Goal: Transaction & Acquisition: Obtain resource

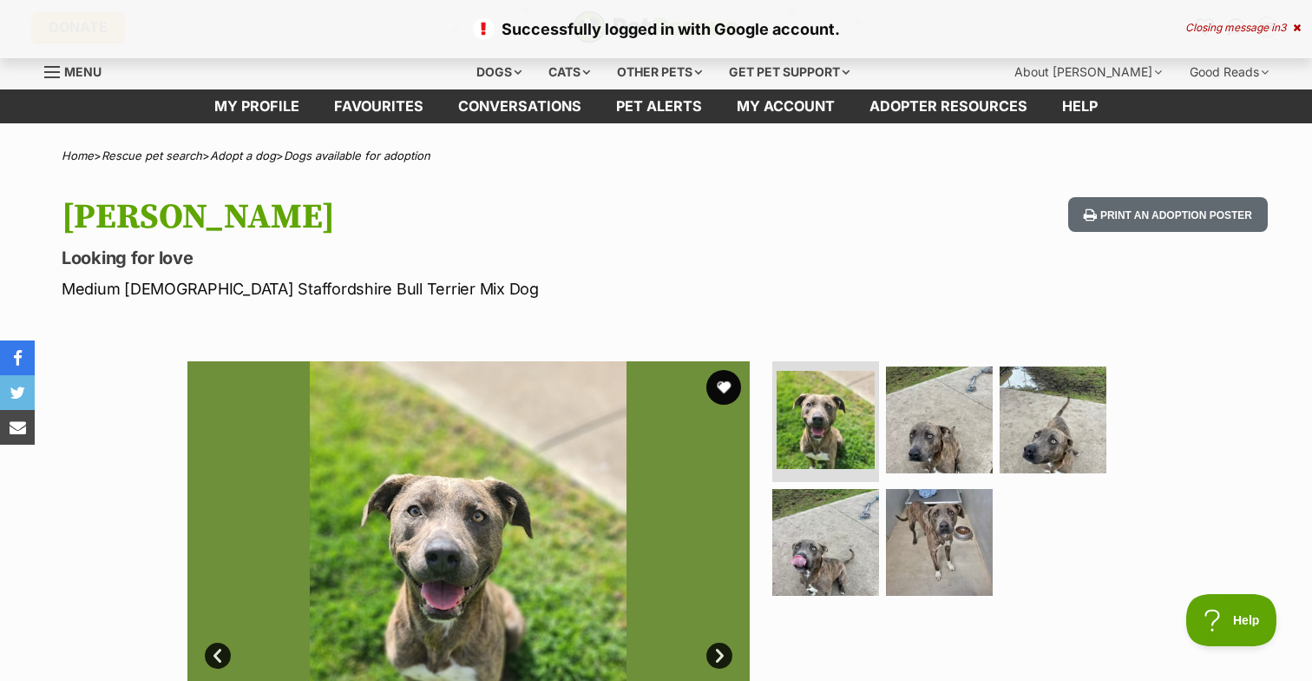
click at [1297, 23] on icon at bounding box center [1297, 28] width 8 height 10
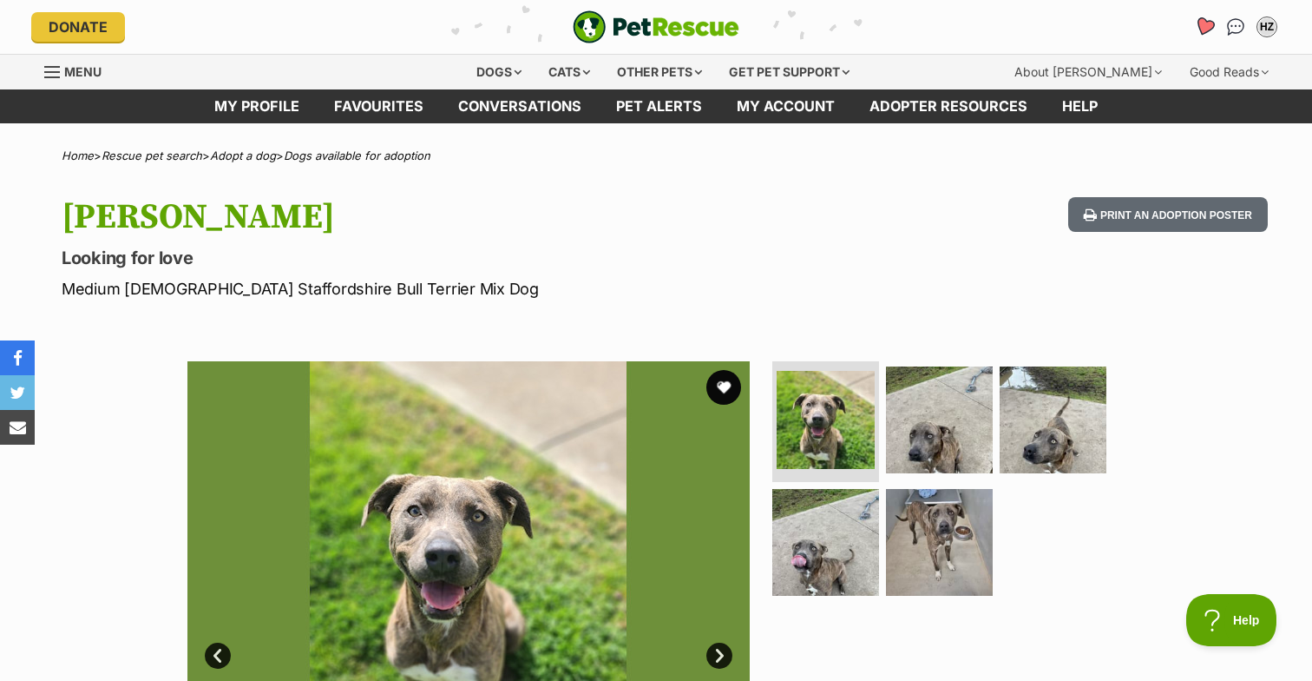
click at [1201, 19] on icon "Favourites" at bounding box center [1204, 26] width 21 height 20
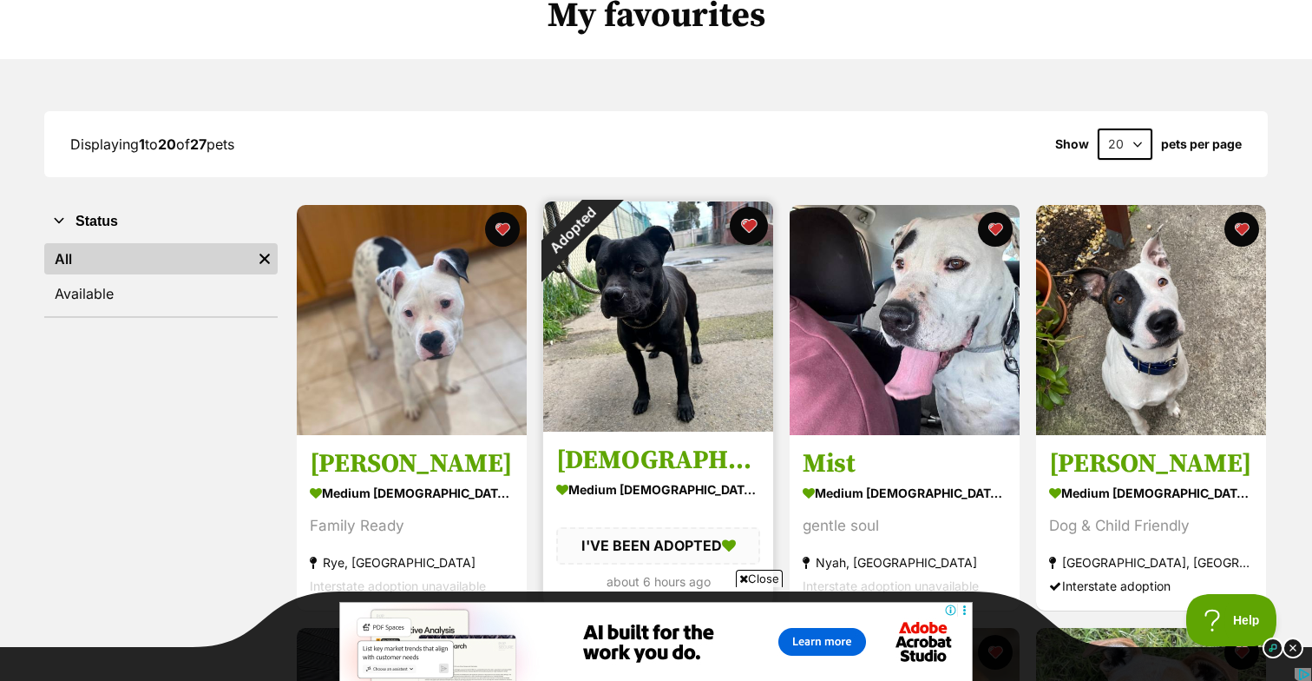
click at [751, 225] on button "favourite" at bounding box center [749, 226] width 38 height 38
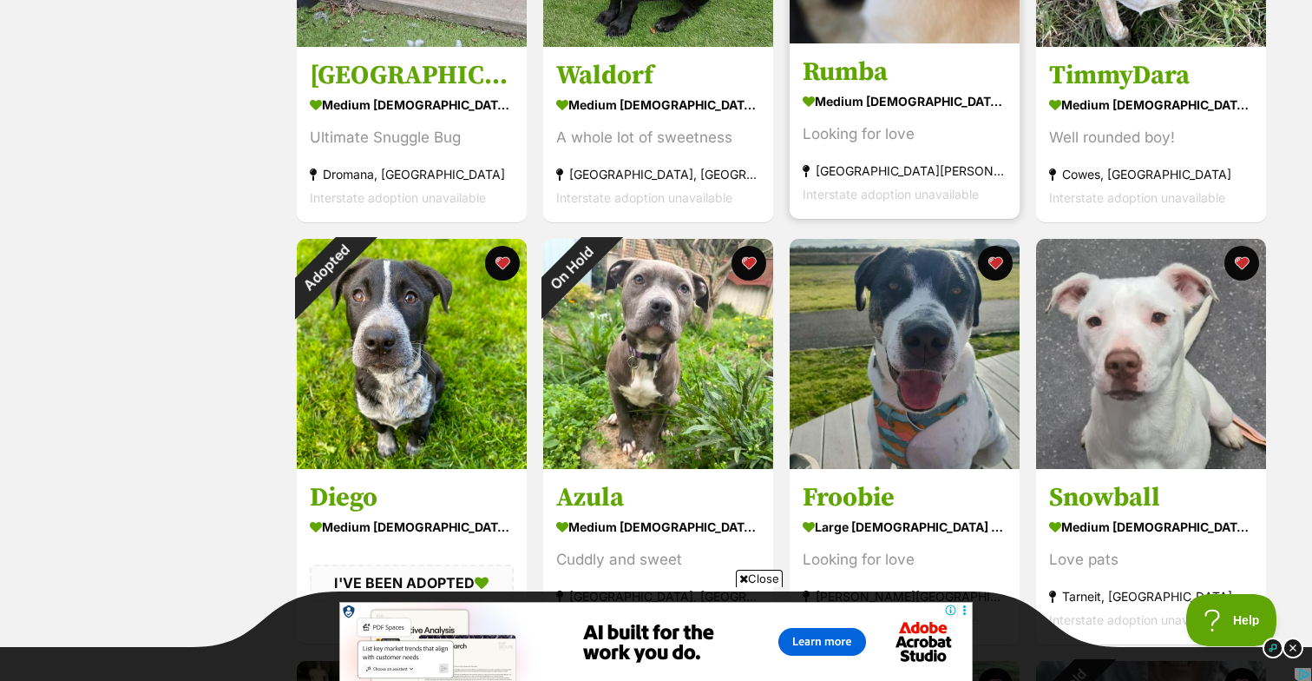
scroll to position [964, 0]
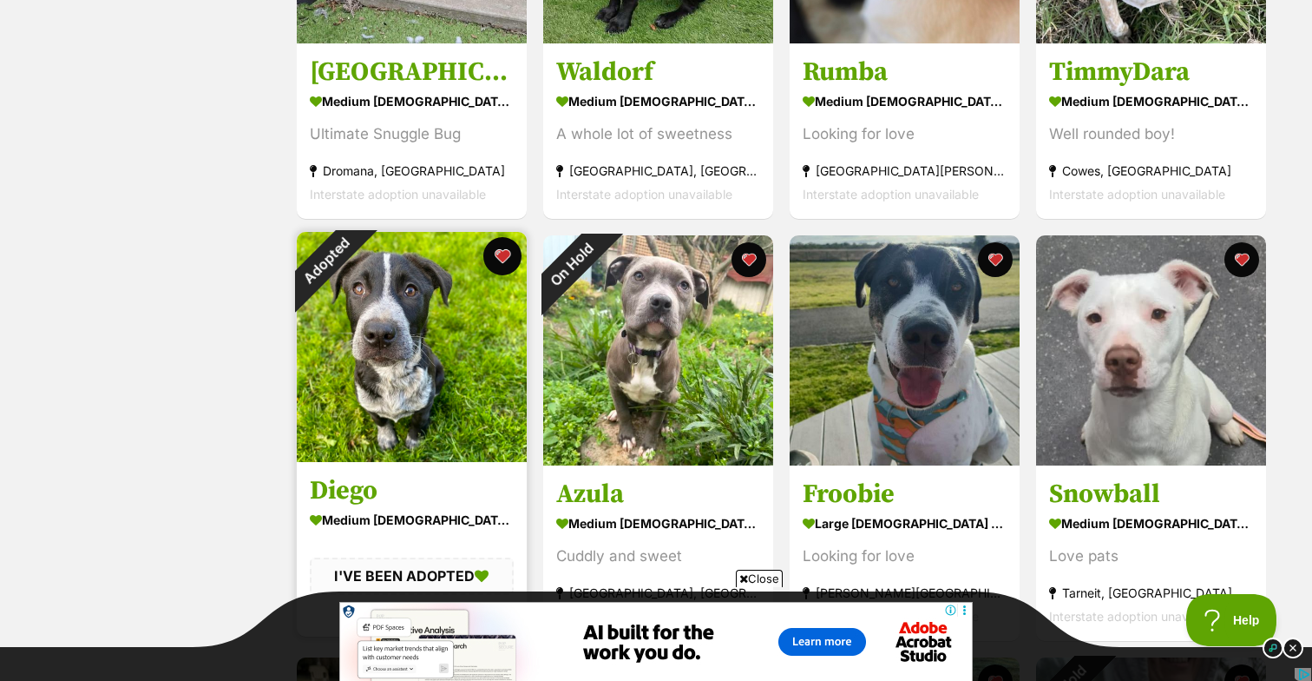
click at [504, 260] on button "favourite" at bounding box center [502, 256] width 38 height 38
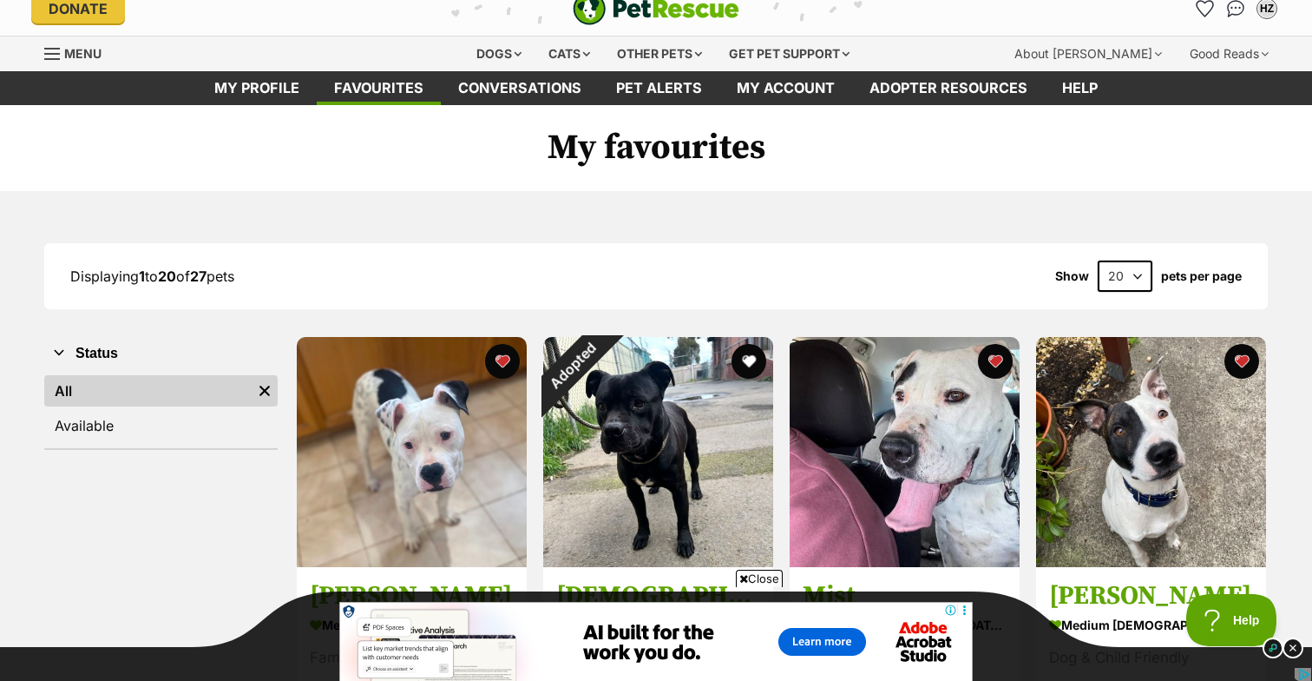
scroll to position [0, 0]
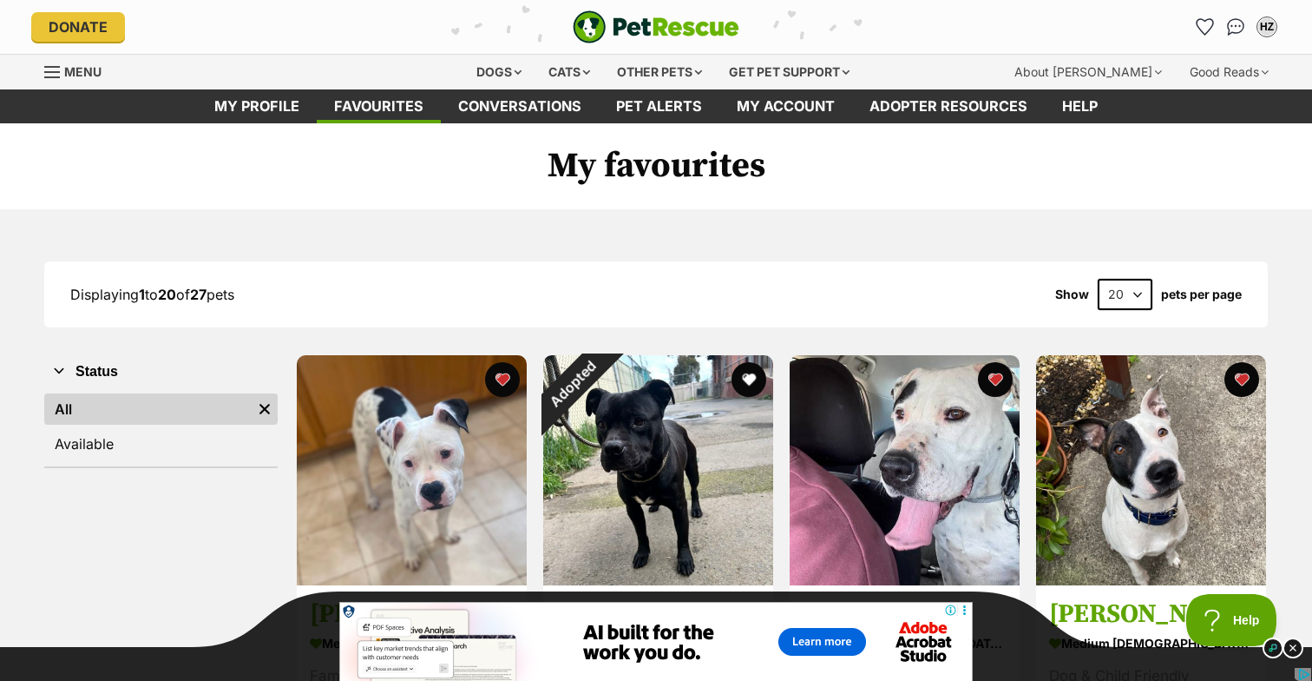
click at [1130, 299] on select "20 40 60" at bounding box center [1125, 294] width 55 height 31
select select "60"
click at [1098, 279] on select "20 40 60" at bounding box center [1125, 294] width 55 height 31
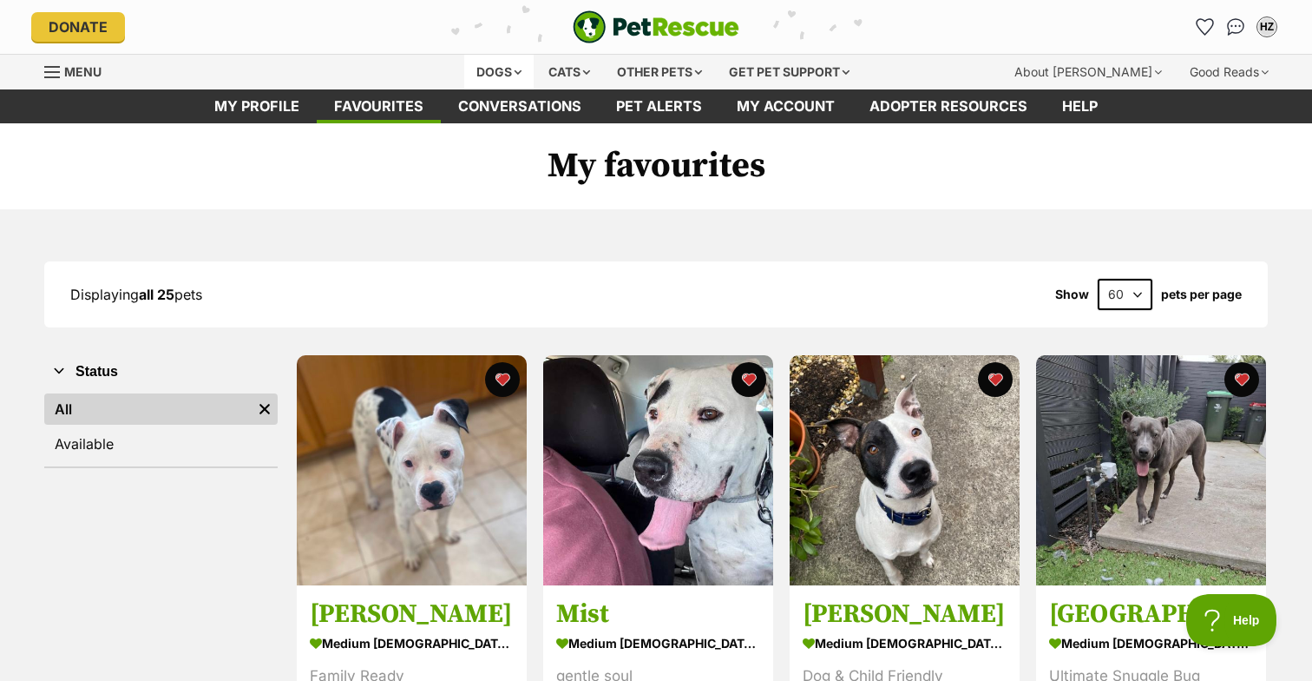
click at [480, 71] on div "Dogs" at bounding box center [498, 72] width 69 height 35
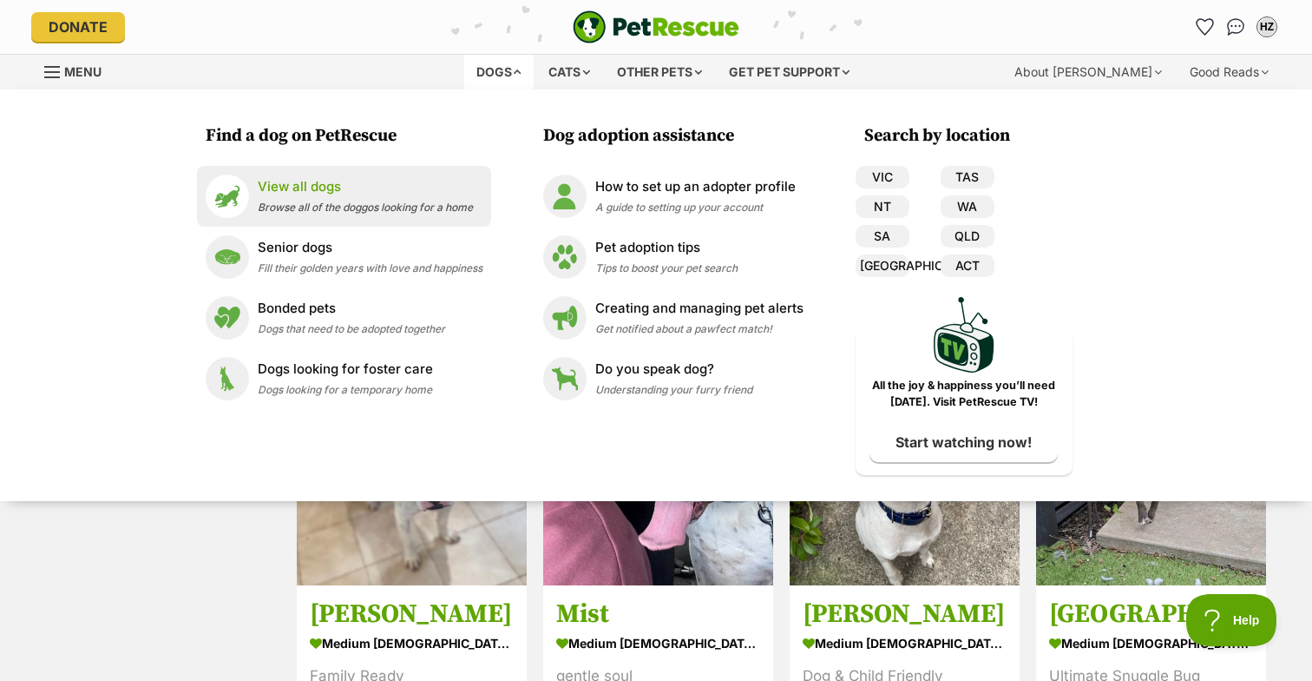
click at [293, 184] on p "View all dogs" at bounding box center [365, 187] width 215 height 20
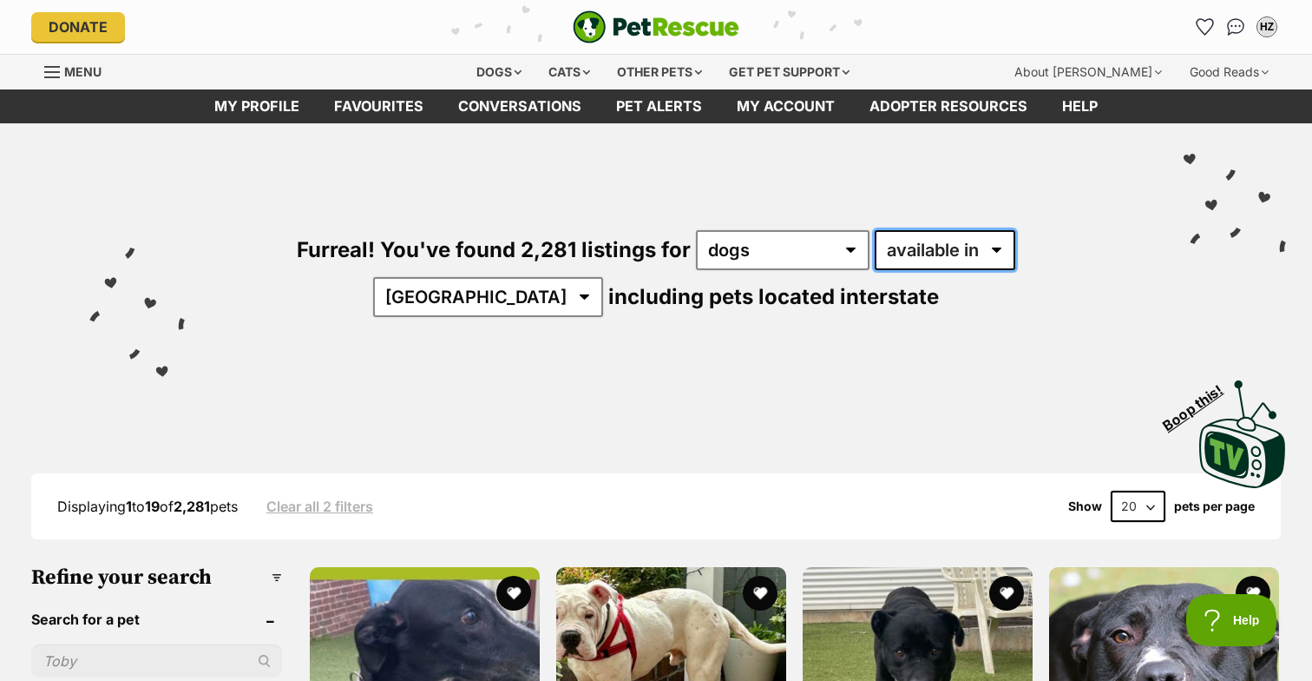
click at [918, 244] on select "available in located in" at bounding box center [945, 250] width 141 height 40
select select "disabled"
click at [875, 230] on select "available in located in" at bounding box center [945, 250] width 141 height 40
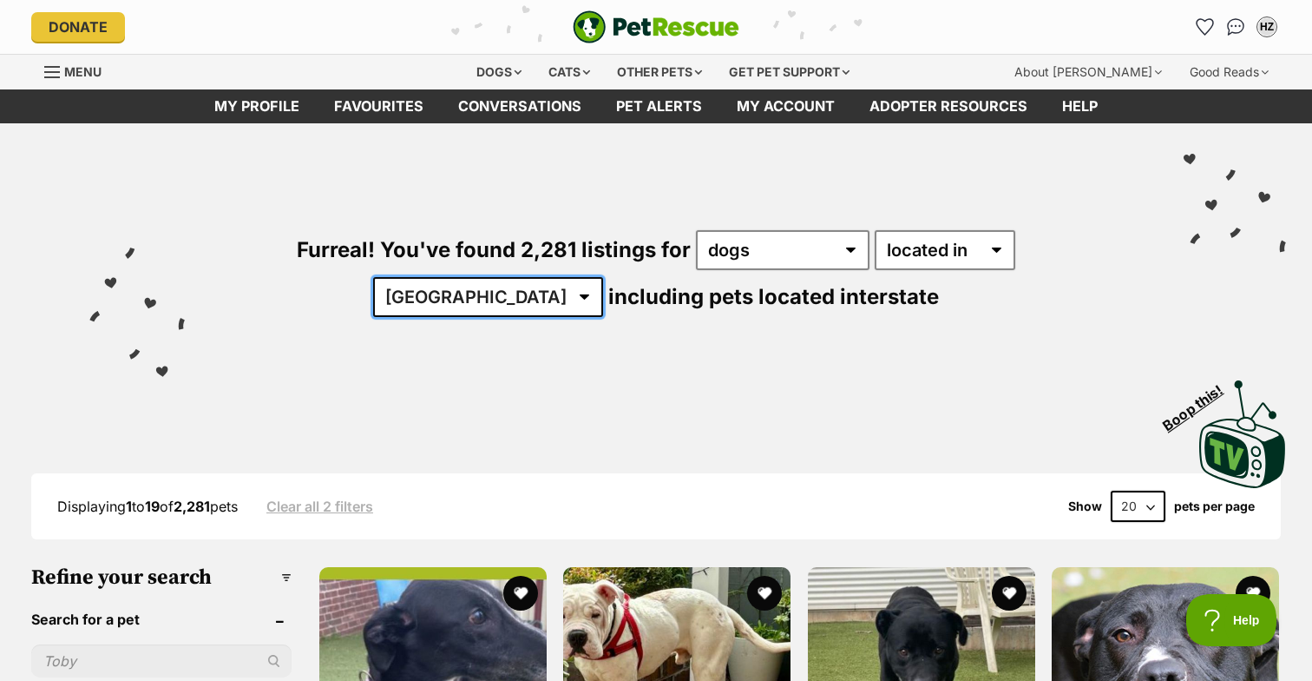
click at [603, 277] on select "[GEOGRAPHIC_DATA] [GEOGRAPHIC_DATA] [GEOGRAPHIC_DATA] [GEOGRAPHIC_DATA] [GEOGRA…" at bounding box center [488, 297] width 230 height 40
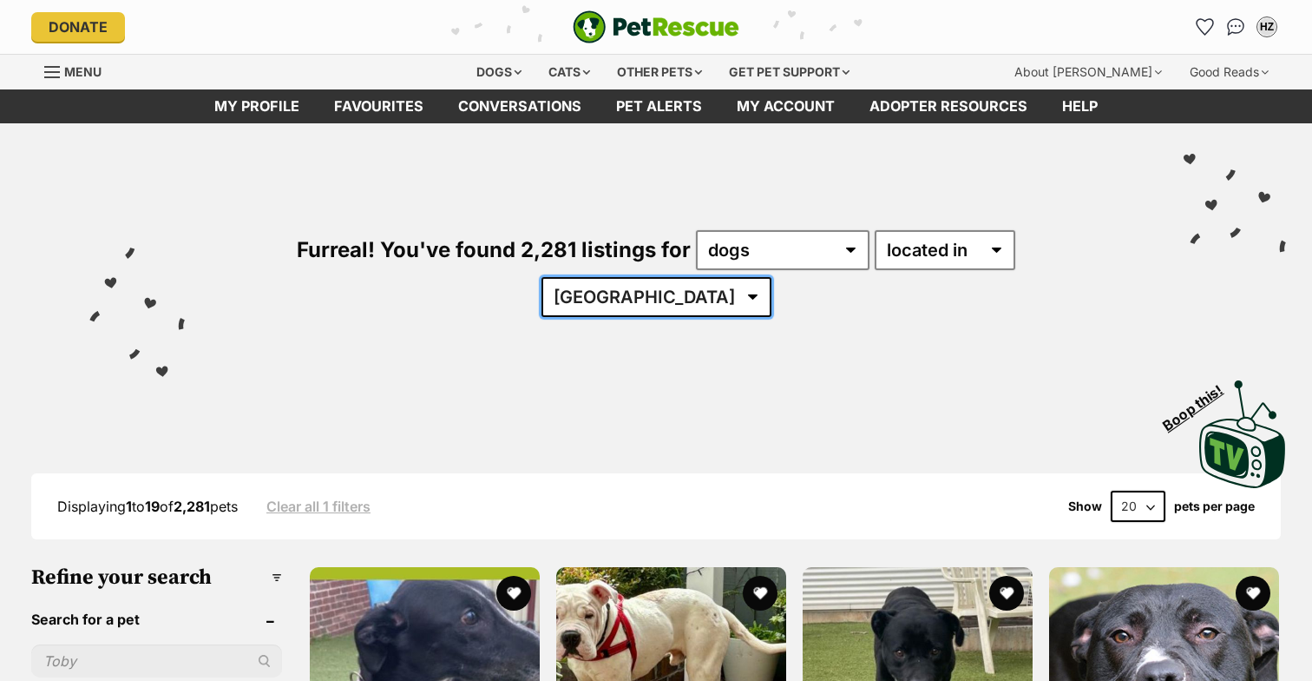
click at [772, 277] on select "Australia ACT NSW NT QLD SA TAS VIC WA" at bounding box center [657, 297] width 230 height 40
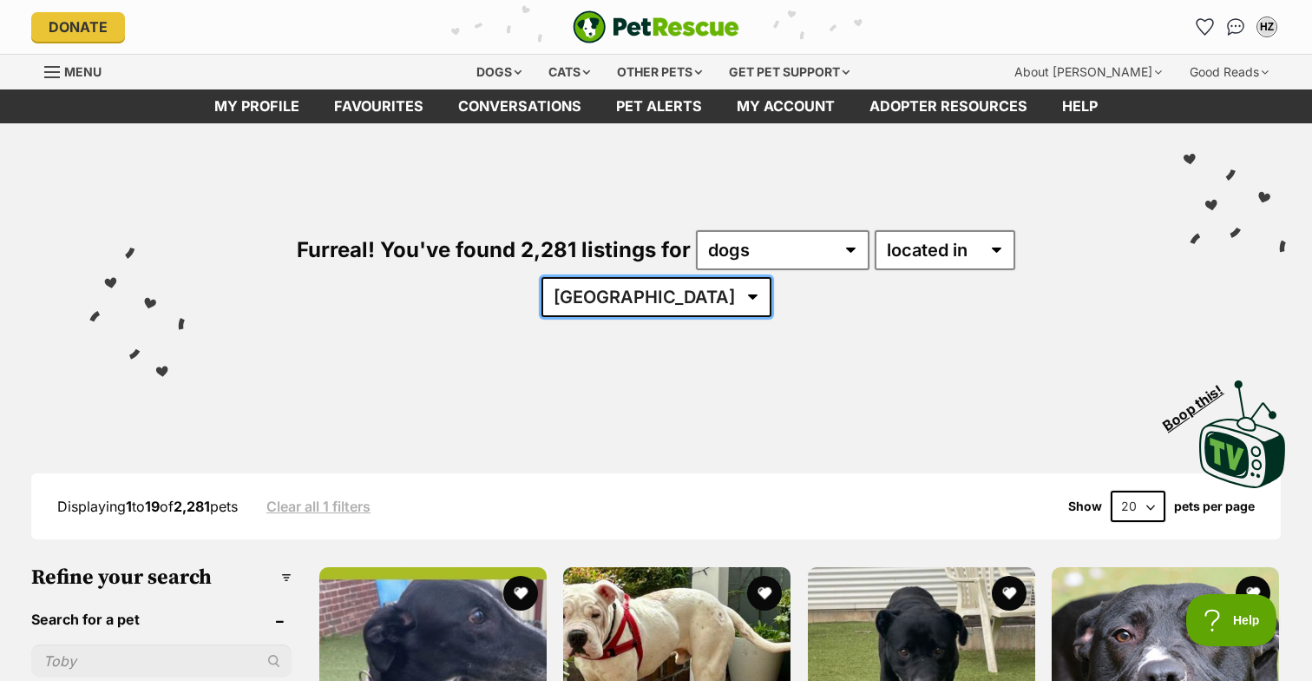
select select "VIC"
click at [772, 277] on select "Australia ACT NSW NT QLD SA TAS VIC WA" at bounding box center [657, 297] width 230 height 40
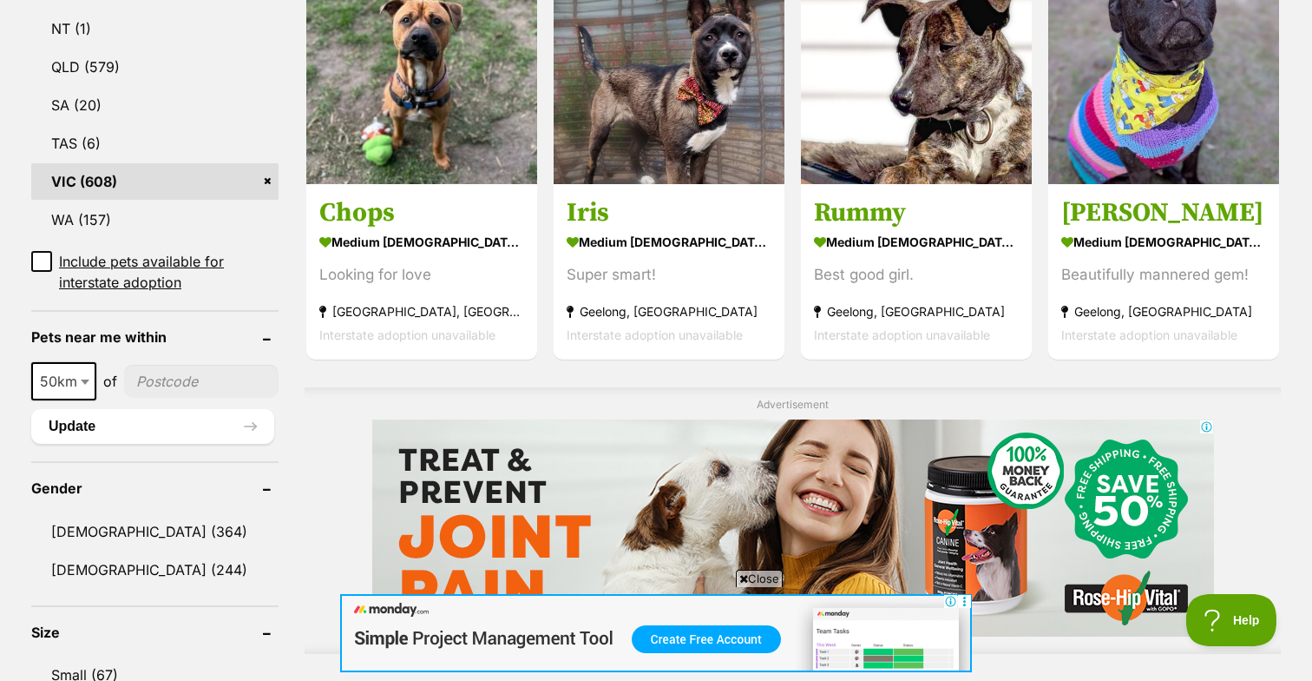
scroll to position [1039, 0]
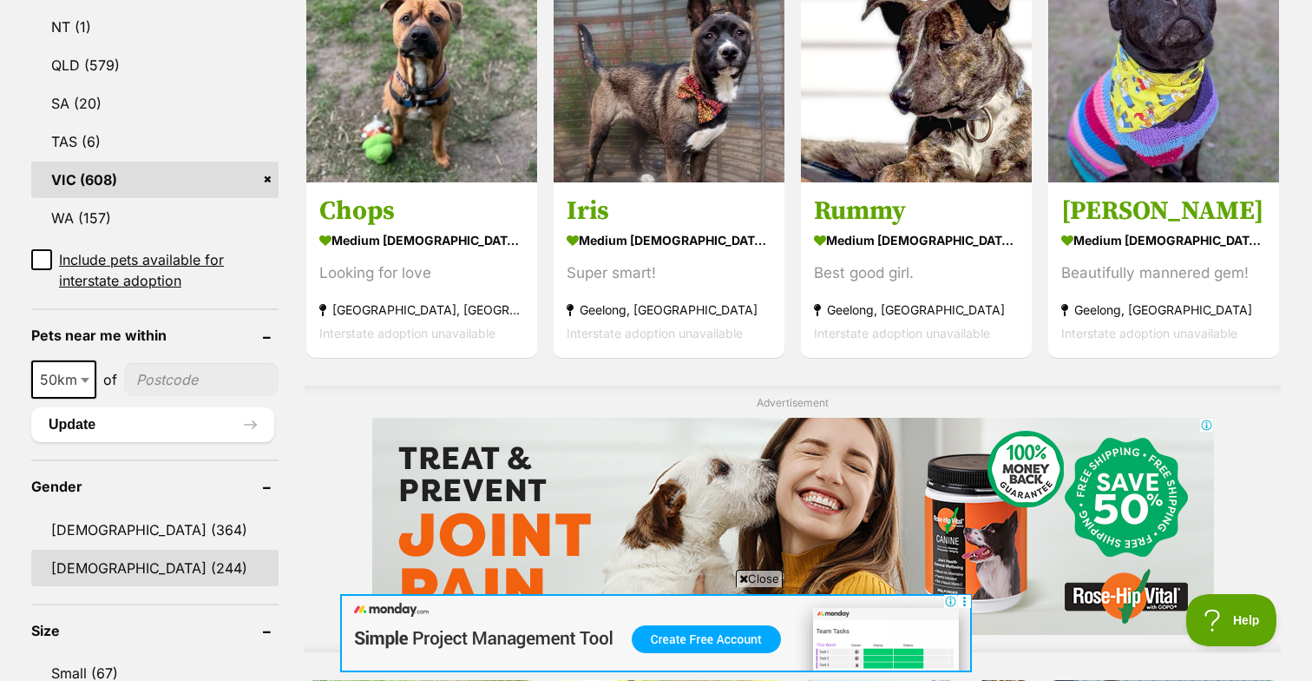
click at [123, 549] on link "[DEMOGRAPHIC_DATA] (244)" at bounding box center [154, 567] width 247 height 36
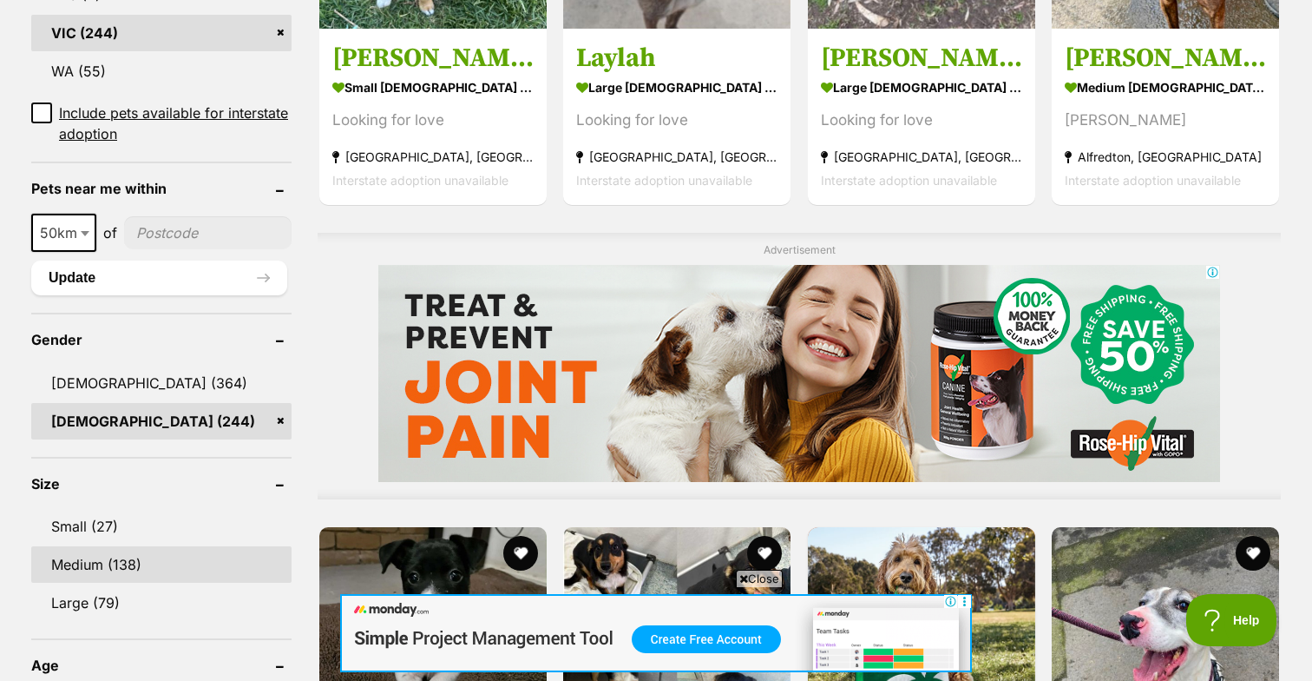
click at [194, 568] on link "Medium (138)" at bounding box center [161, 564] width 260 height 36
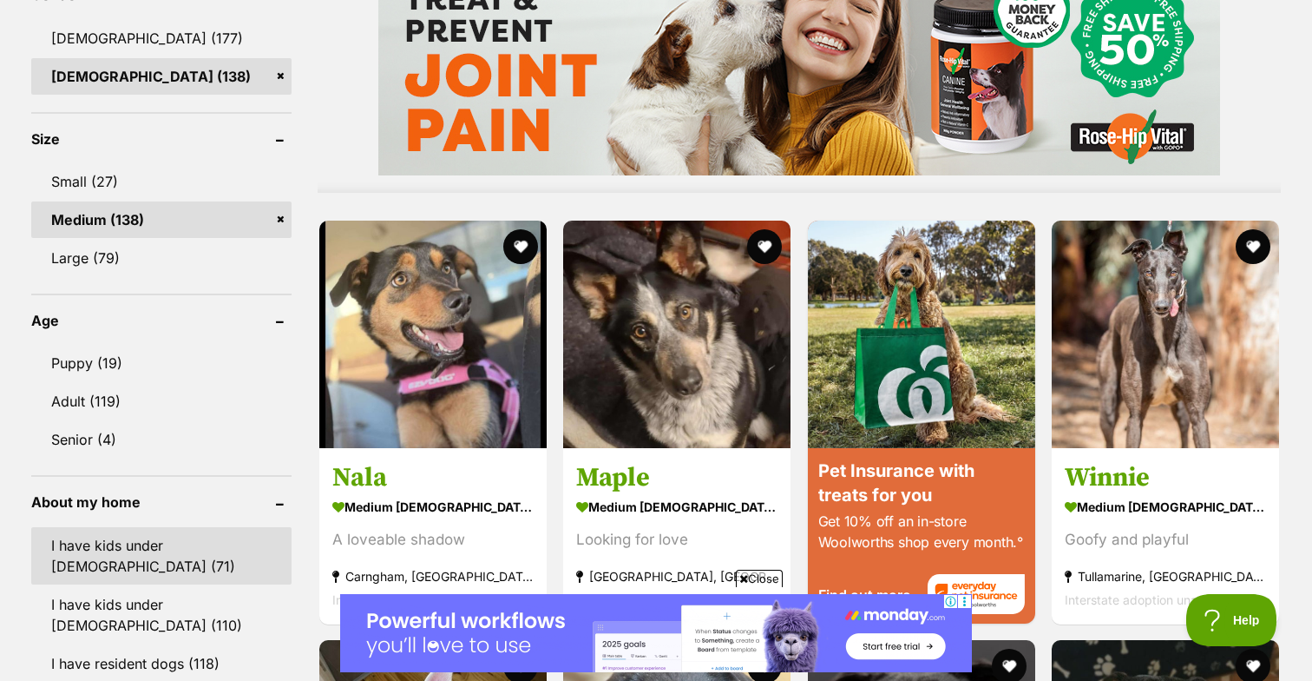
click at [168, 547] on link "I have kids under 5 years old (71)" at bounding box center [161, 555] width 260 height 57
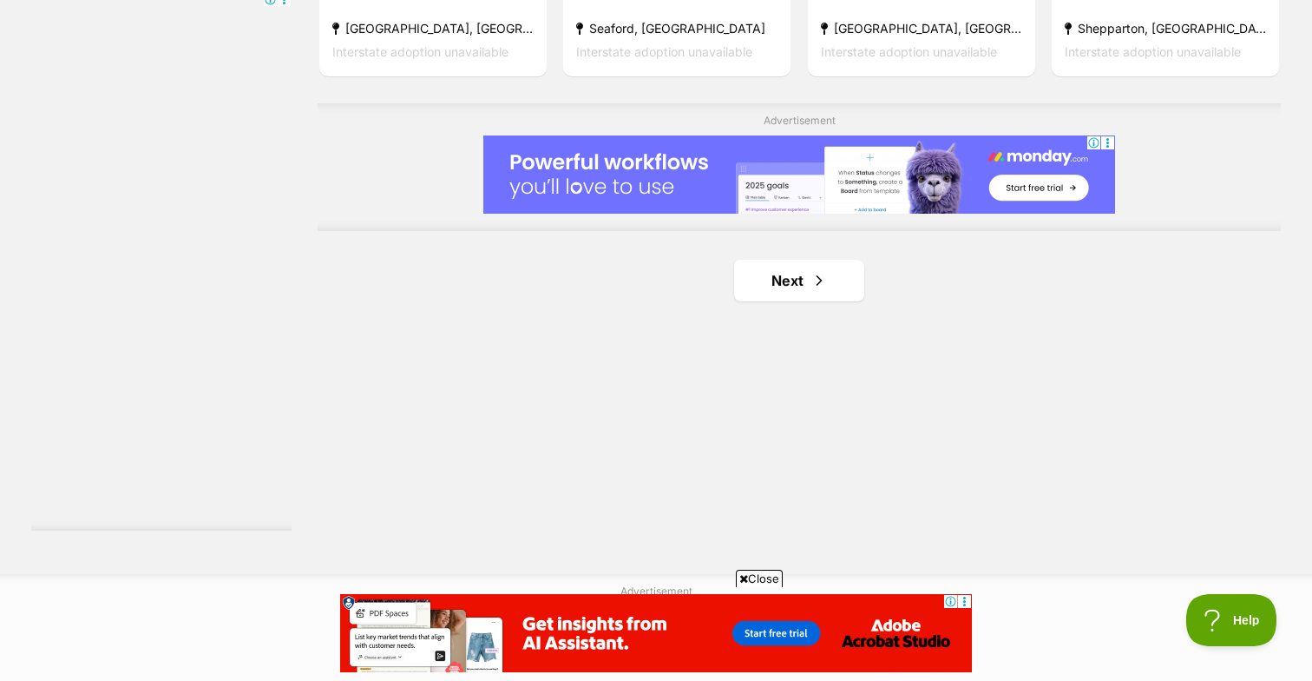
scroll to position [3081, 0]
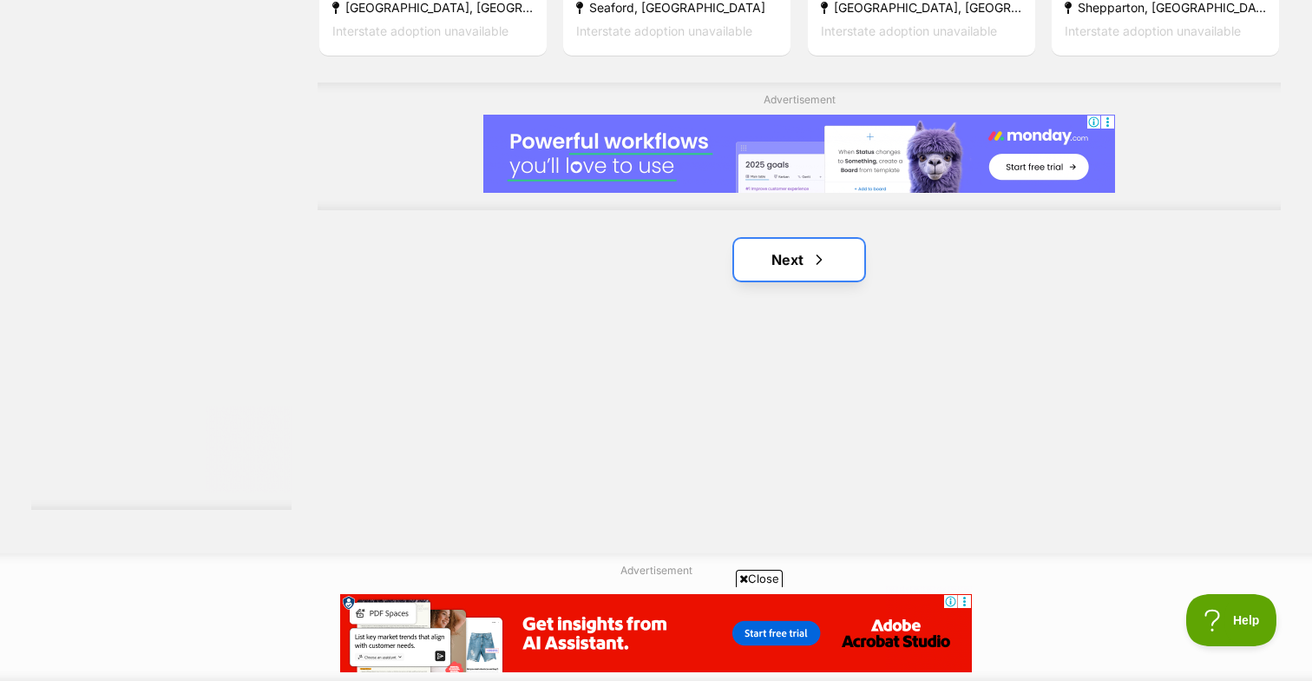
click at [818, 270] on span "Next page" at bounding box center [819, 259] width 17 height 21
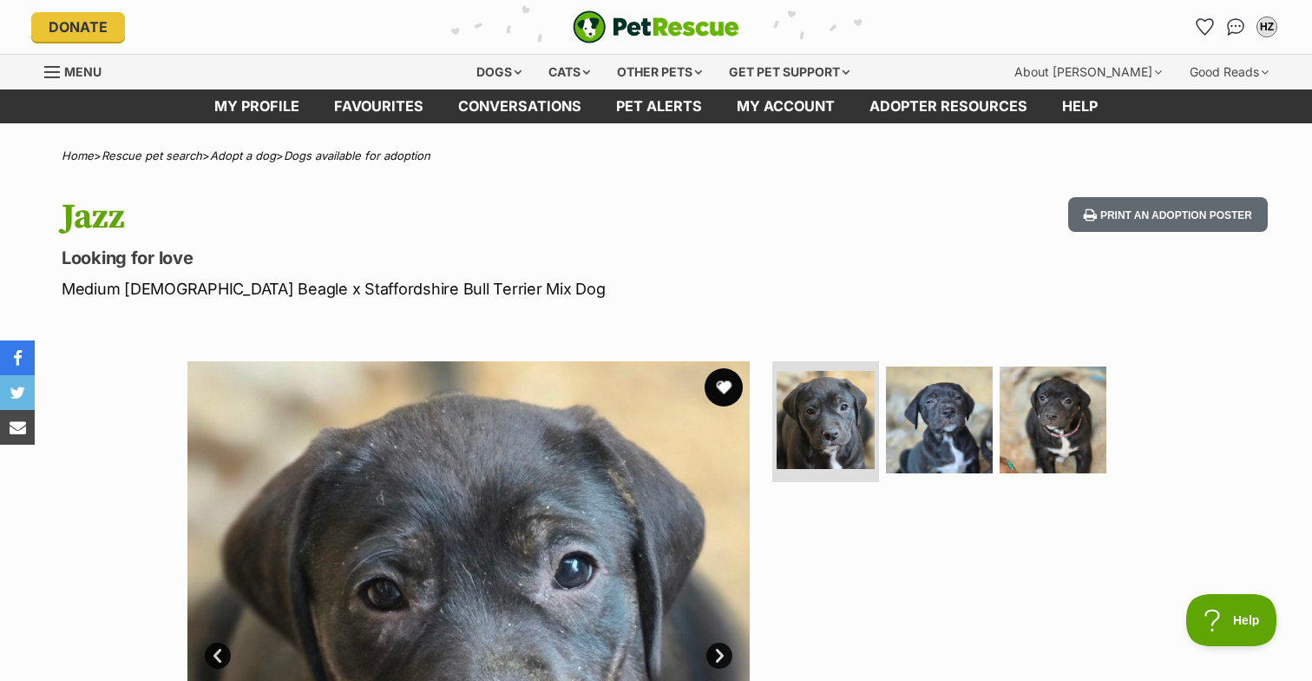
click at [718, 386] on button "favourite" at bounding box center [724, 387] width 38 height 38
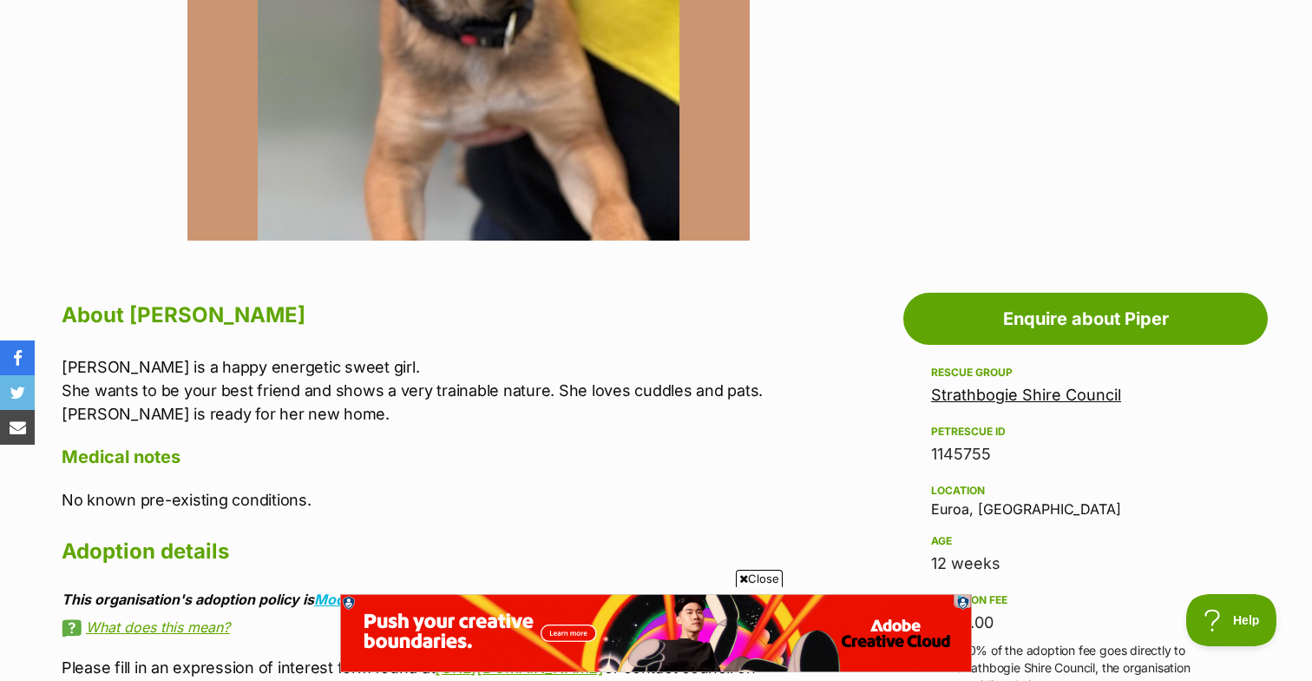
scroll to position [688, 0]
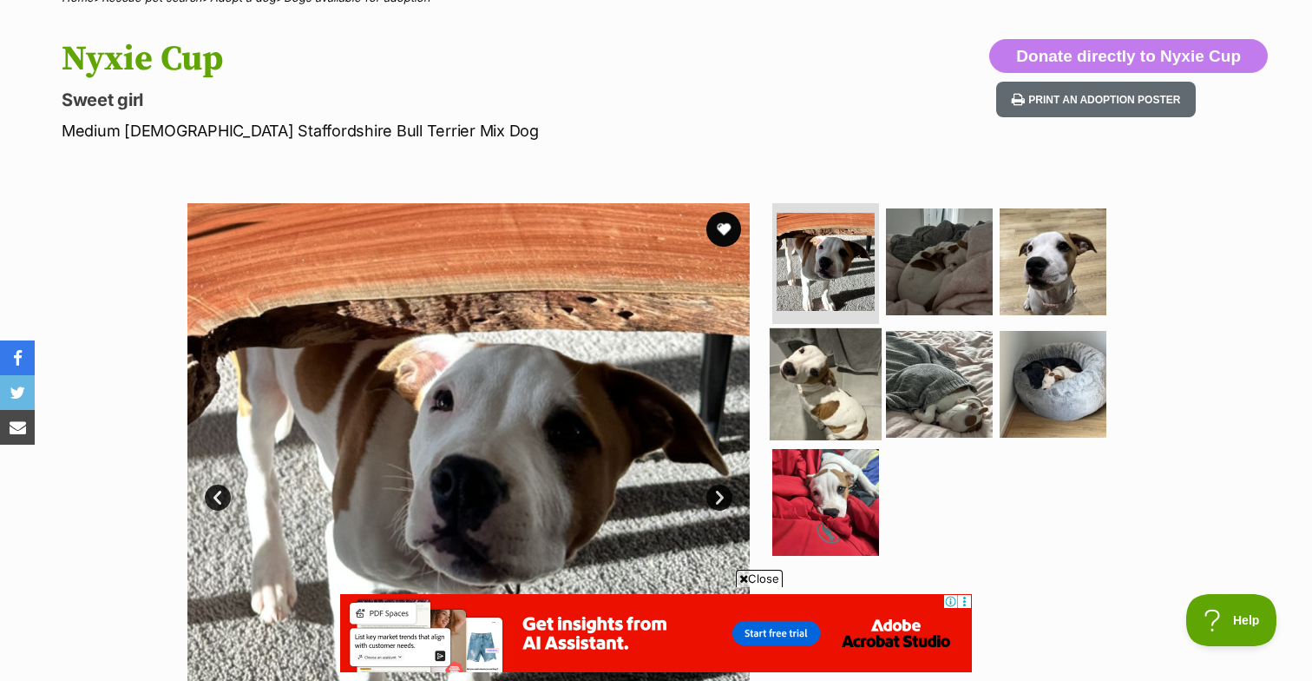
click at [827, 394] on img at bounding box center [826, 384] width 112 height 112
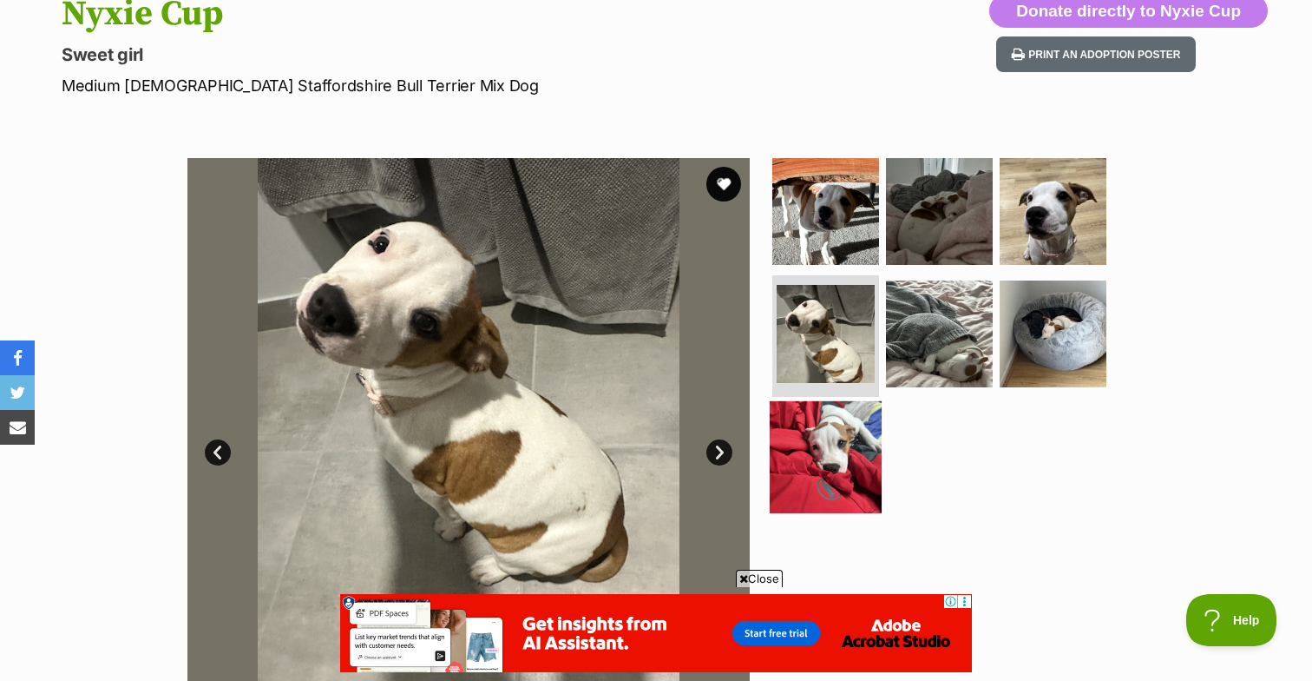
scroll to position [246, 0]
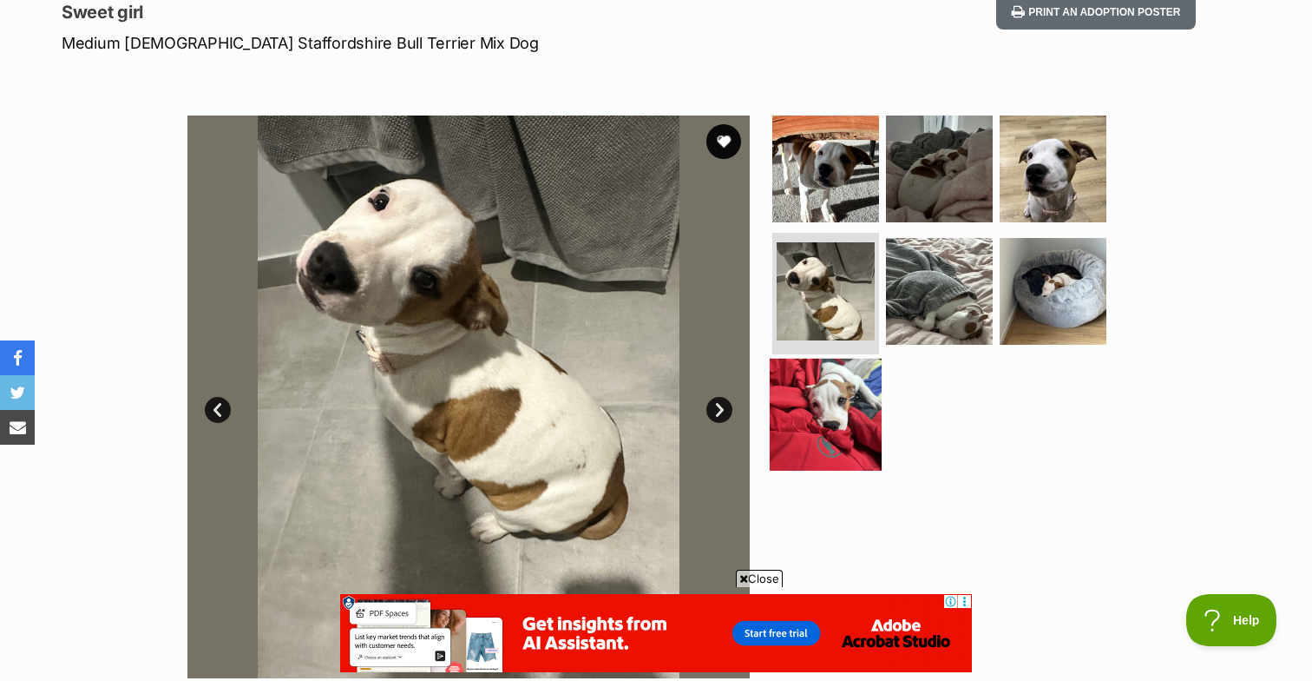
click at [829, 405] on img at bounding box center [826, 414] width 112 height 112
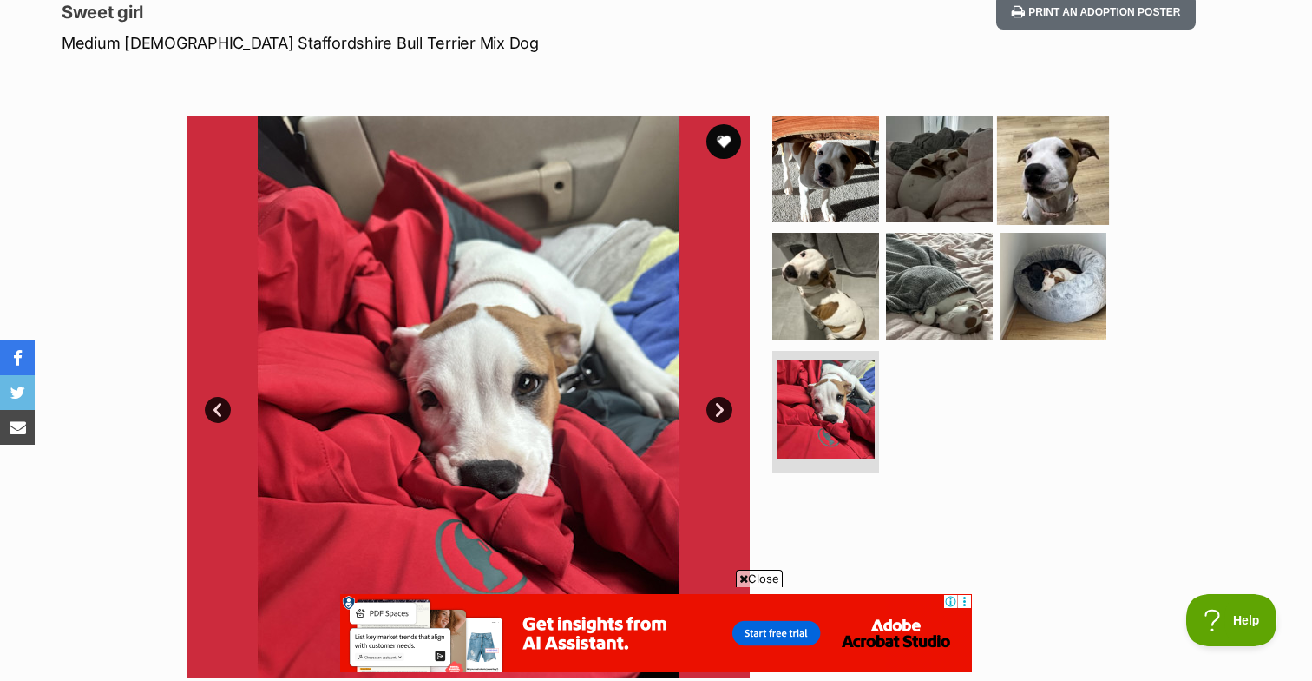
click at [1071, 160] on img at bounding box center [1053, 168] width 112 height 112
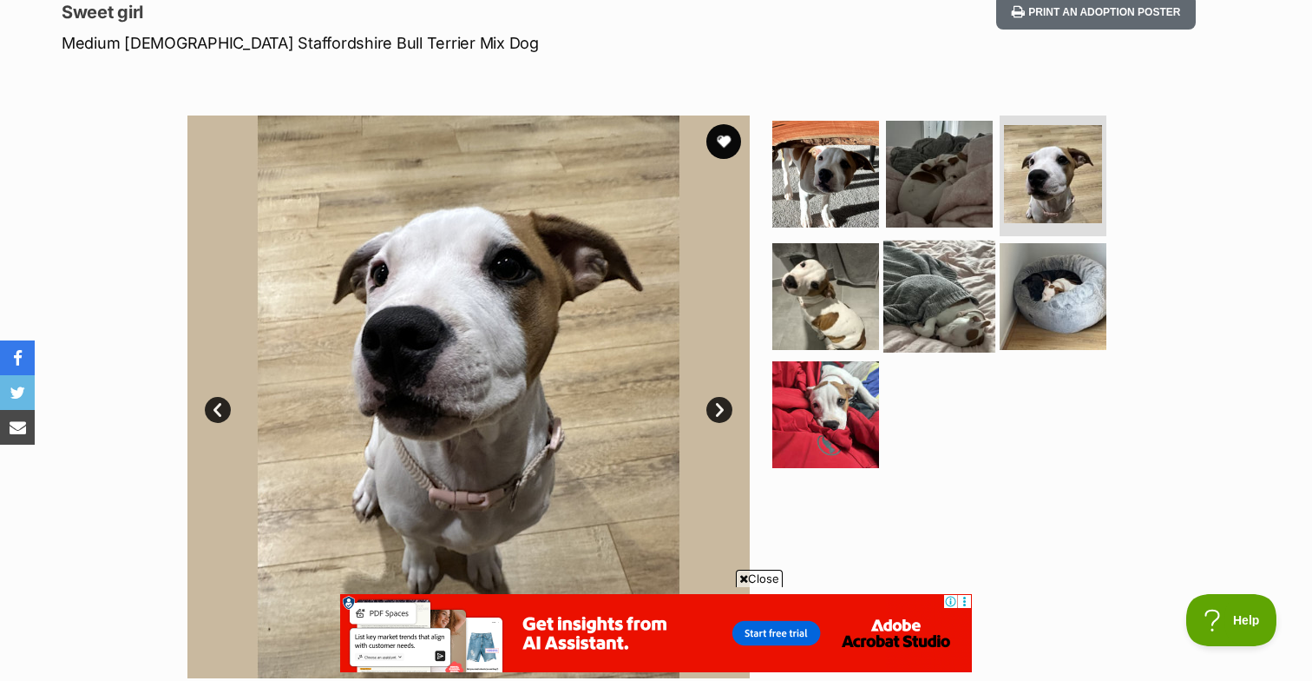
click at [950, 306] on img at bounding box center [940, 296] width 112 height 112
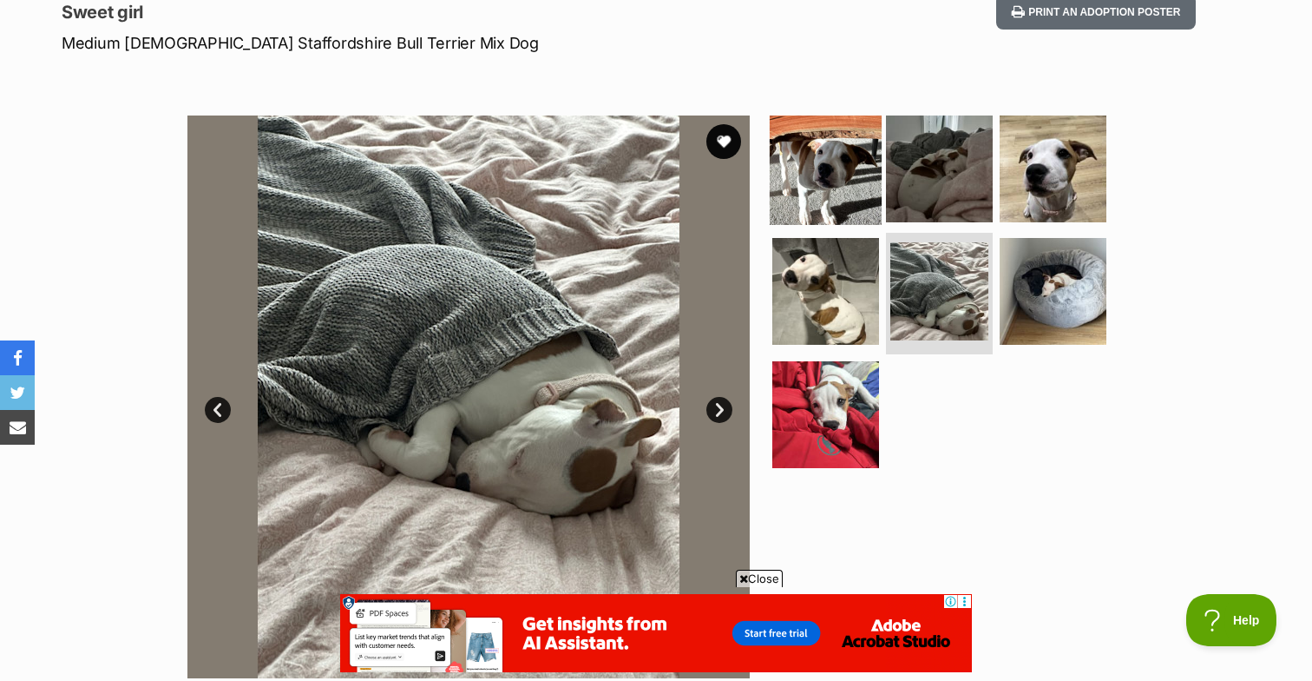
click at [845, 164] on img at bounding box center [826, 168] width 112 height 112
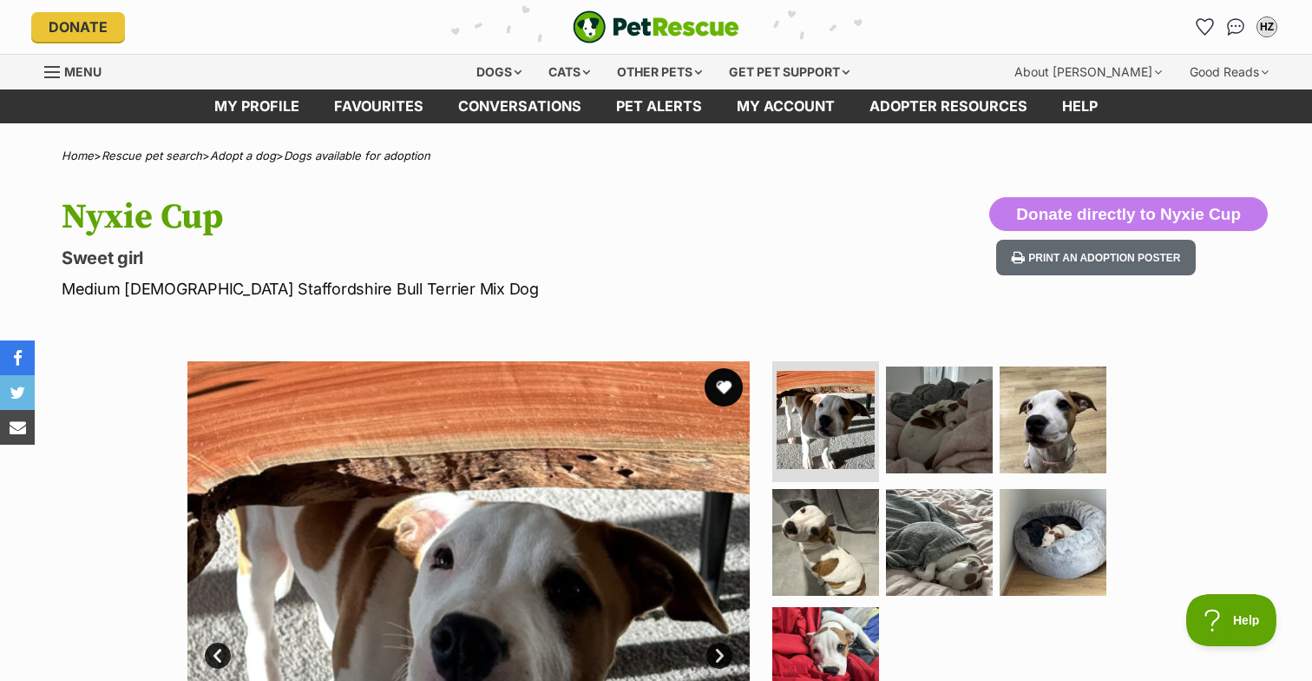
scroll to position [0, 0]
click at [722, 384] on button "favourite" at bounding box center [724, 387] width 38 height 38
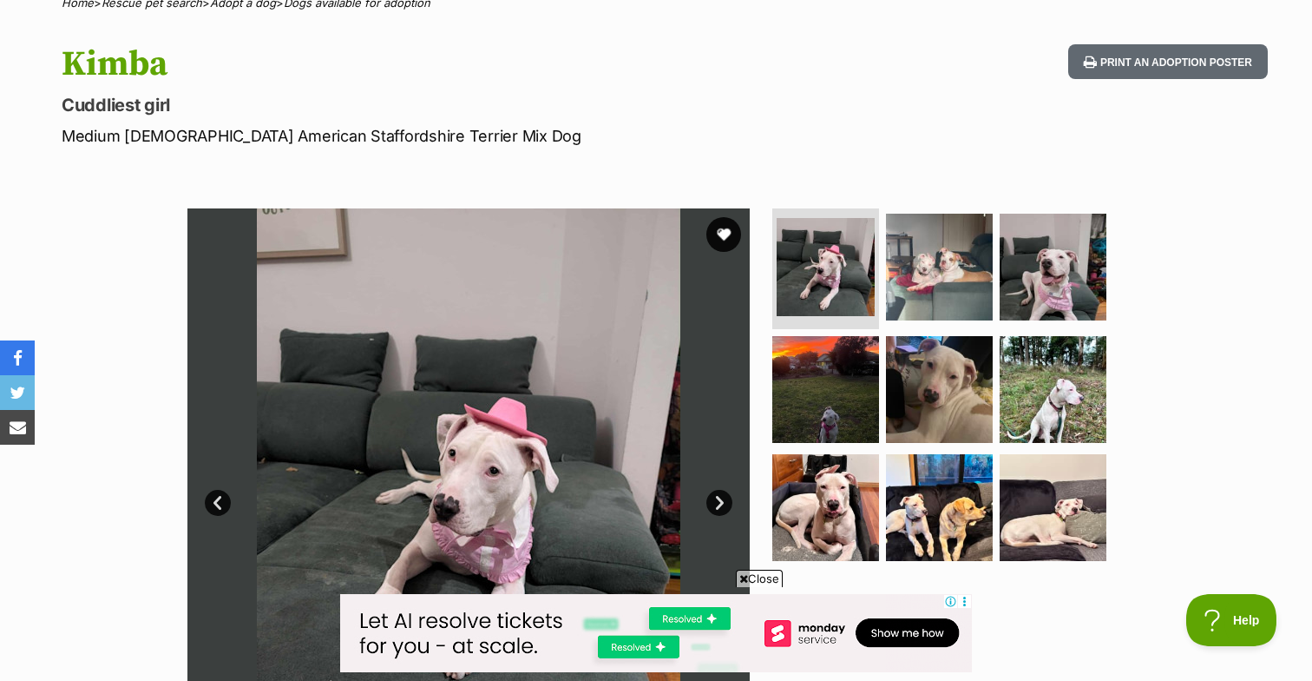
scroll to position [154, 0]
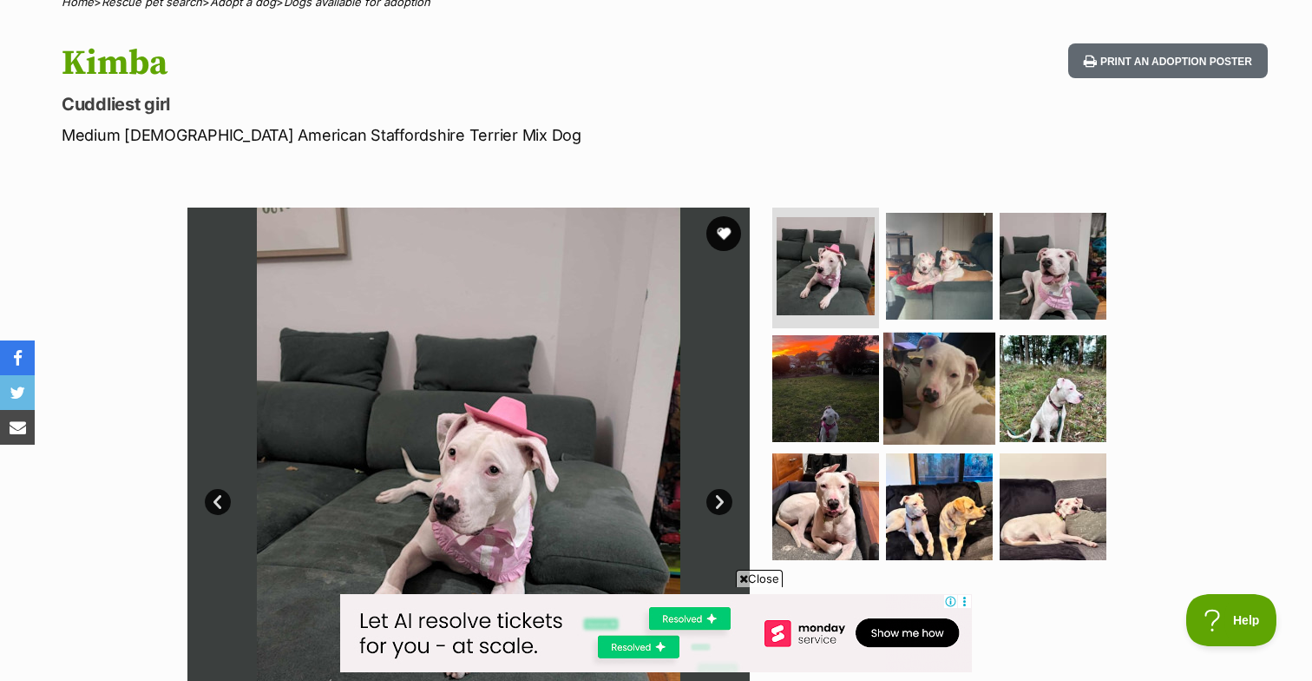
click at [940, 351] on img at bounding box center [940, 388] width 112 height 112
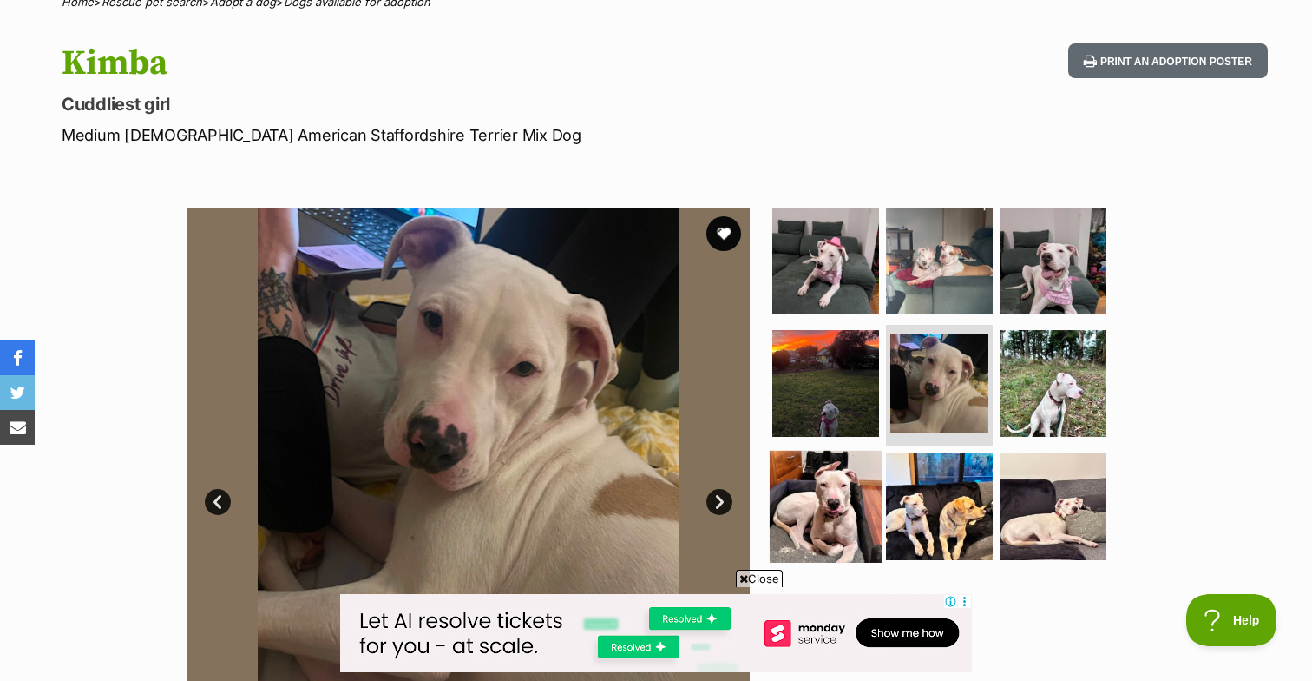
click at [837, 488] on img at bounding box center [826, 507] width 112 height 112
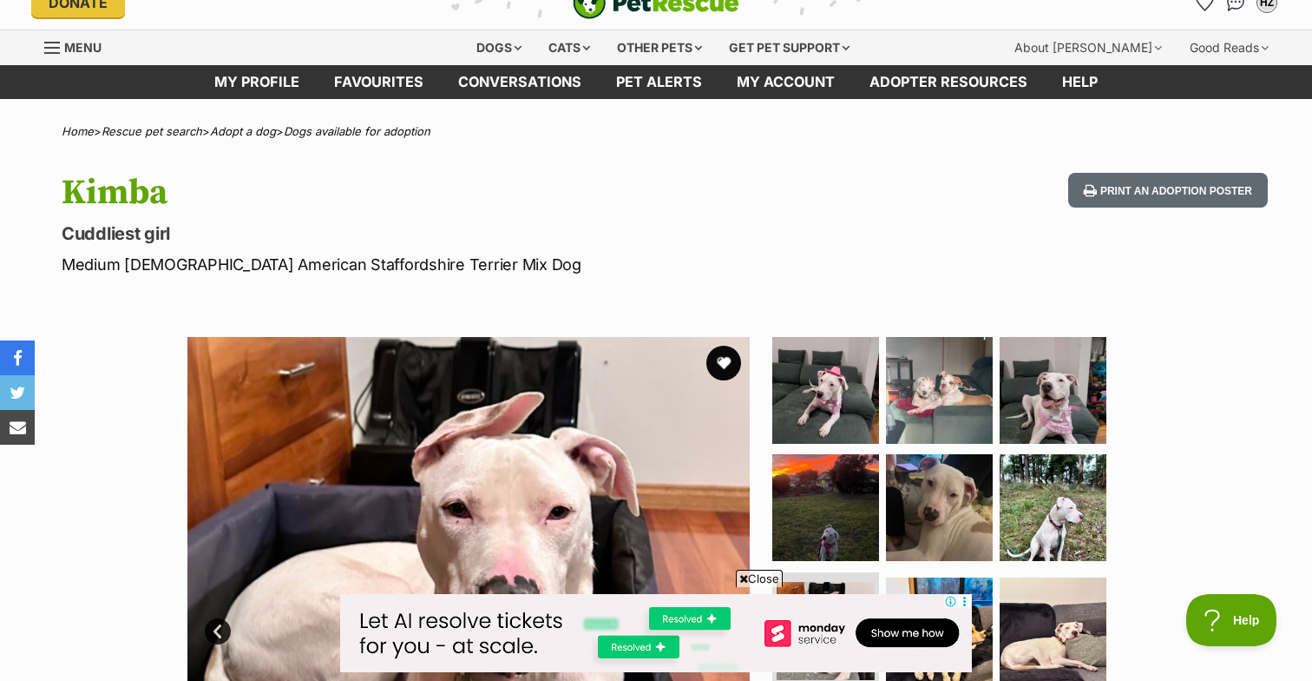
scroll to position [0, 0]
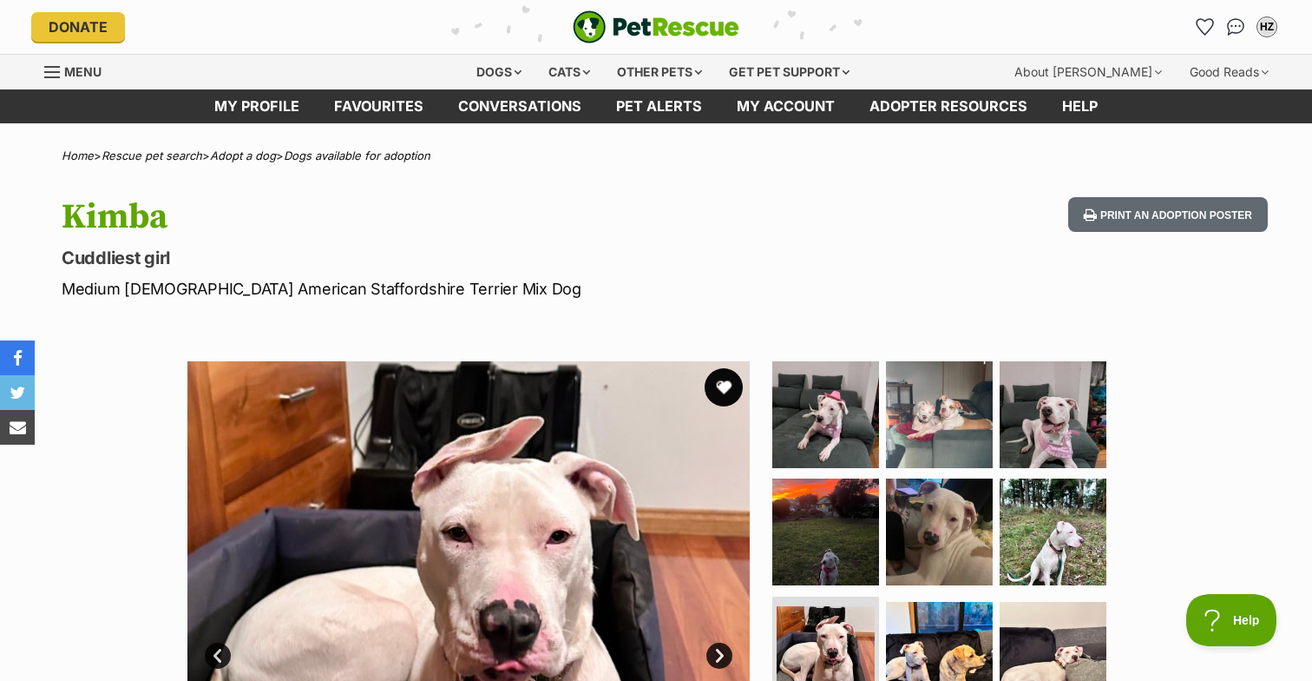
click at [718, 389] on button "favourite" at bounding box center [724, 387] width 38 height 38
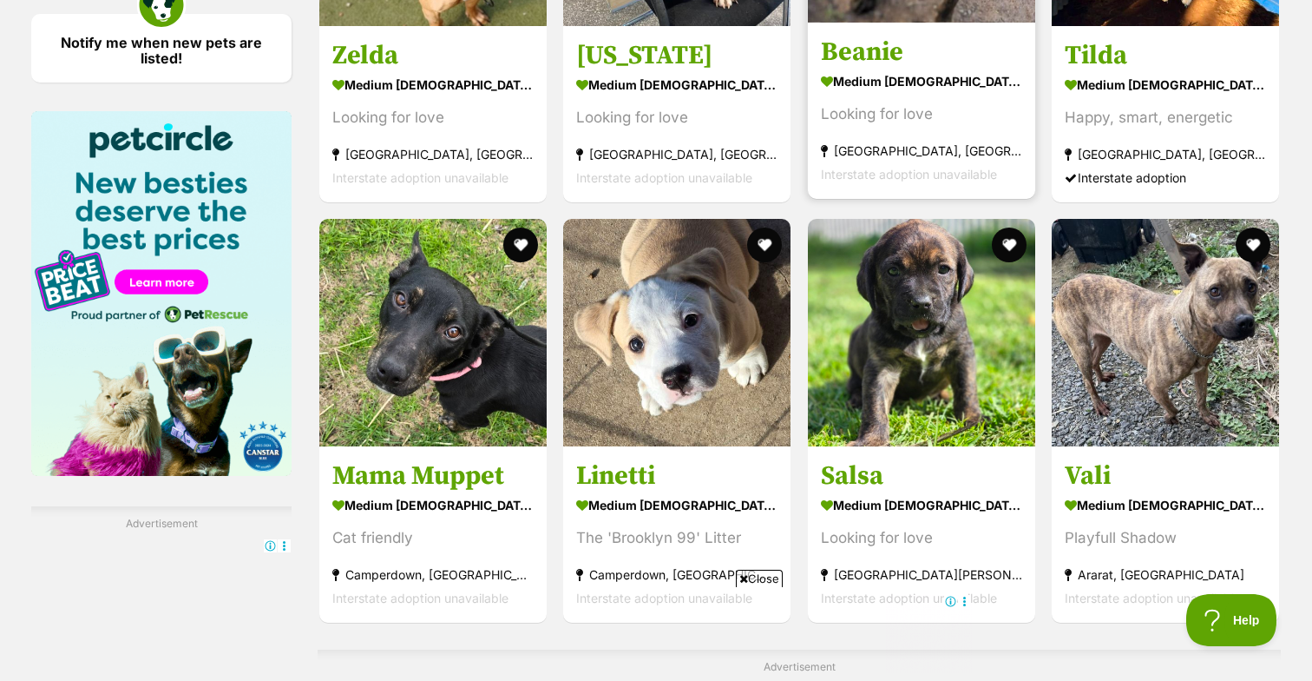
drag, startPoint x: 938, startPoint y: 284, endPoint x: 995, endPoint y: 0, distance: 289.4
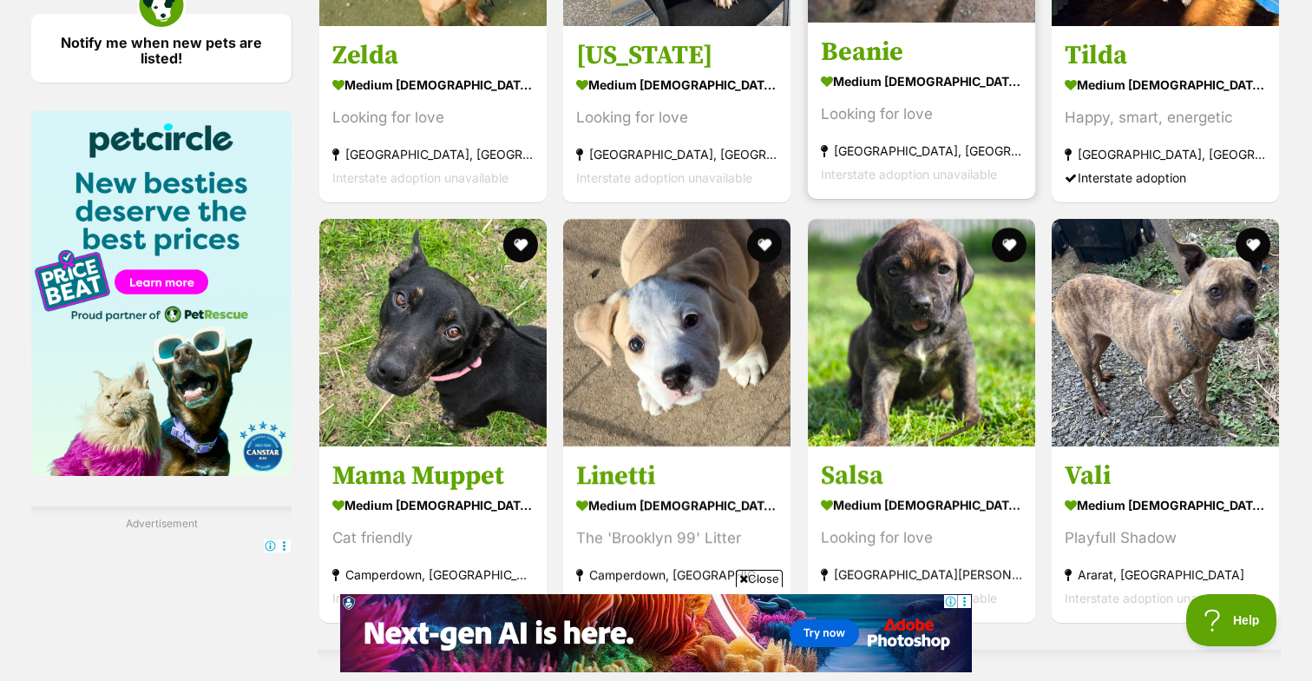
drag, startPoint x: 881, startPoint y: 327, endPoint x: 976, endPoint y: 5, distance: 335.6
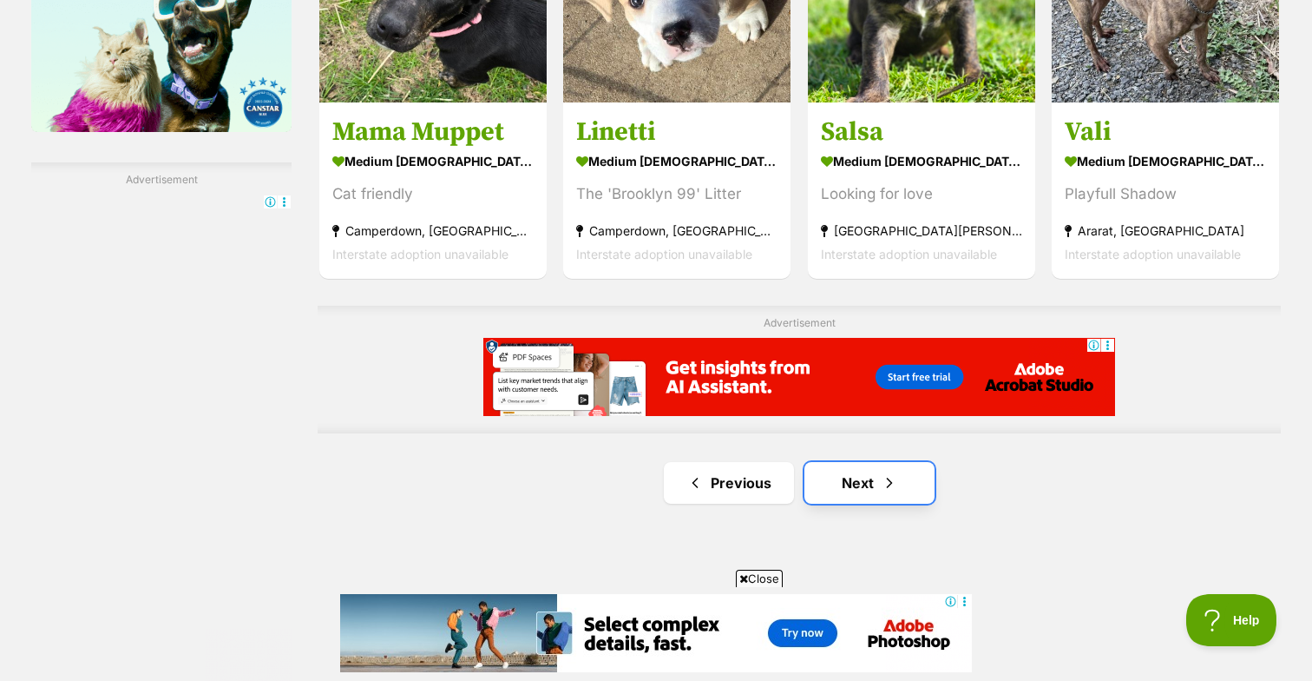
click at [874, 484] on link "Next" at bounding box center [870, 483] width 130 height 42
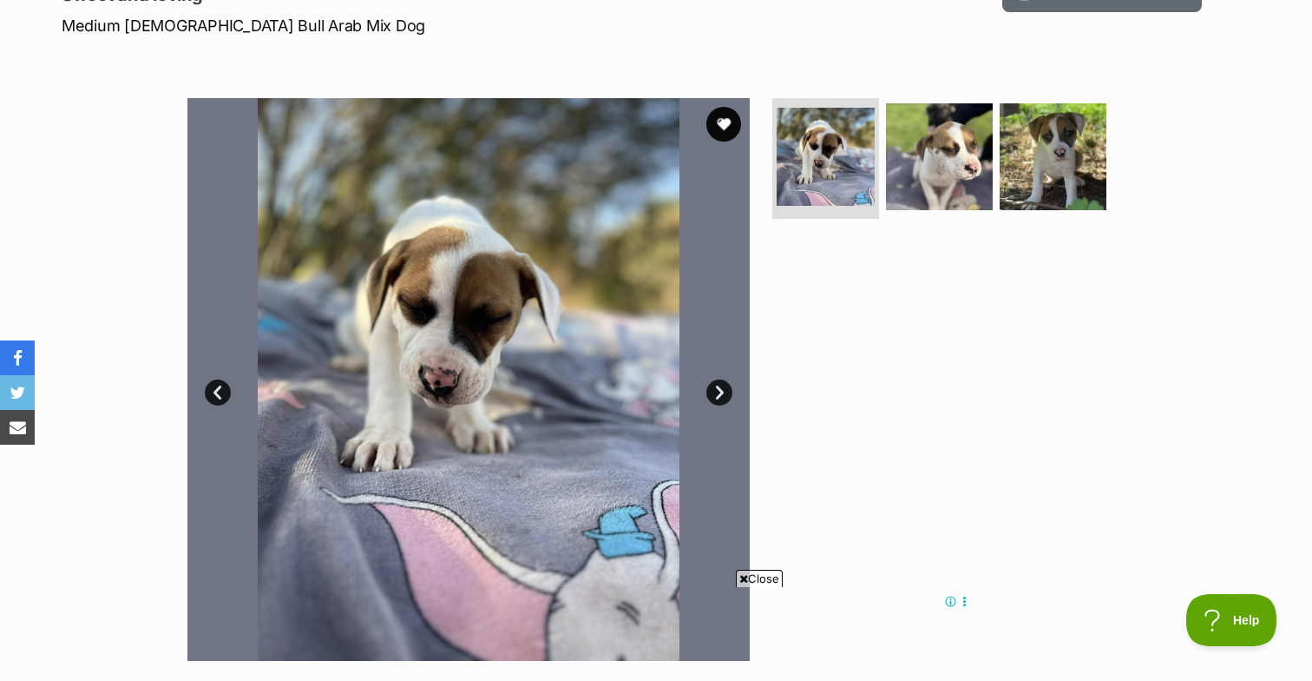
scroll to position [260, 0]
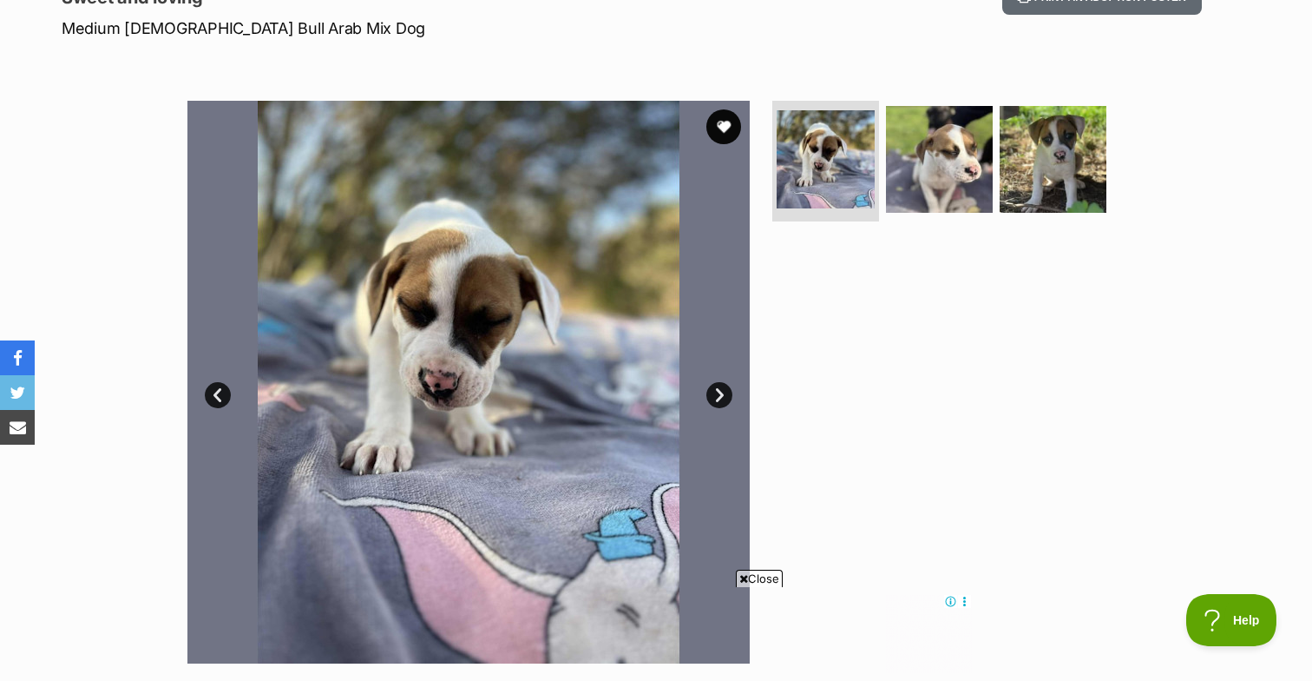
click at [723, 392] on link "Next" at bounding box center [720, 395] width 26 height 26
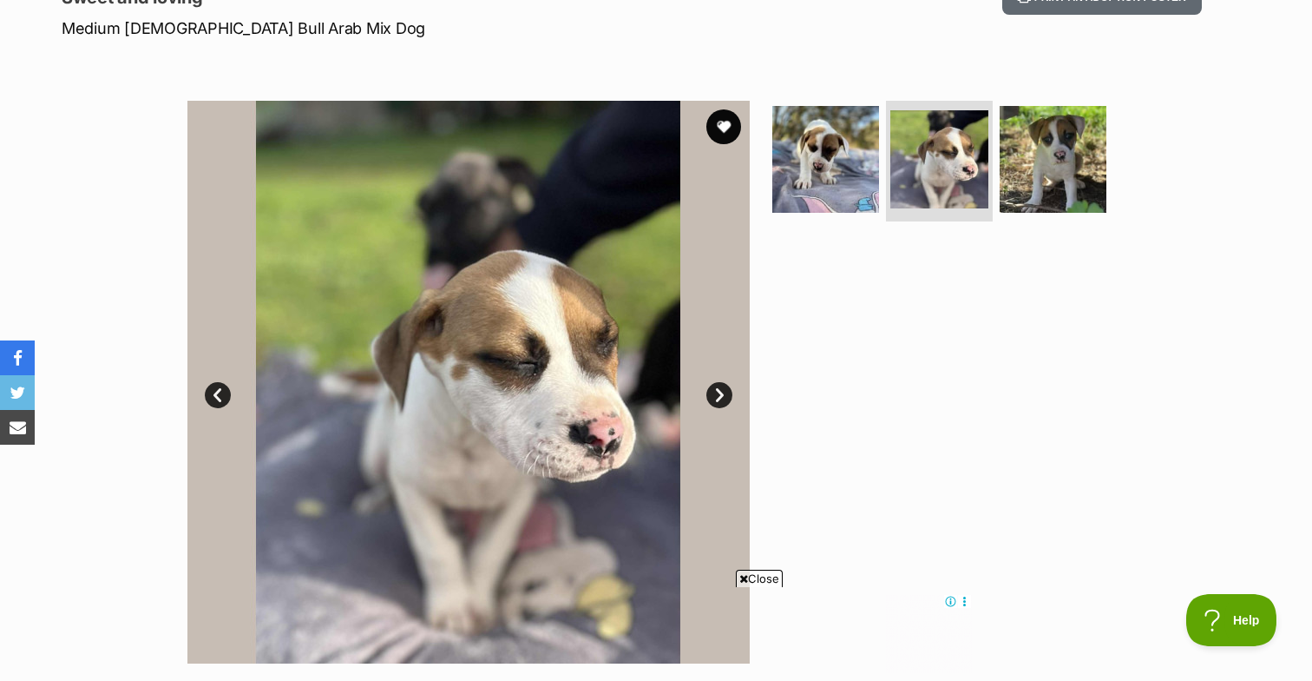
click at [723, 392] on link "Next" at bounding box center [720, 395] width 26 height 26
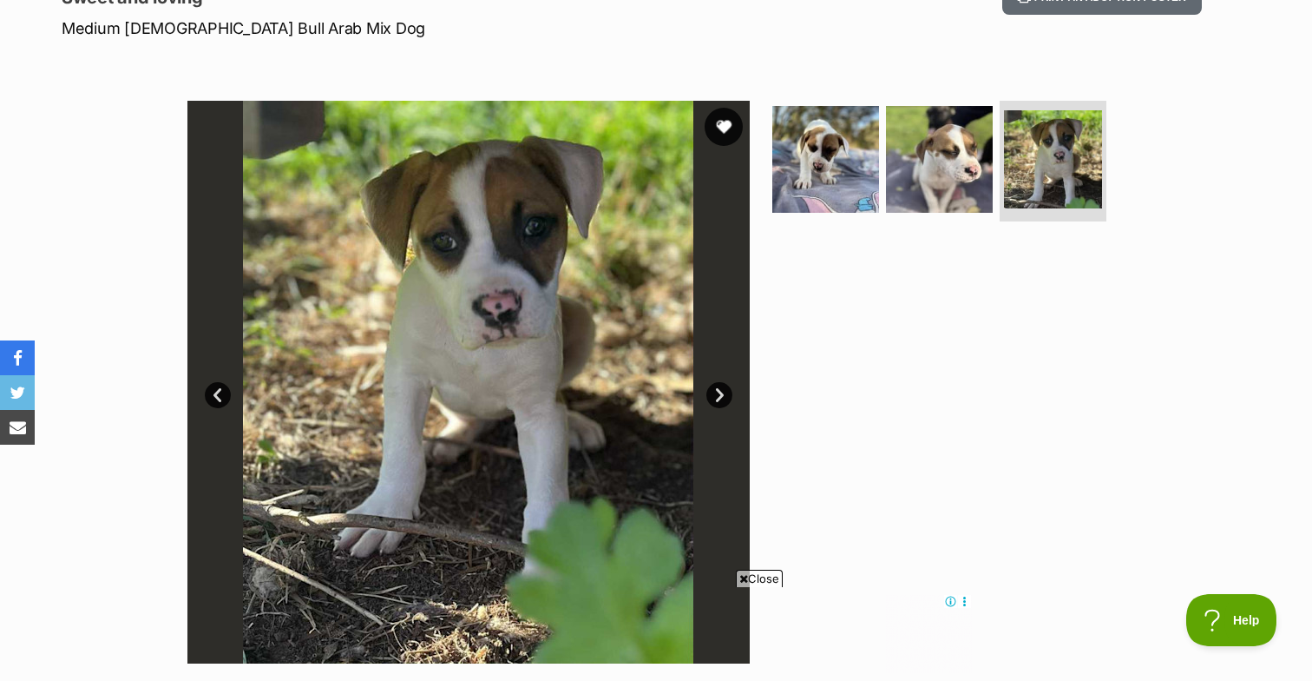
click at [721, 129] on button "favourite" at bounding box center [724, 127] width 38 height 38
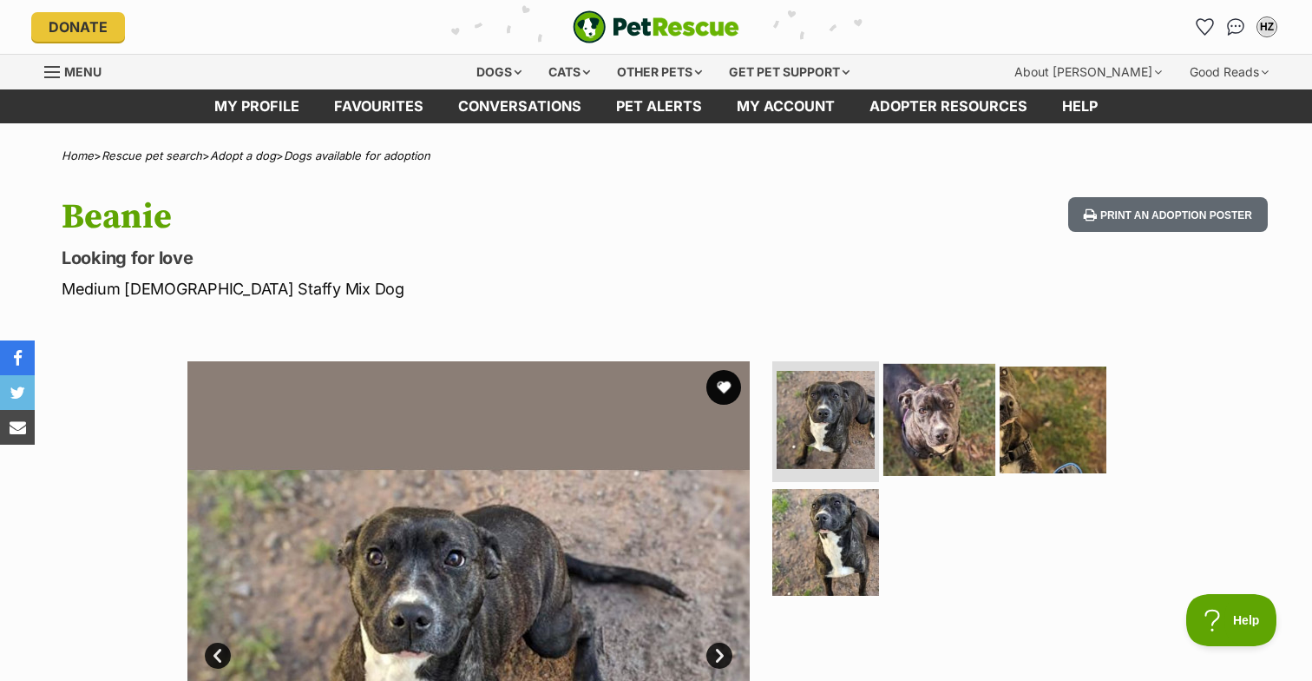
click at [932, 422] on img at bounding box center [940, 419] width 112 height 112
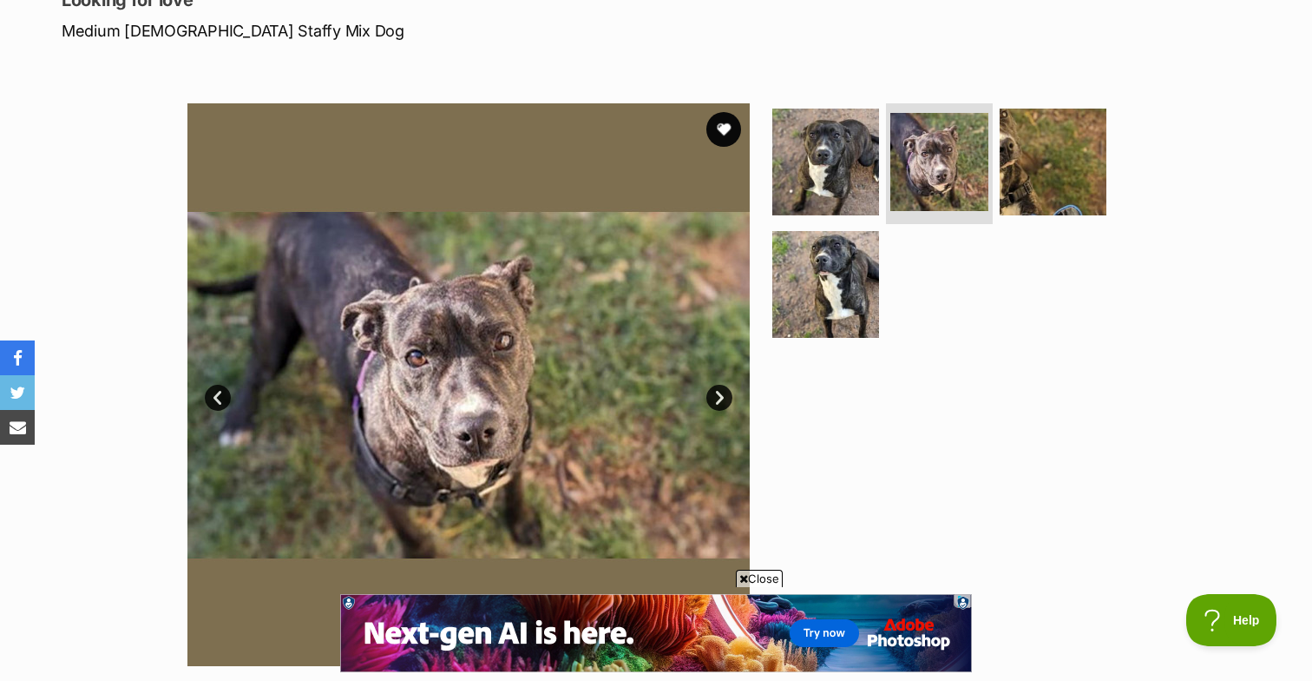
scroll to position [259, 0]
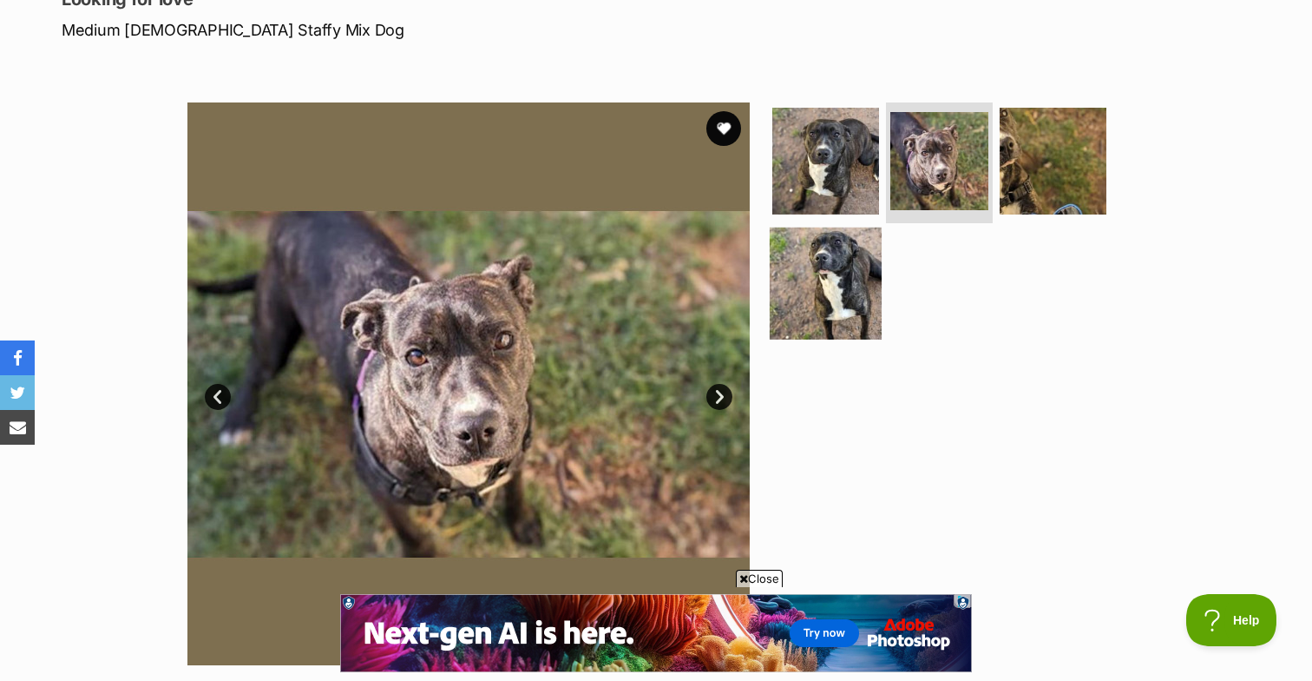
click at [839, 287] on img at bounding box center [826, 283] width 112 height 112
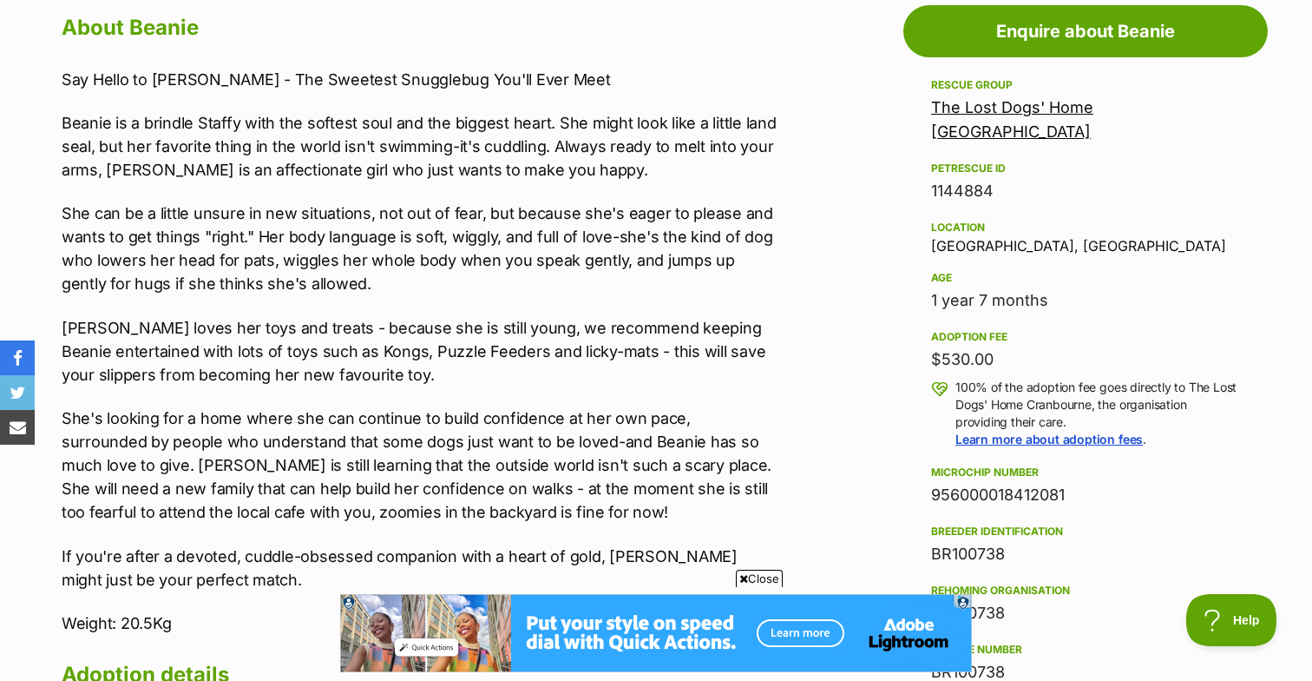
scroll to position [0, 0]
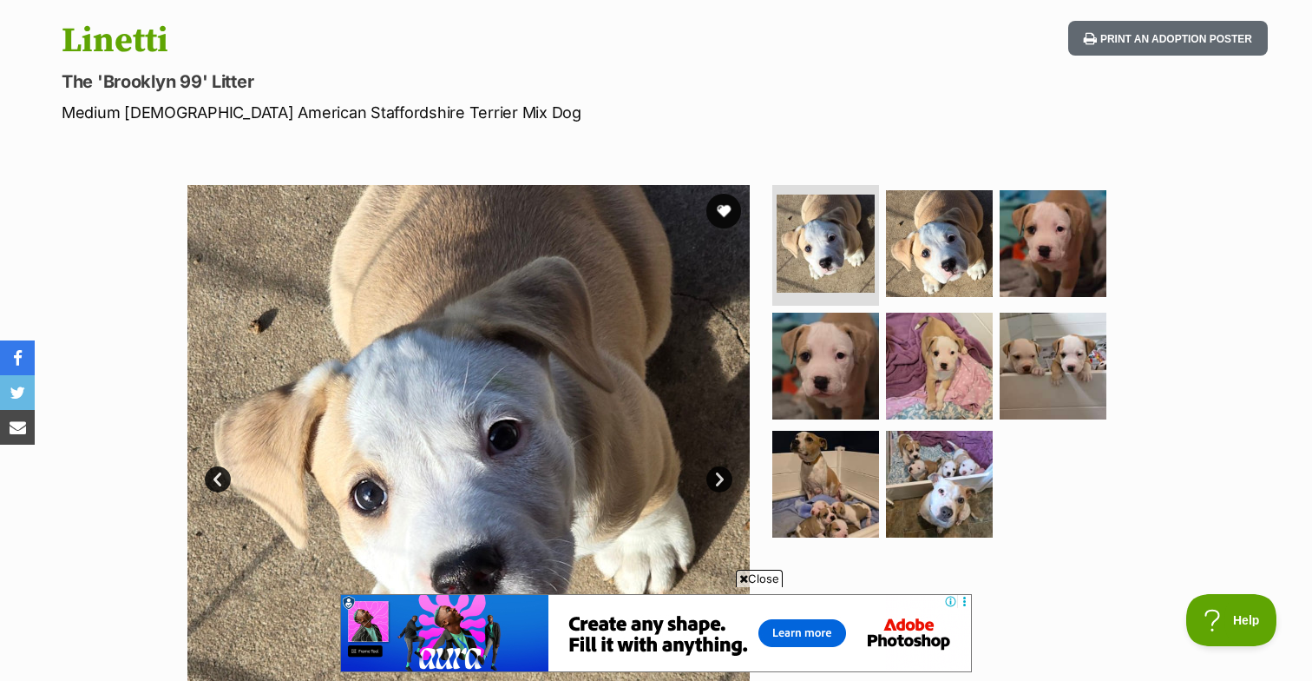
scroll to position [166, 0]
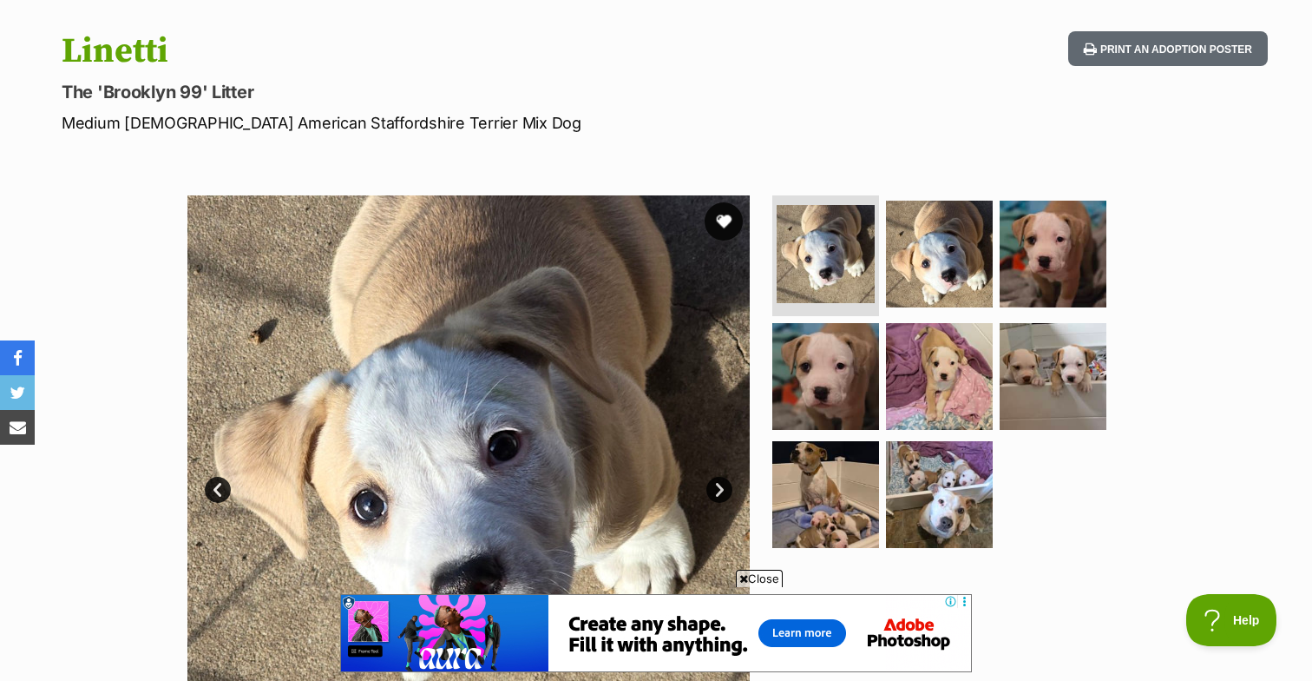
click at [730, 221] on button "favourite" at bounding box center [724, 221] width 38 height 38
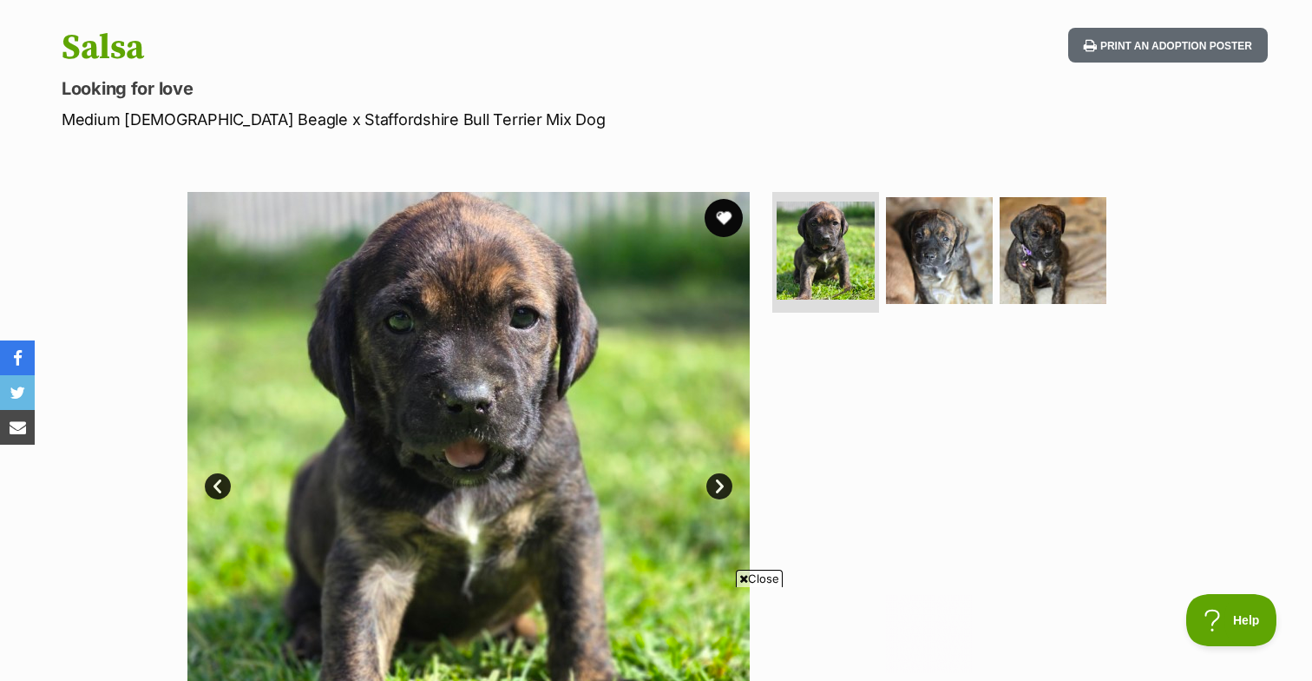
click at [725, 213] on button "favourite" at bounding box center [724, 218] width 38 height 38
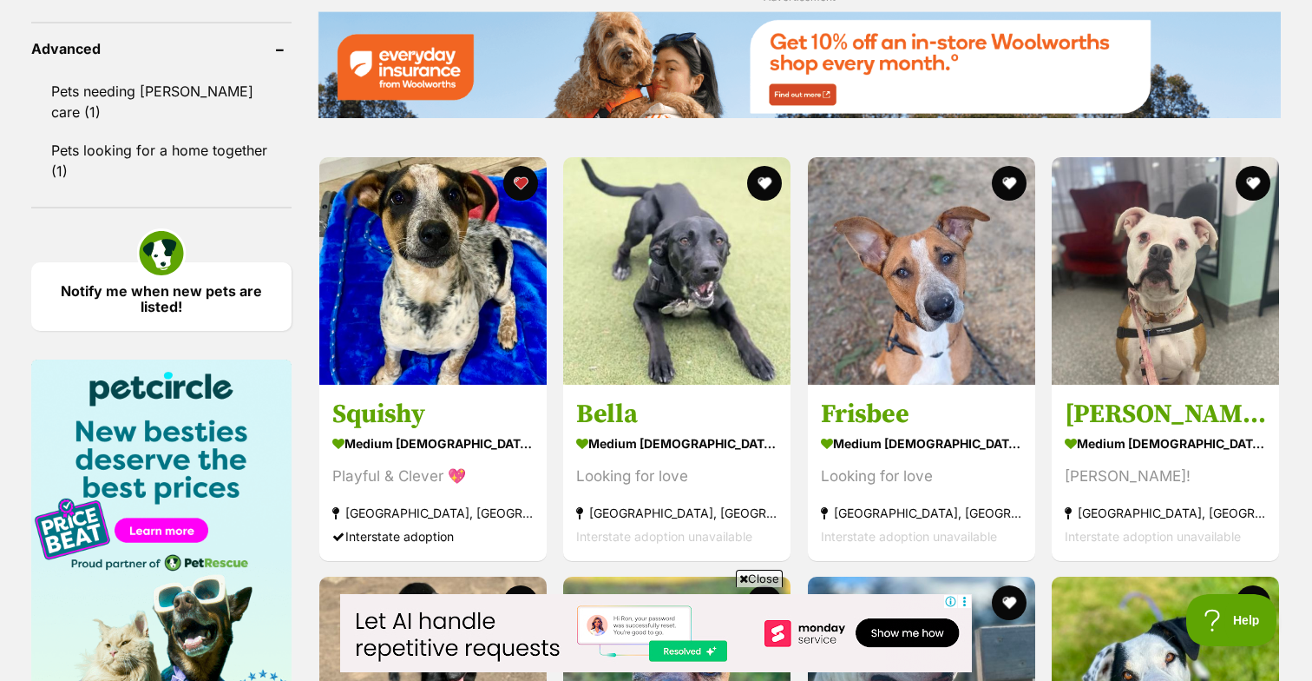
scroll to position [2267, 0]
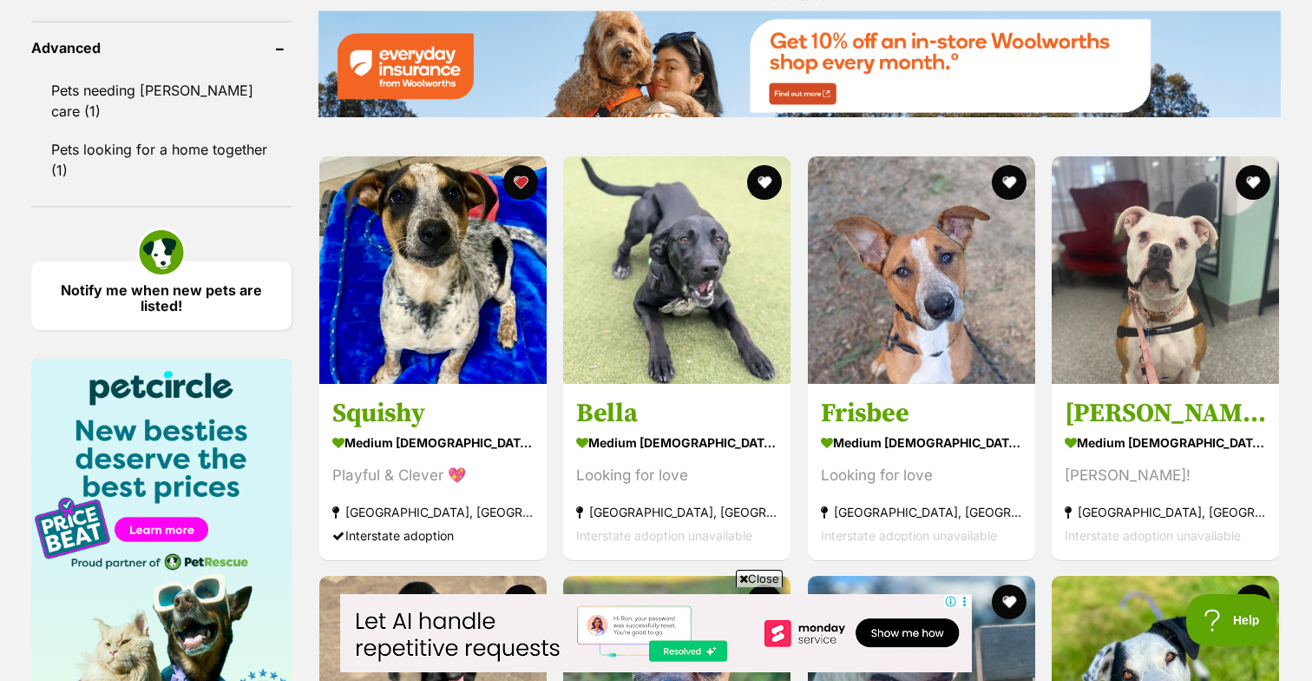
drag, startPoint x: 437, startPoint y: 366, endPoint x: 1036, endPoint y: 15, distance: 693.7
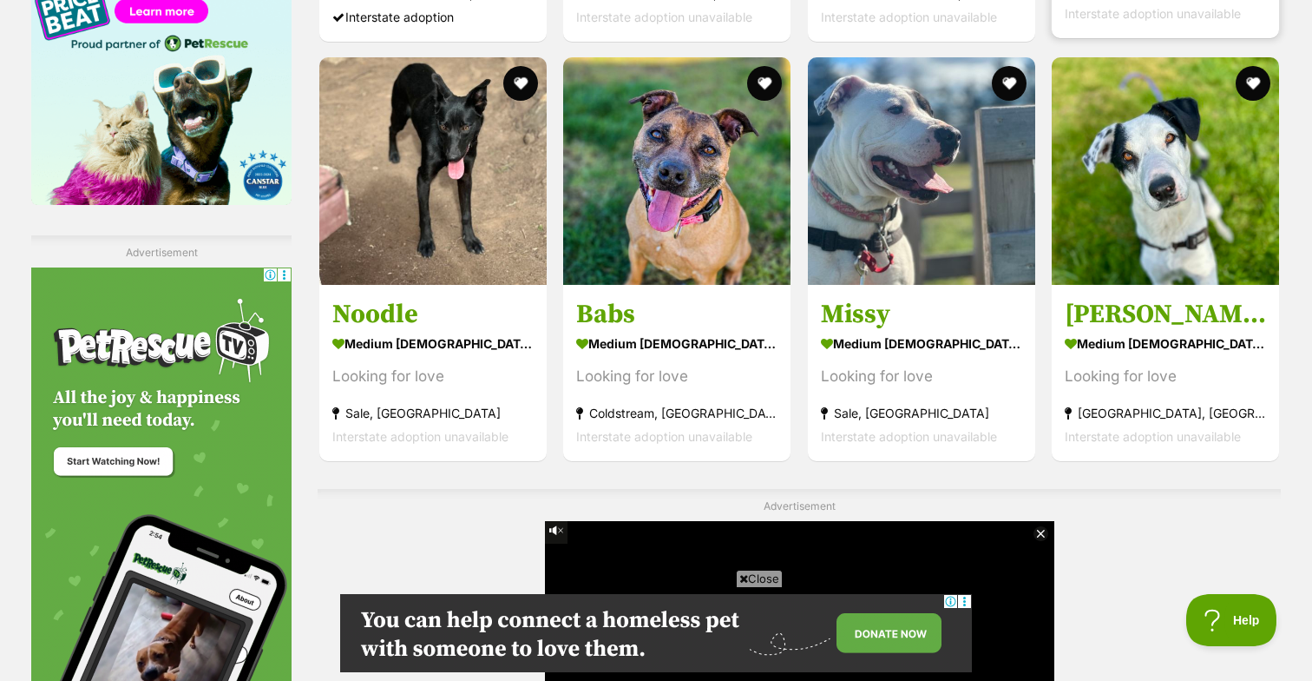
scroll to position [2786, 0]
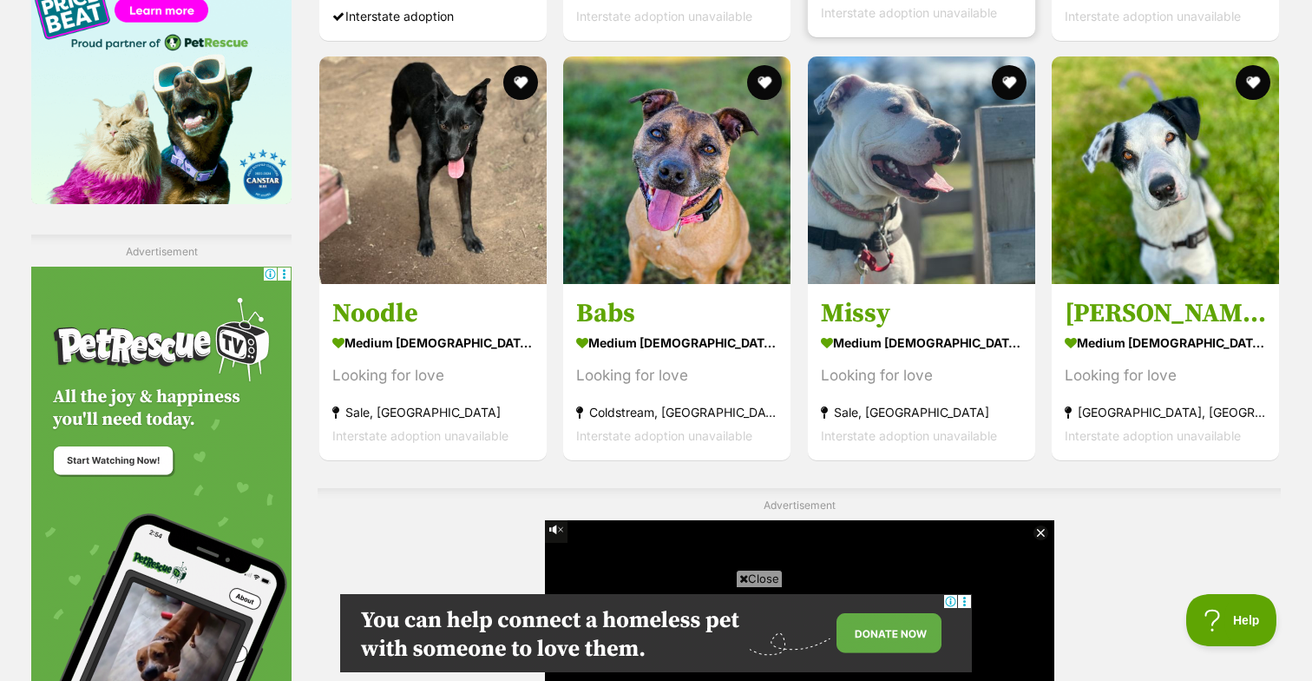
drag, startPoint x: 1162, startPoint y: 278, endPoint x: 985, endPoint y: 17, distance: 314.9
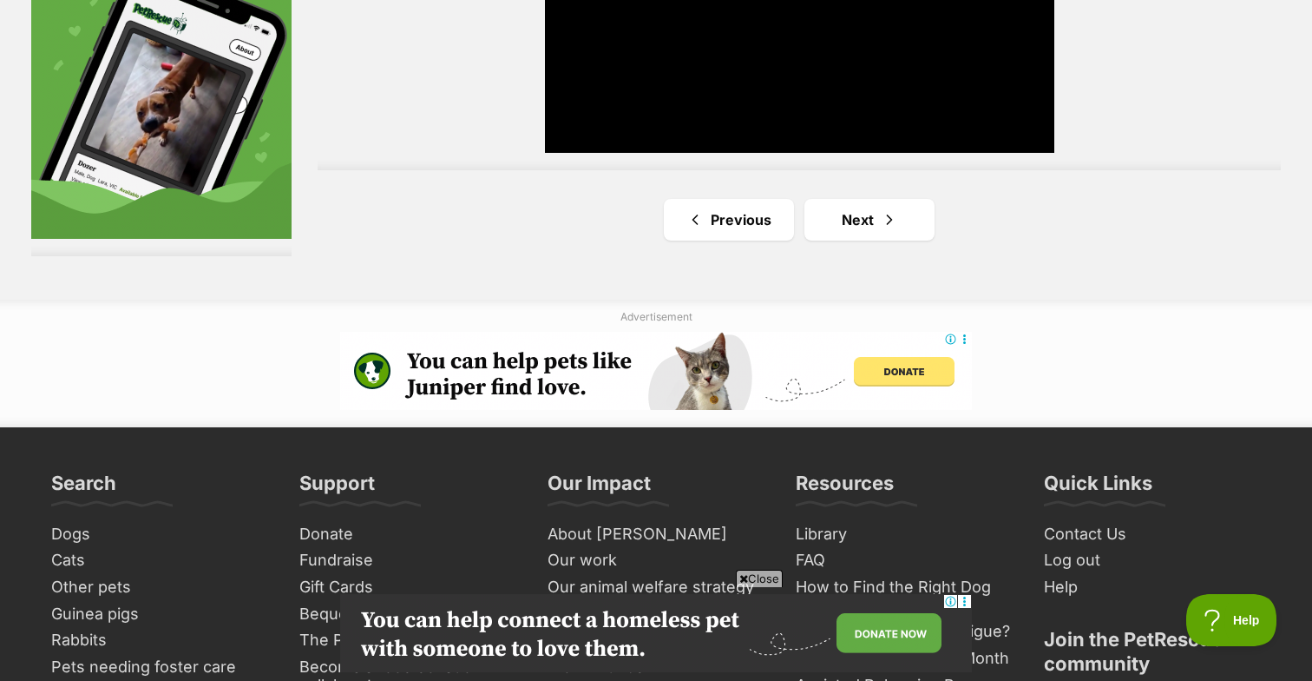
scroll to position [3454, 0]
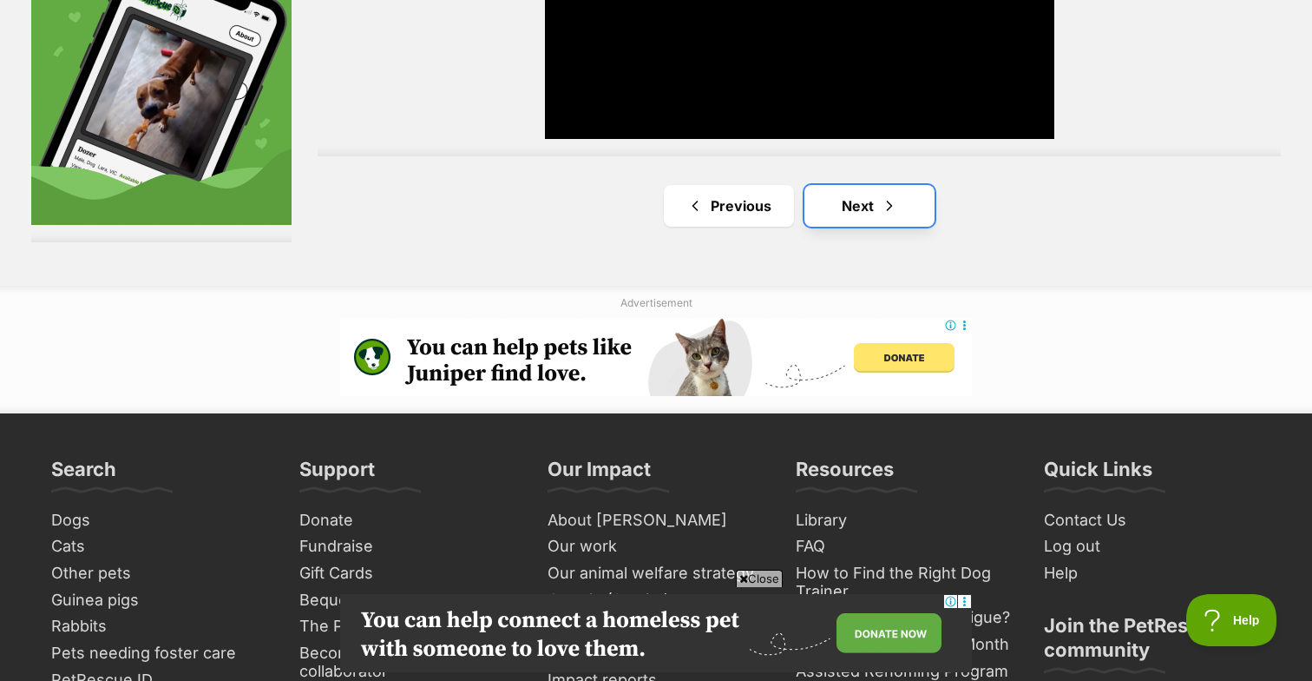
click at [877, 201] on link "Next" at bounding box center [870, 206] width 130 height 42
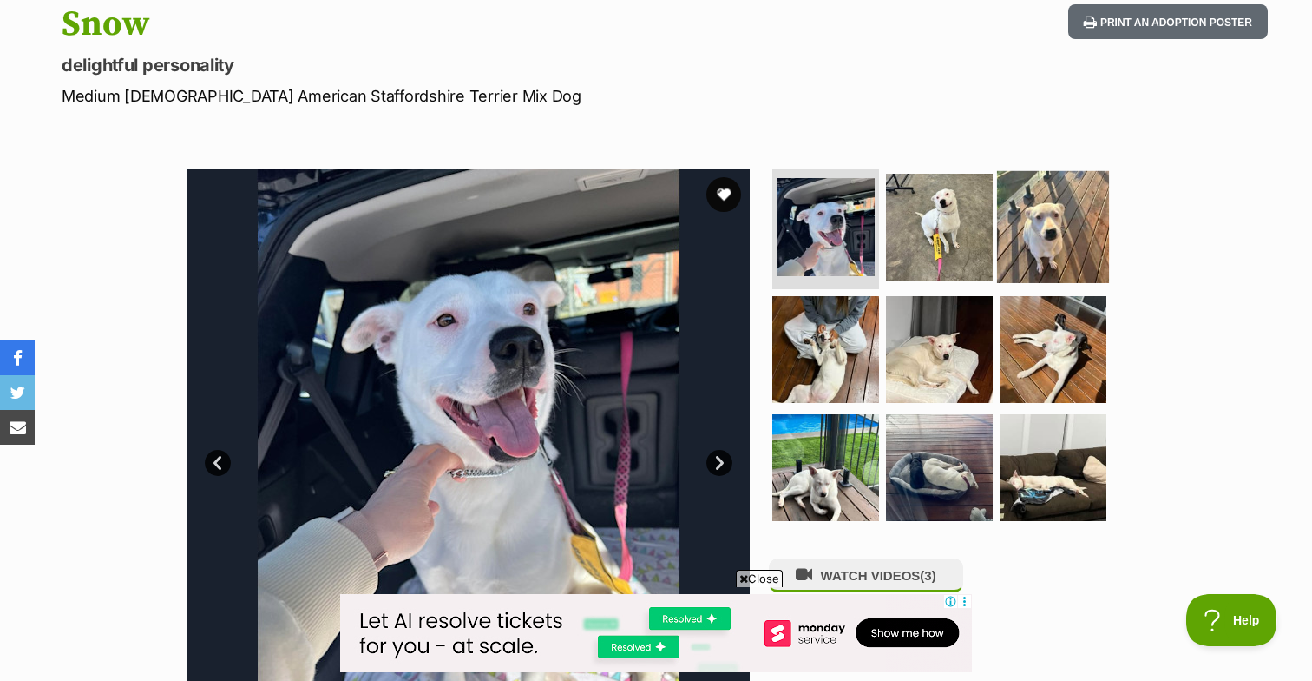
click at [1062, 239] on img at bounding box center [1053, 226] width 112 height 112
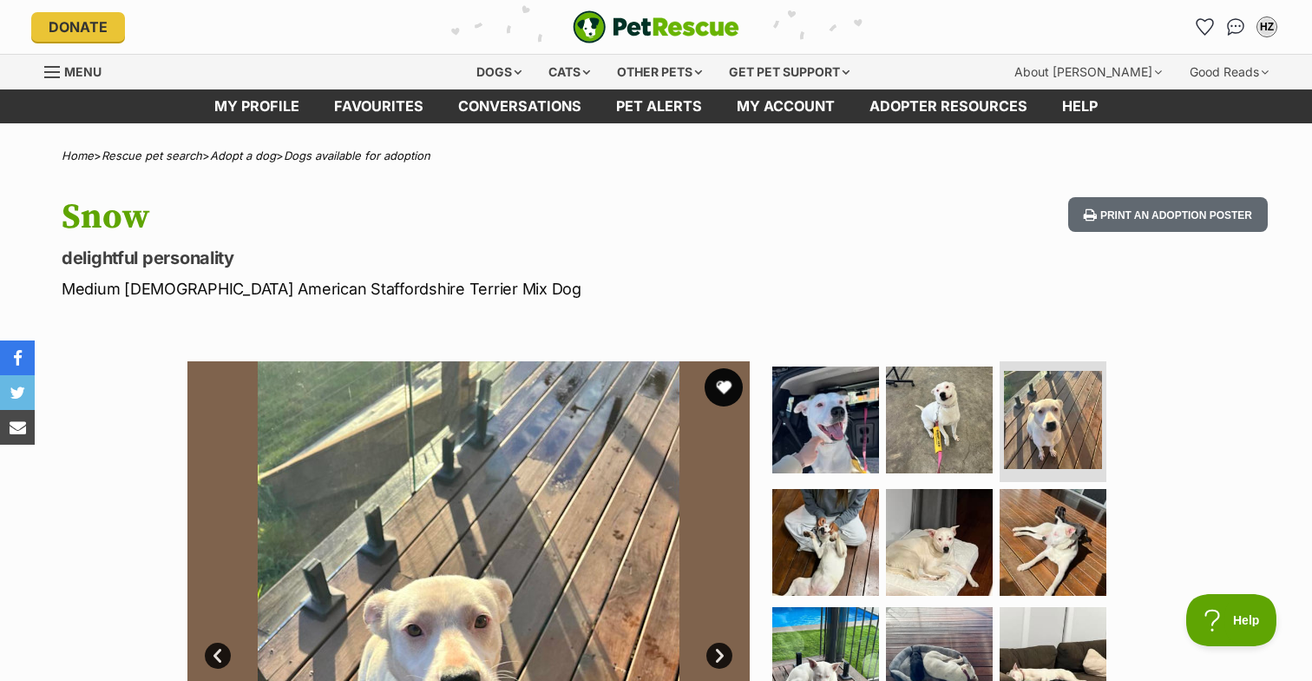
click at [727, 387] on button "favourite" at bounding box center [724, 387] width 38 height 38
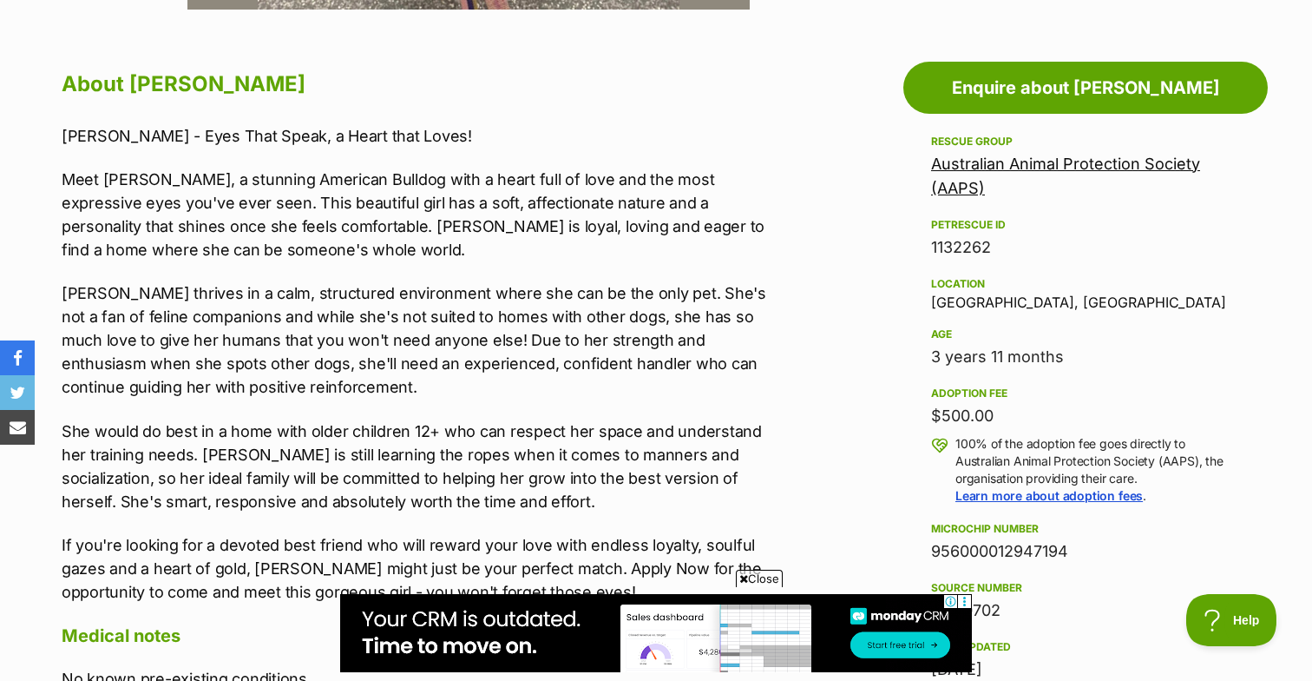
scroll to position [926, 0]
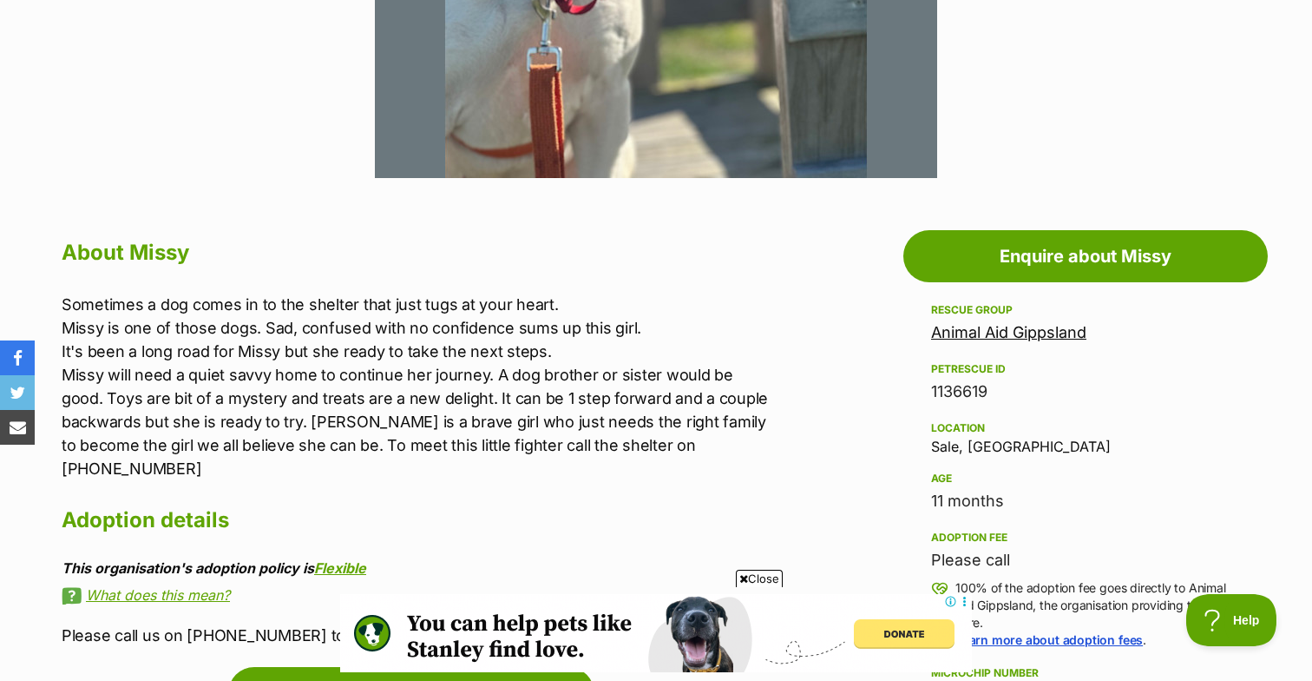
scroll to position [773, 0]
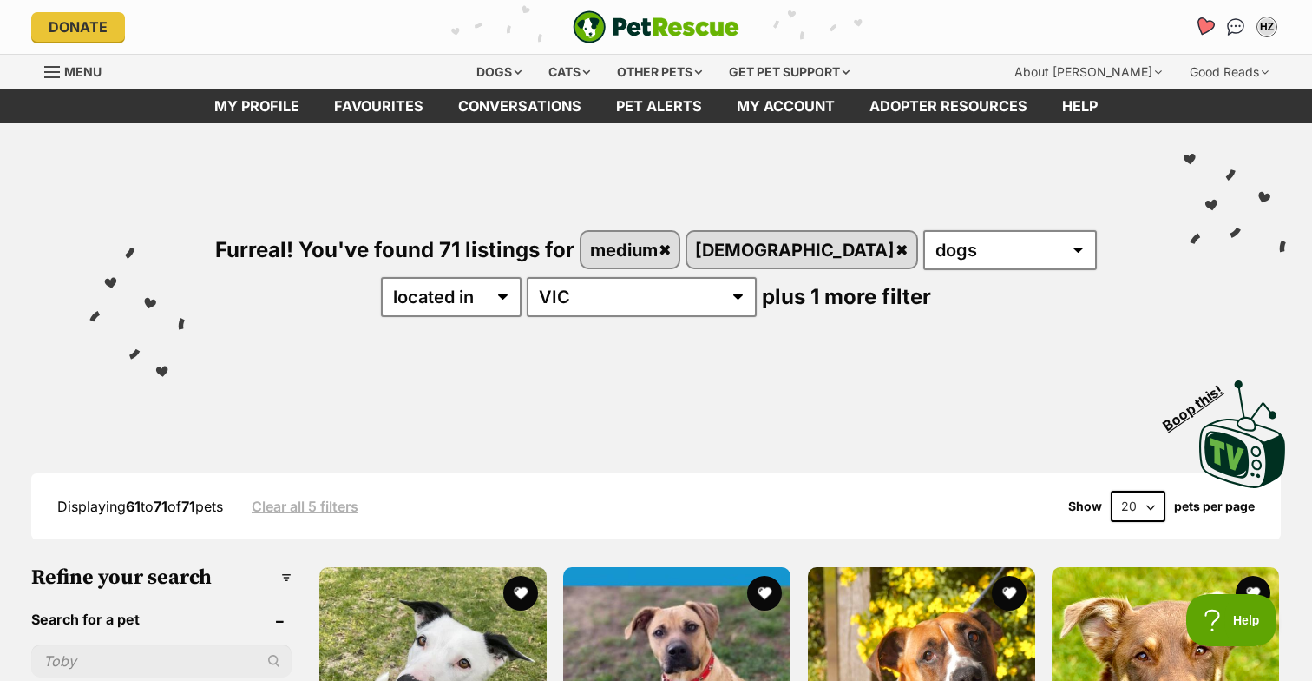
click at [1202, 25] on icon "Favourites" at bounding box center [1204, 26] width 21 height 20
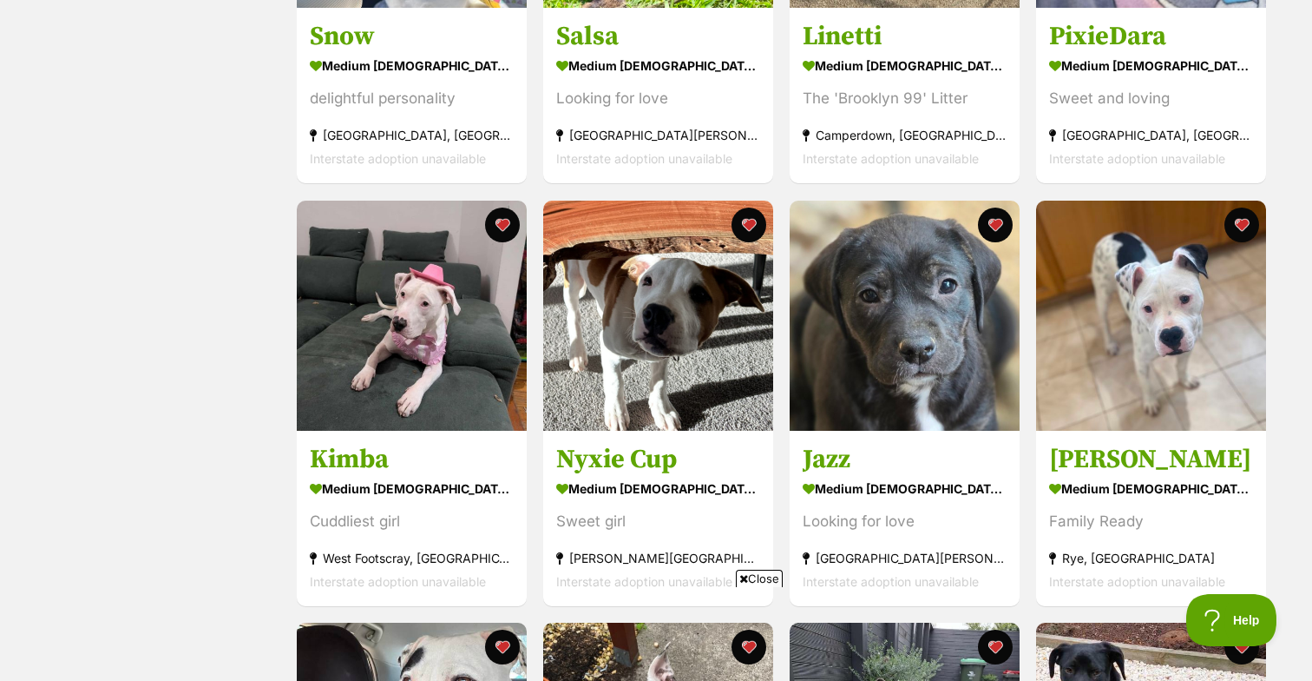
scroll to position [579, 0]
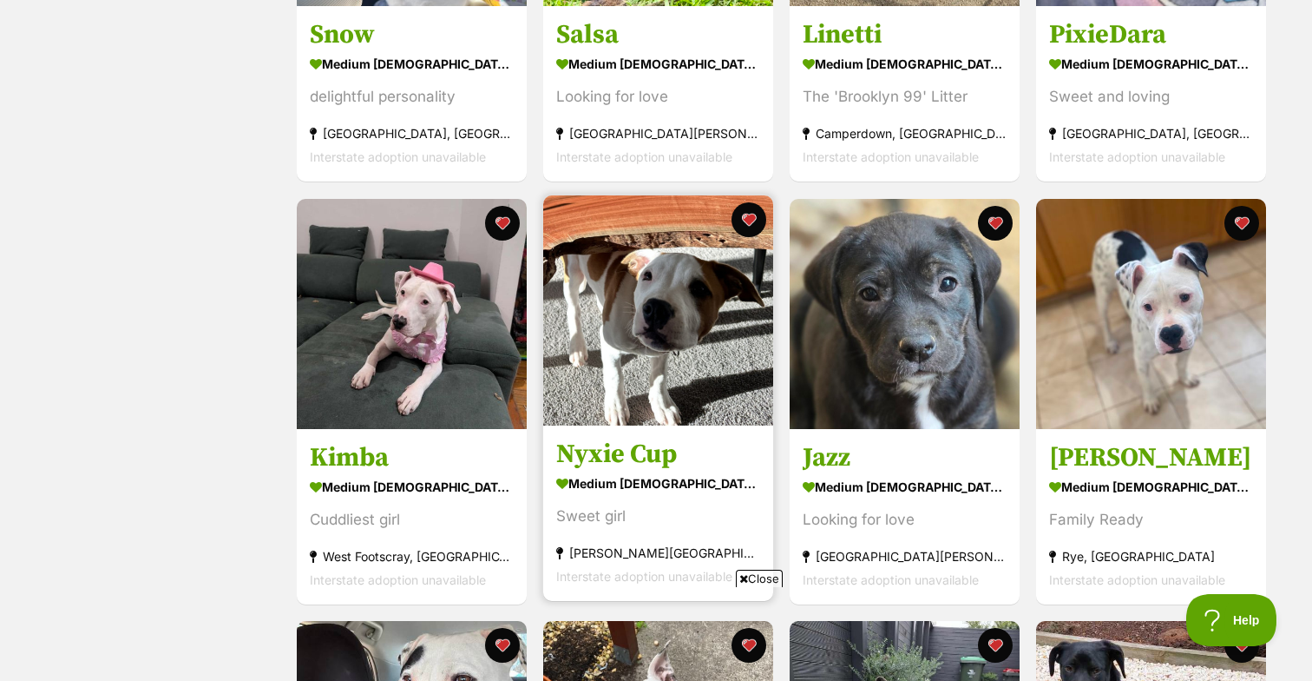
click at [674, 291] on img at bounding box center [658, 310] width 230 height 230
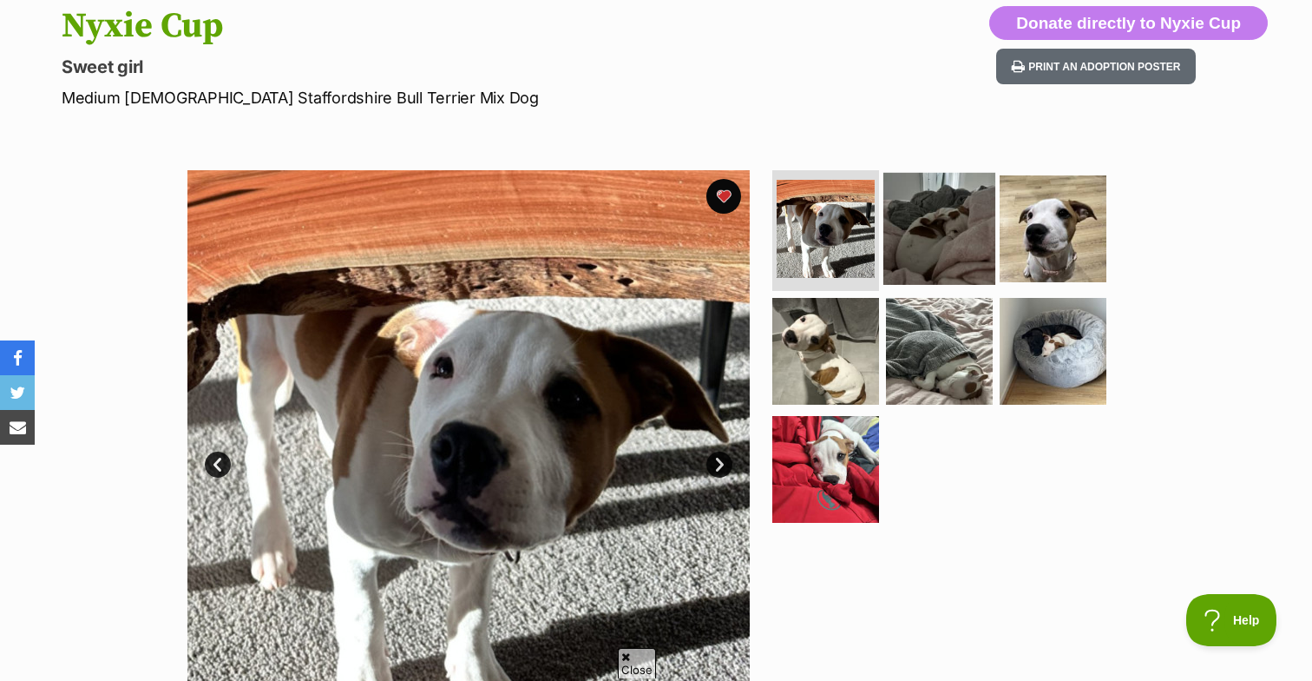
scroll to position [198, 0]
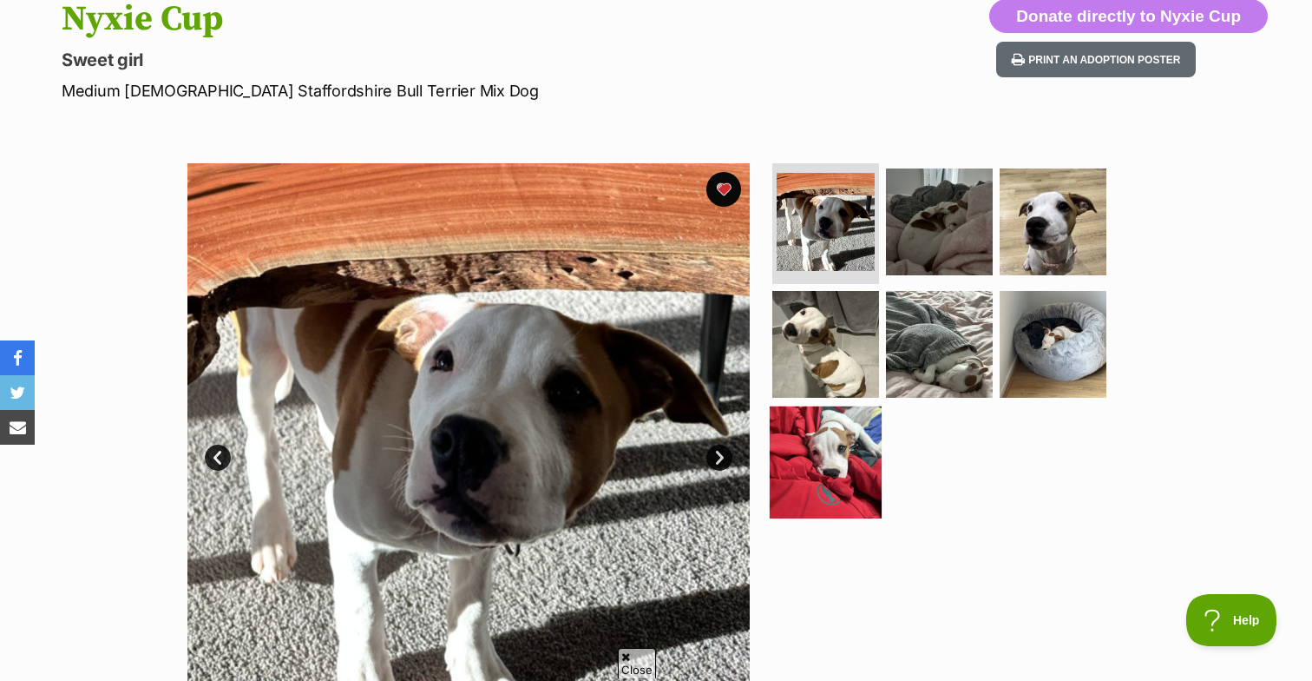
click at [825, 457] on img at bounding box center [826, 462] width 112 height 112
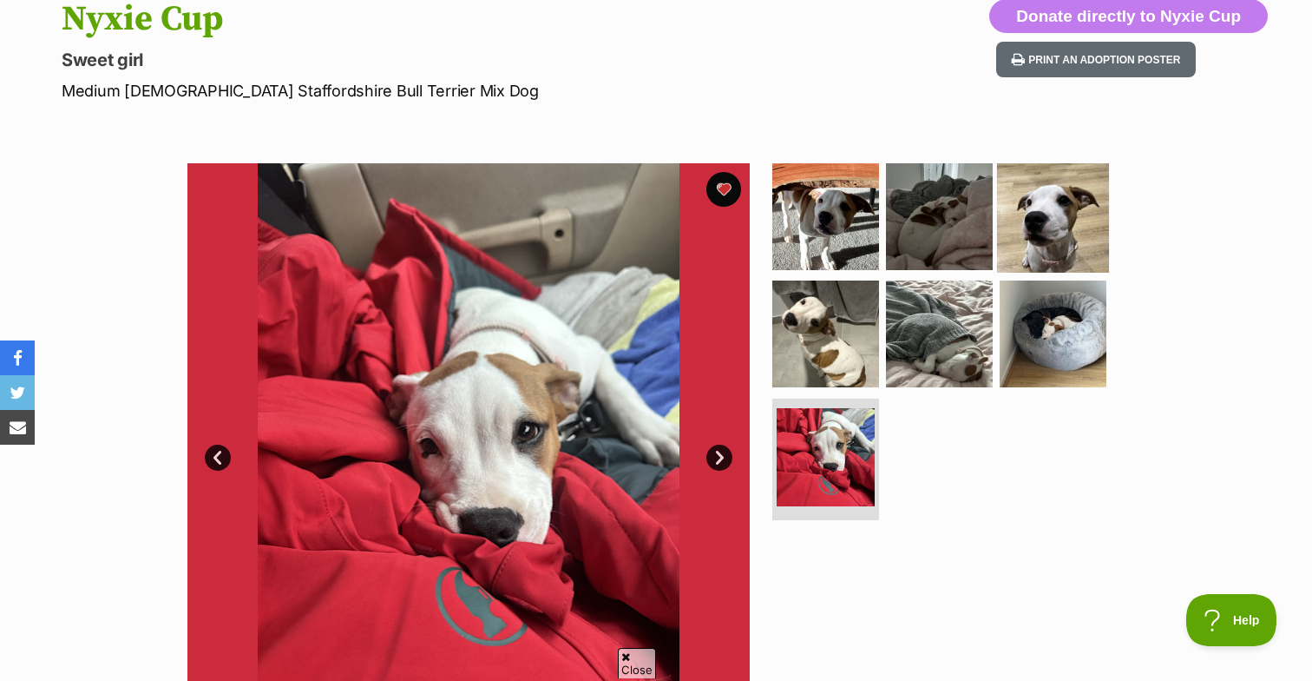
scroll to position [0, 0]
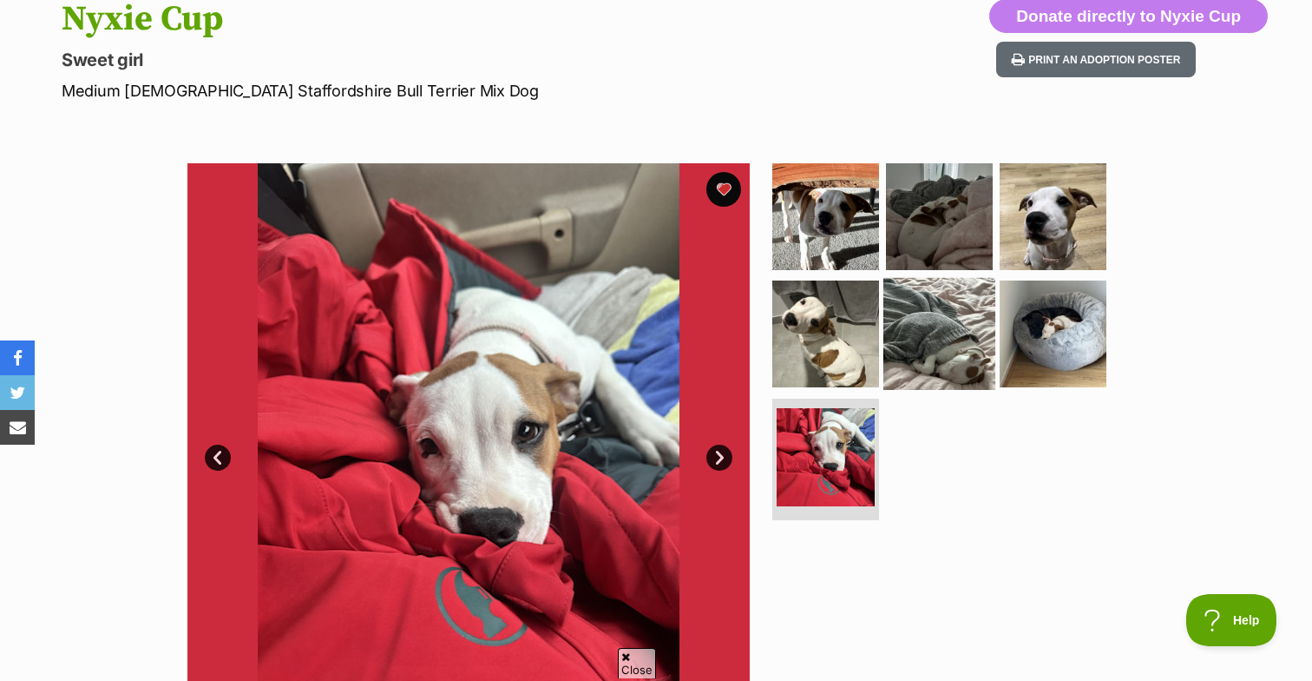
click at [956, 320] on img at bounding box center [940, 334] width 112 height 112
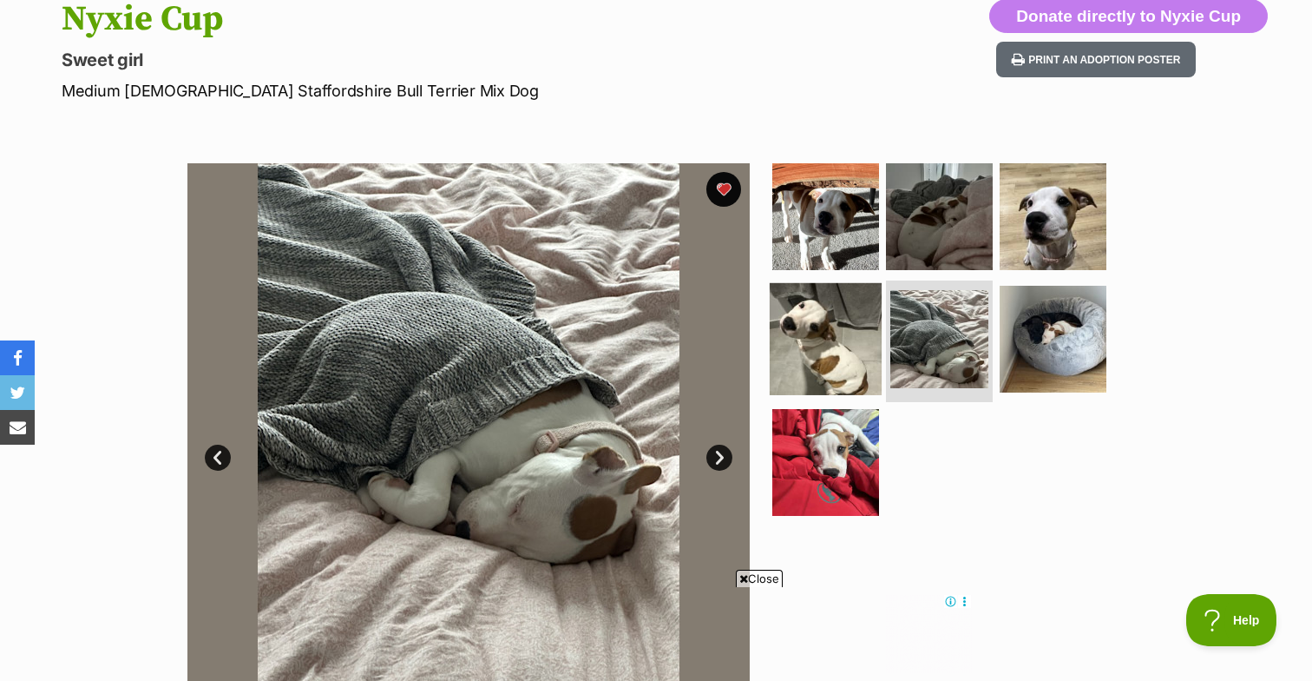
click at [832, 343] on img at bounding box center [826, 339] width 112 height 112
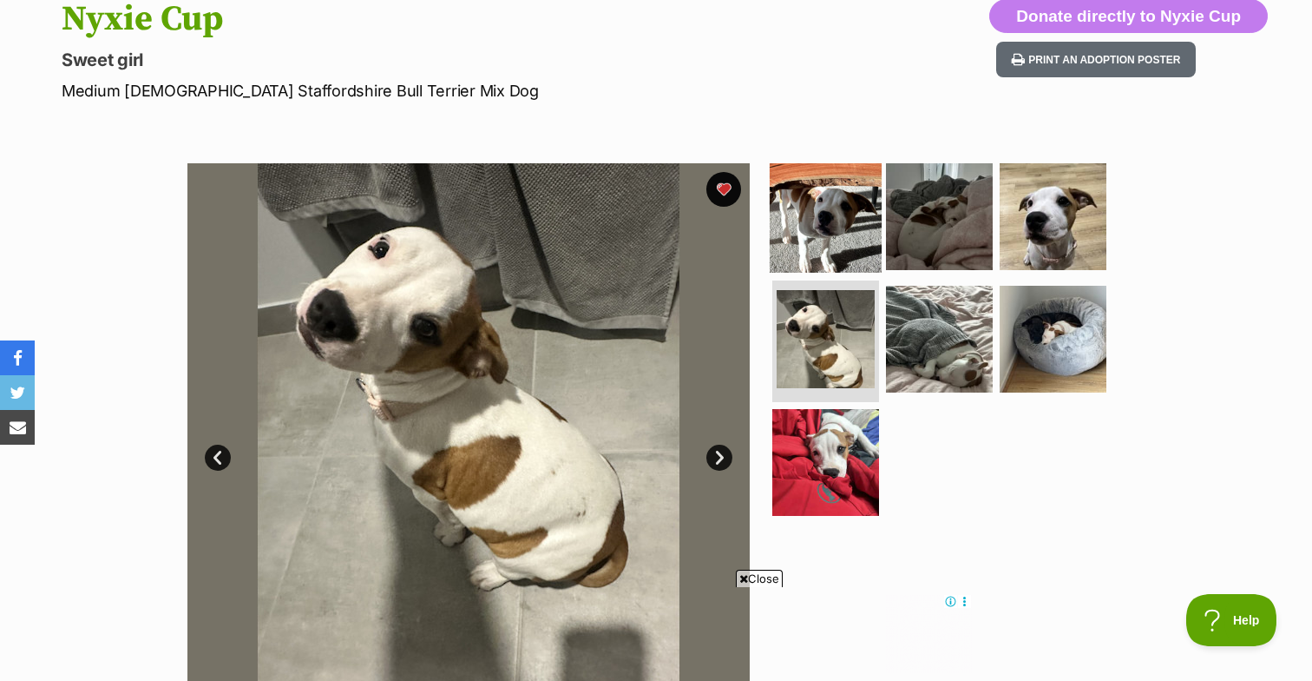
click at [821, 213] on img at bounding box center [826, 216] width 112 height 112
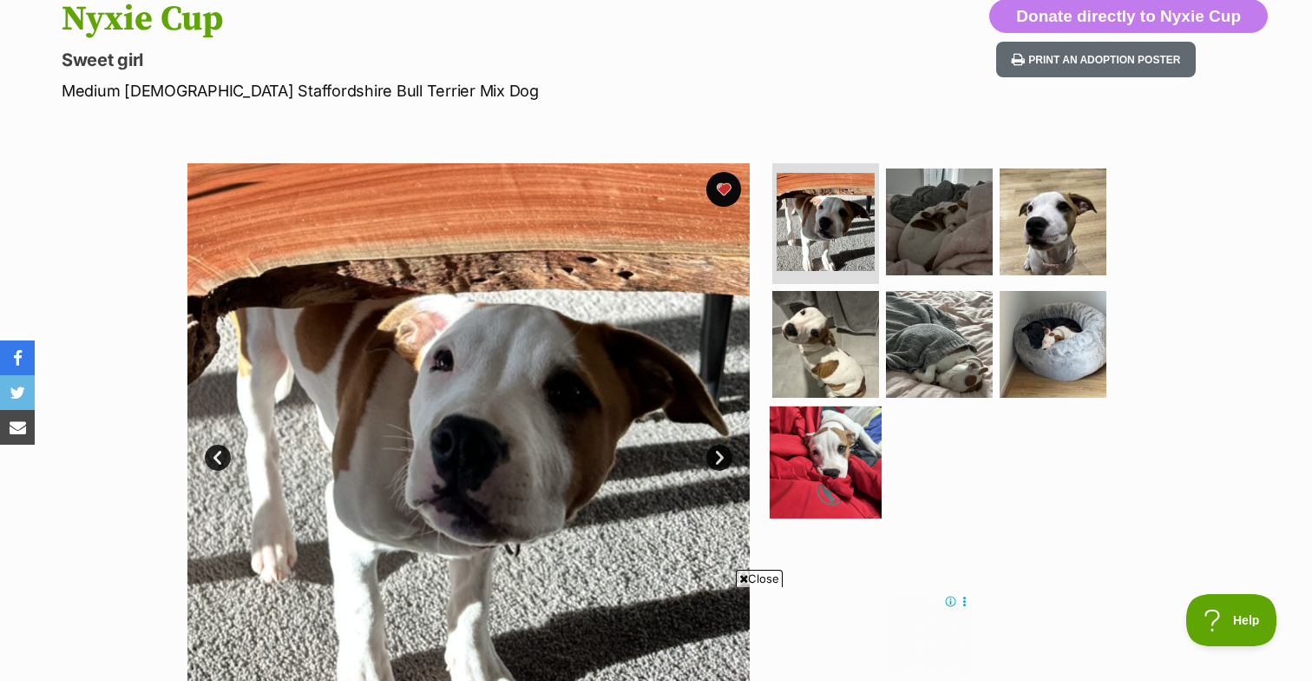
click at [841, 446] on img at bounding box center [826, 462] width 112 height 112
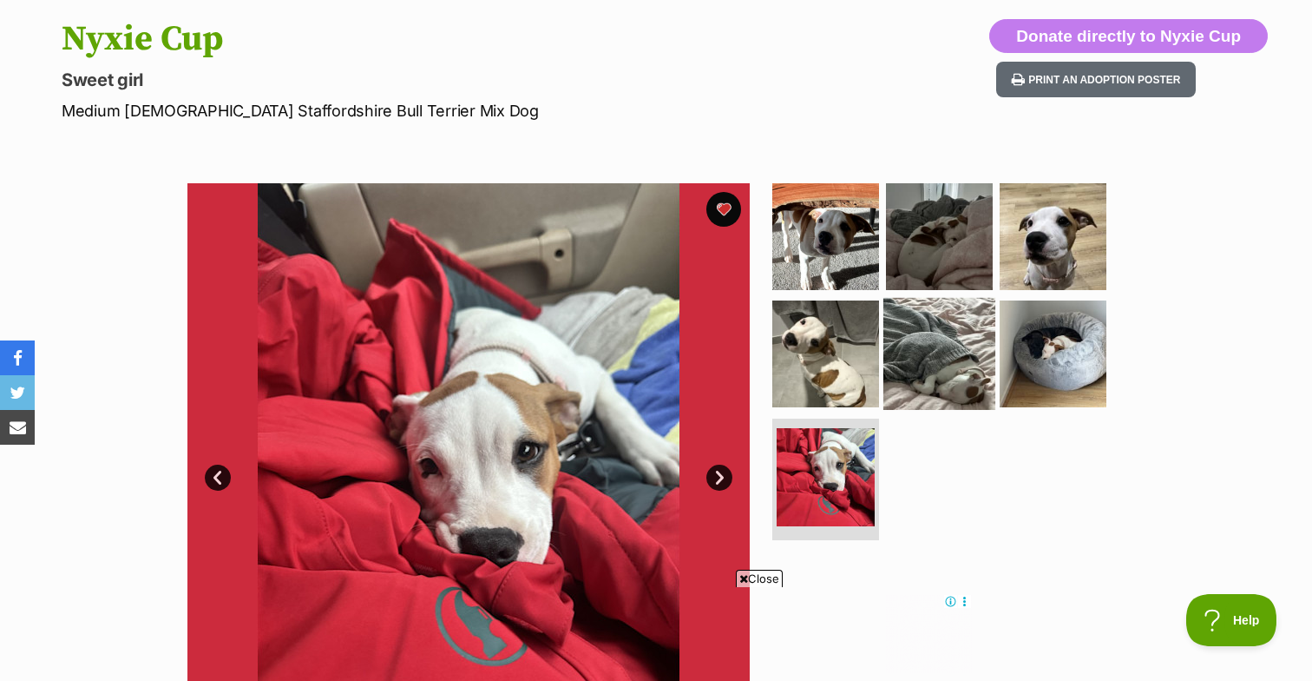
click at [965, 362] on img at bounding box center [940, 354] width 112 height 112
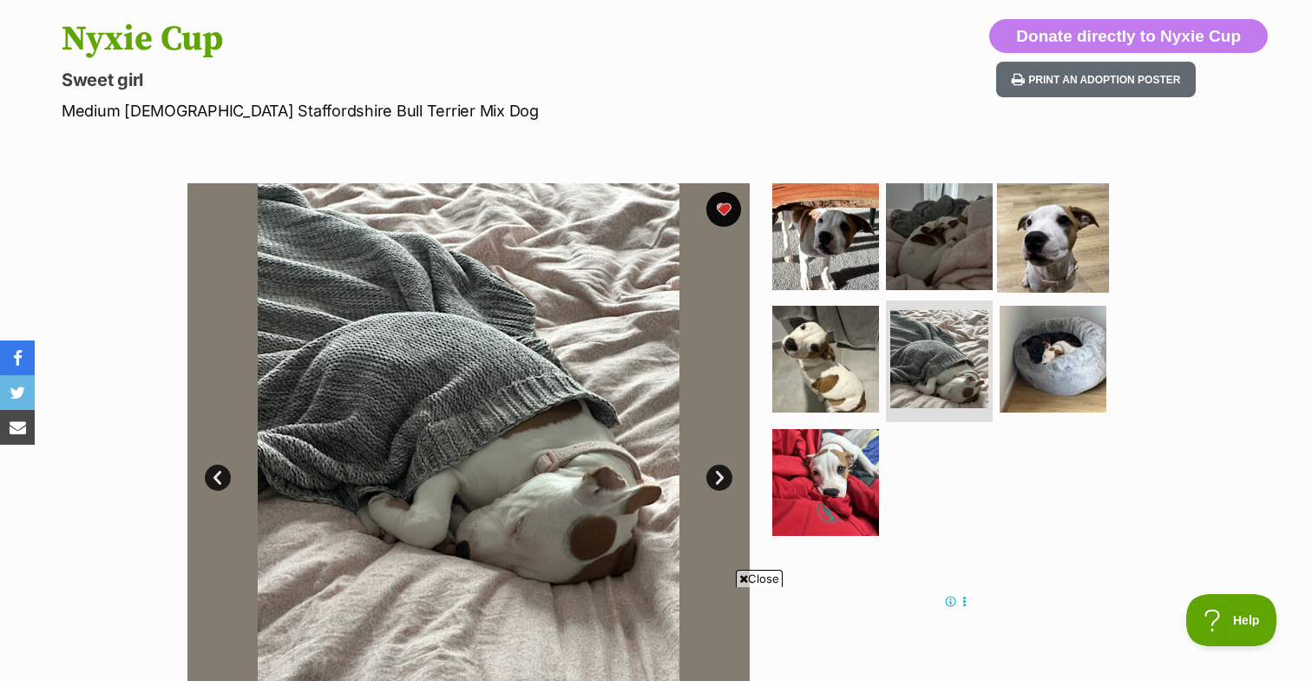
click at [1017, 247] on img at bounding box center [1053, 236] width 112 height 112
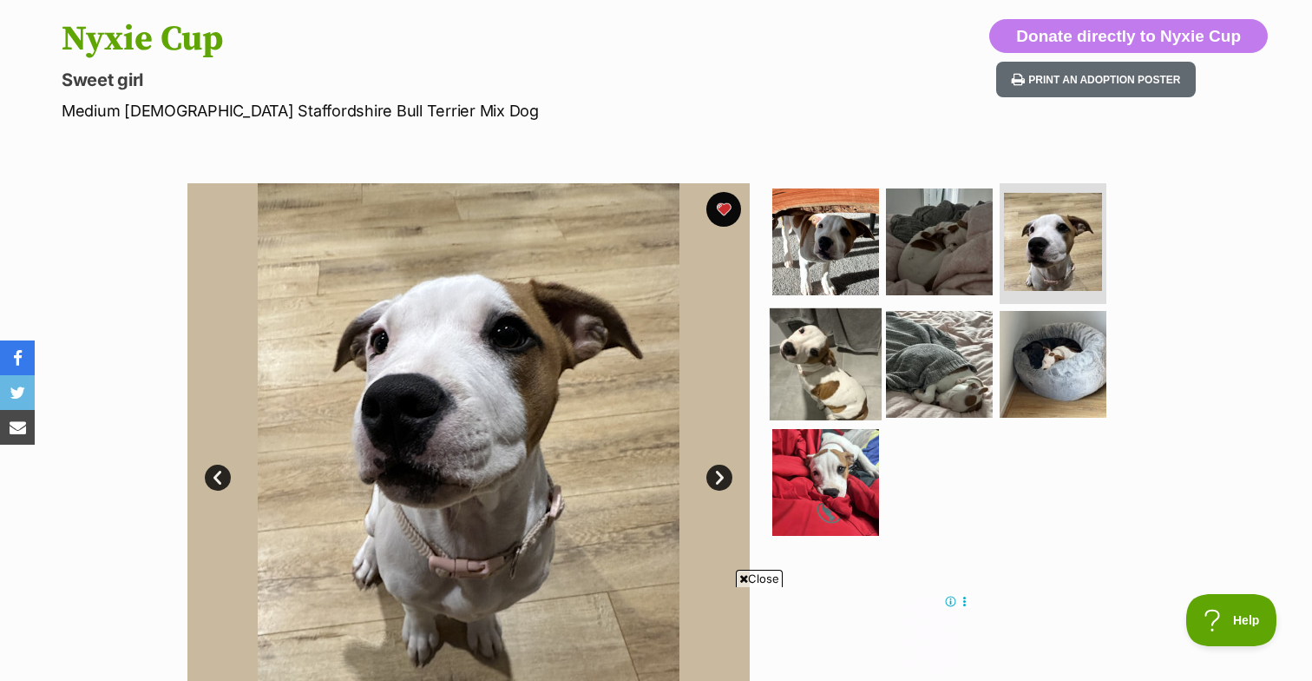
click at [837, 358] on img at bounding box center [826, 364] width 112 height 112
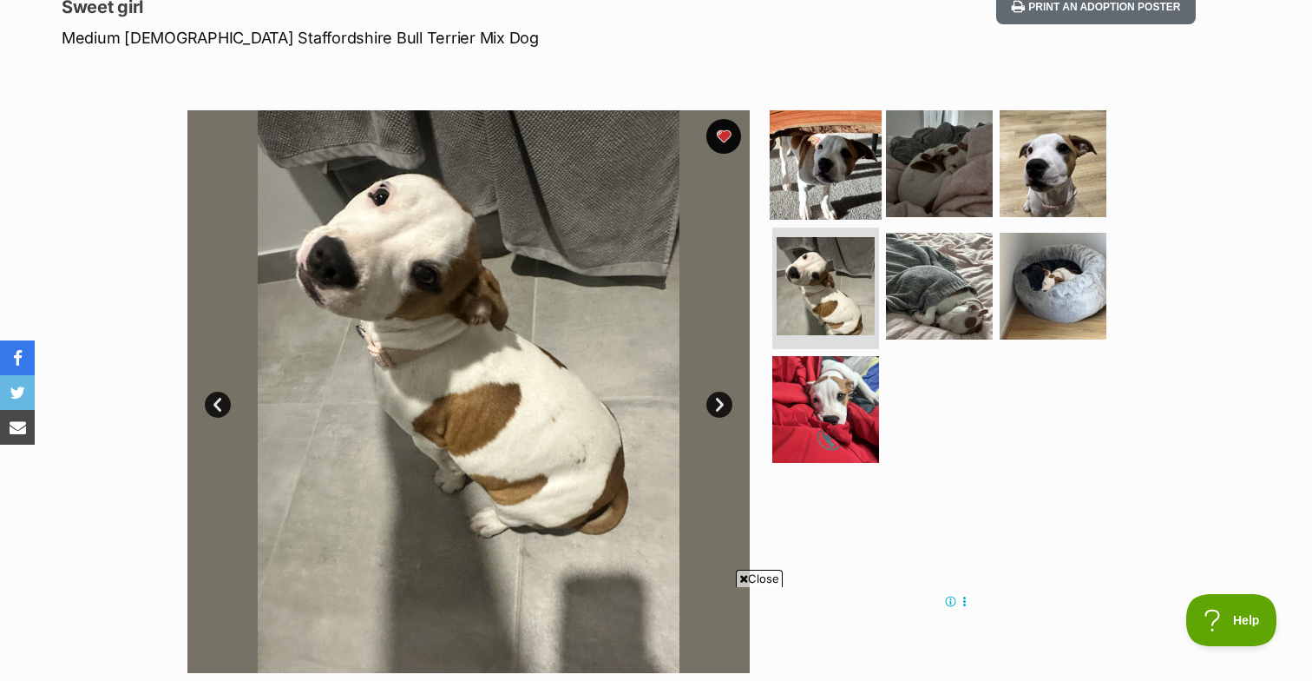
click at [804, 155] on img at bounding box center [826, 163] width 112 height 112
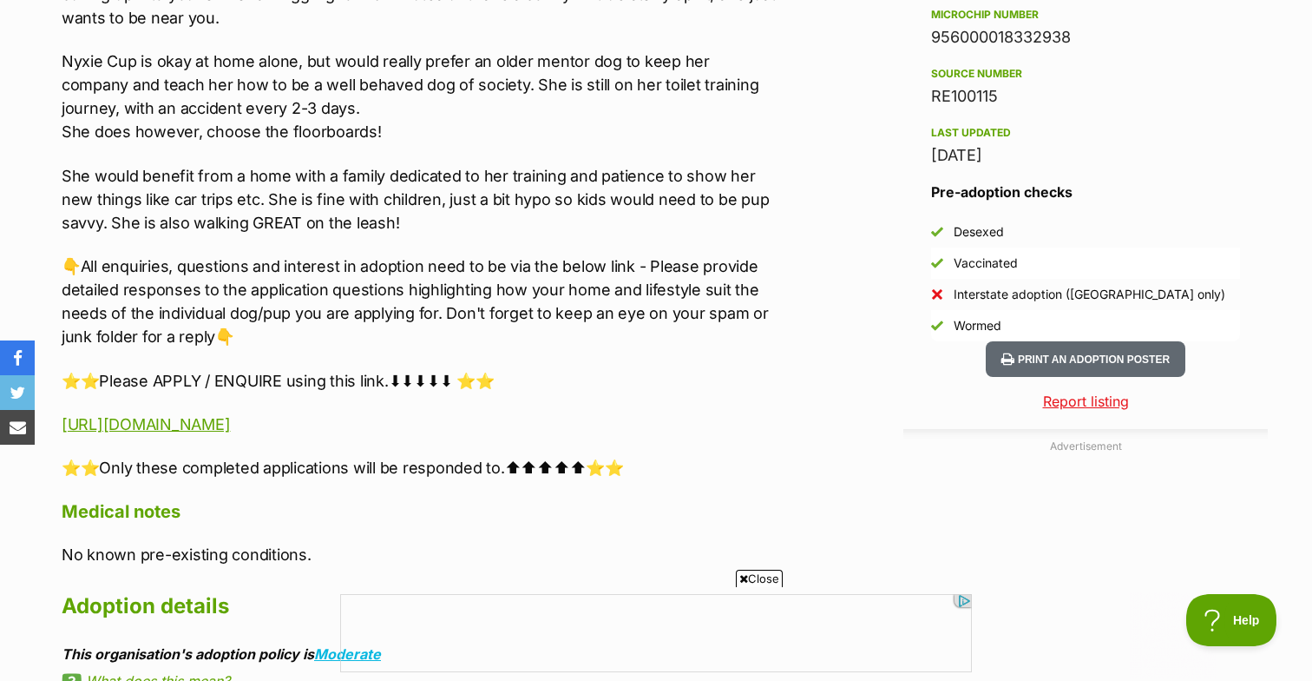
scroll to position [1389, 0]
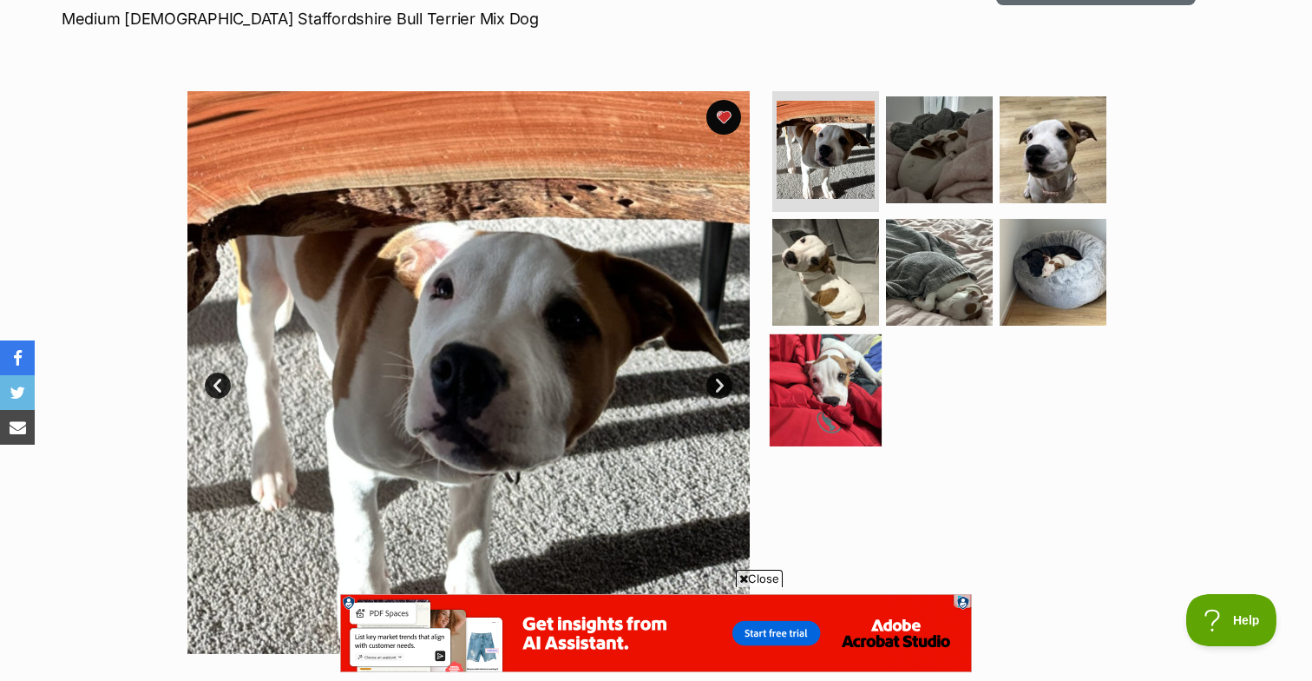
click at [839, 391] on img at bounding box center [826, 390] width 112 height 112
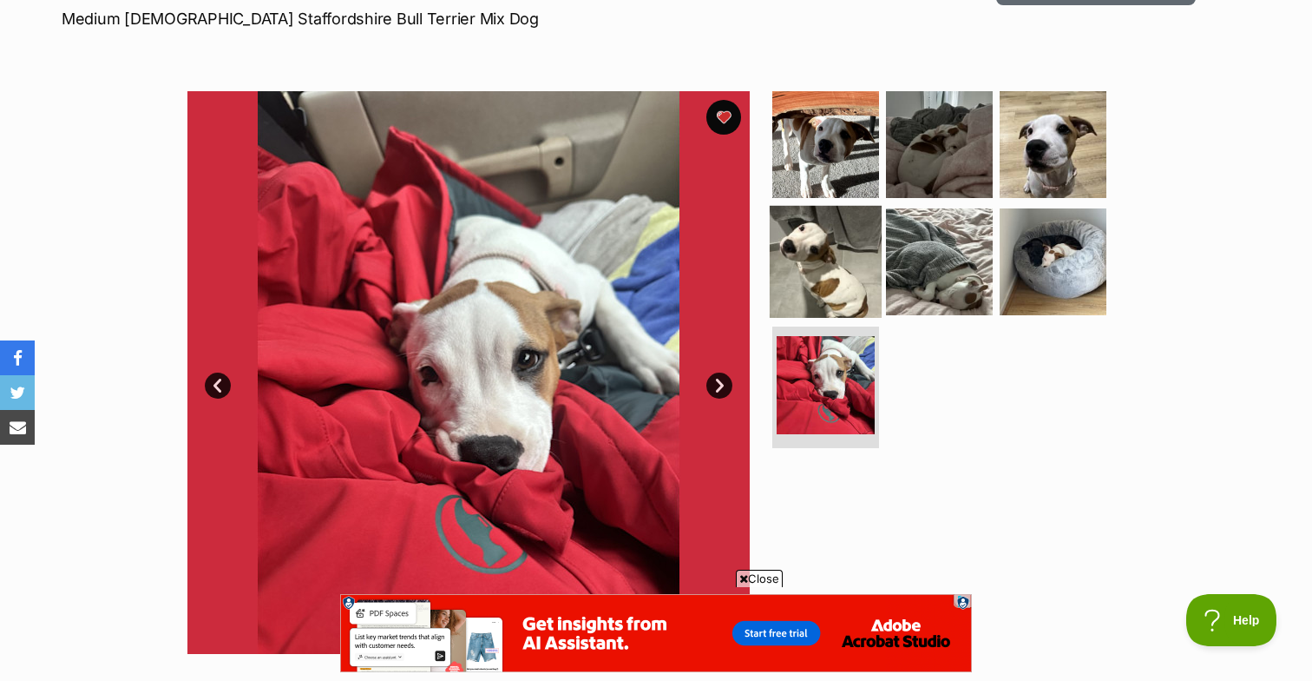
click at [842, 273] on img at bounding box center [826, 262] width 112 height 112
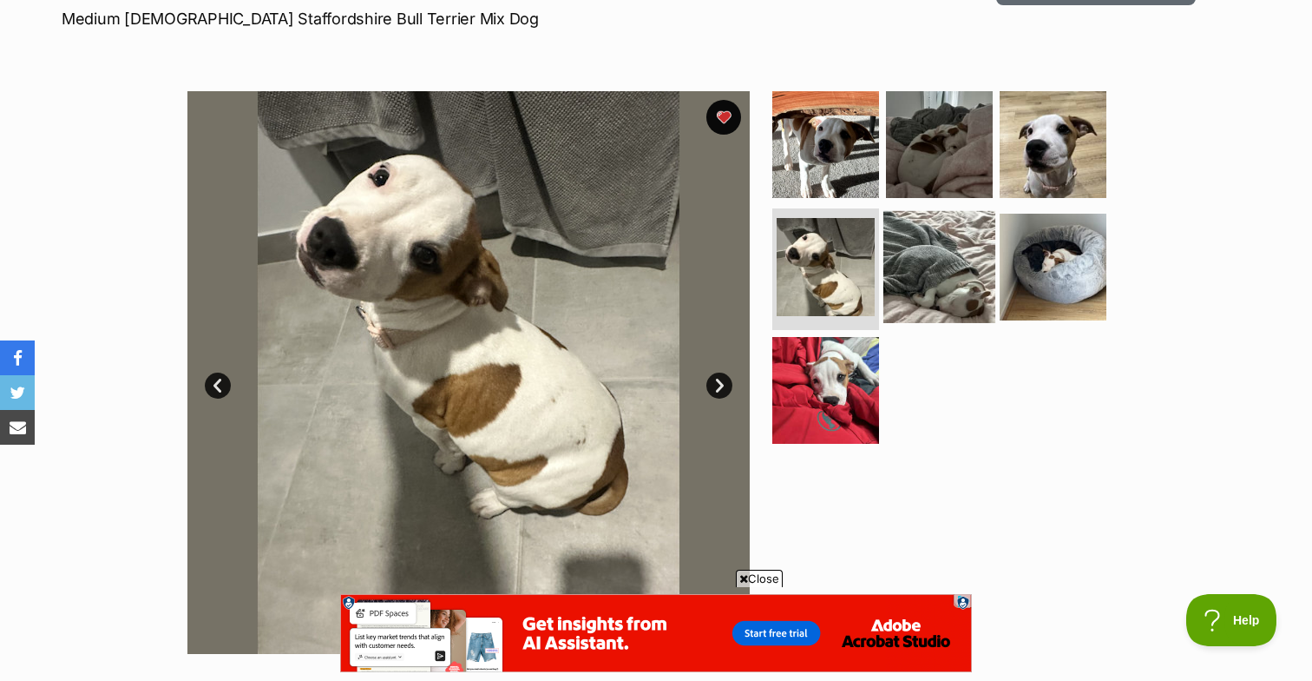
click at [949, 271] on img at bounding box center [940, 267] width 112 height 112
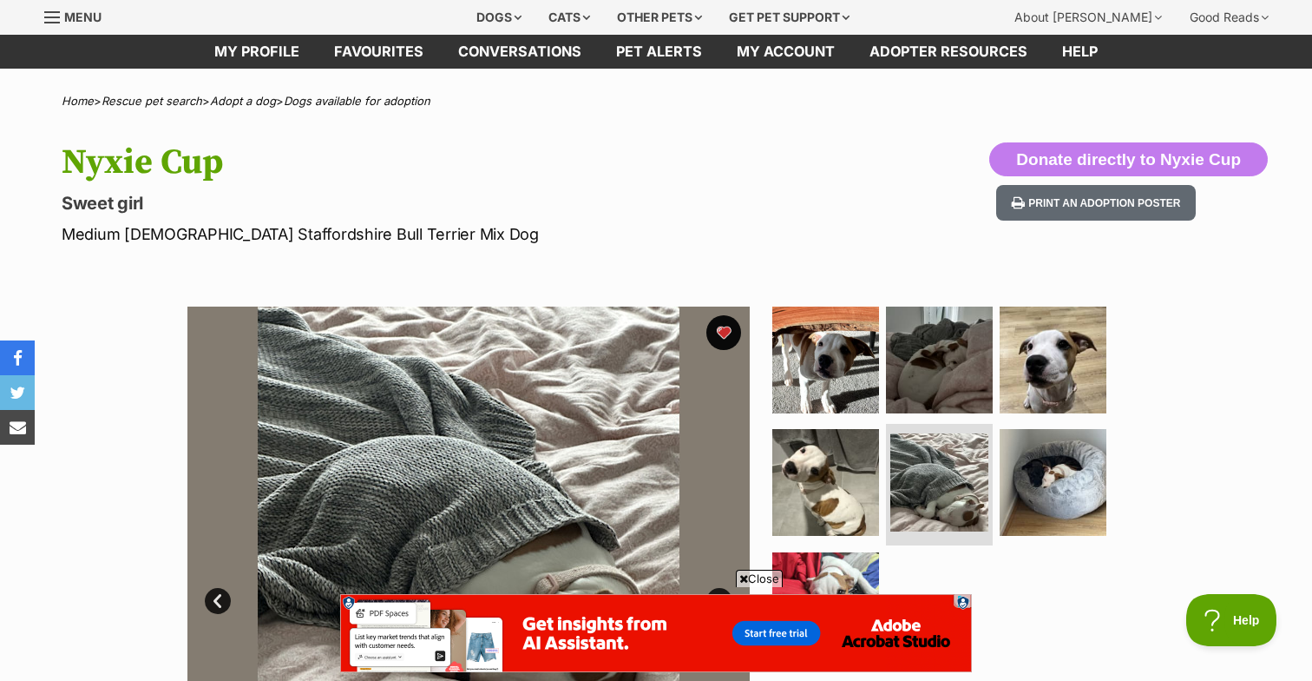
scroll to position [17, 0]
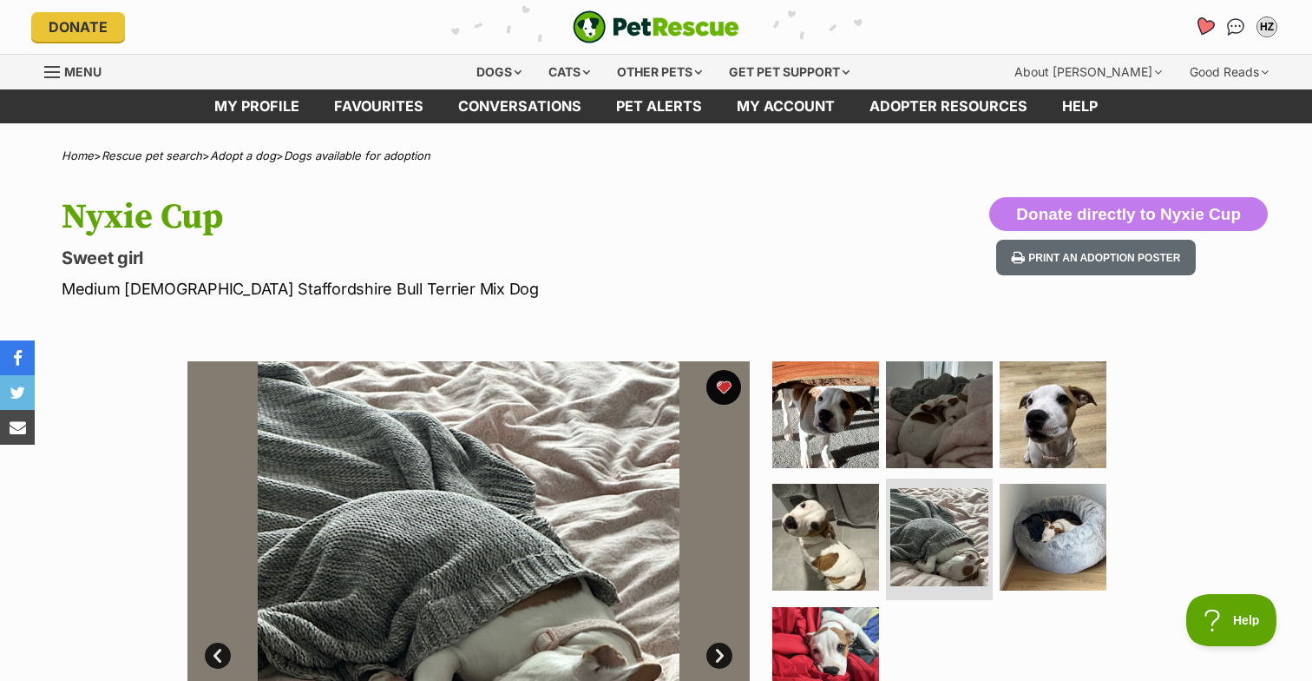
click at [1208, 24] on icon "Favourites" at bounding box center [1204, 26] width 21 height 20
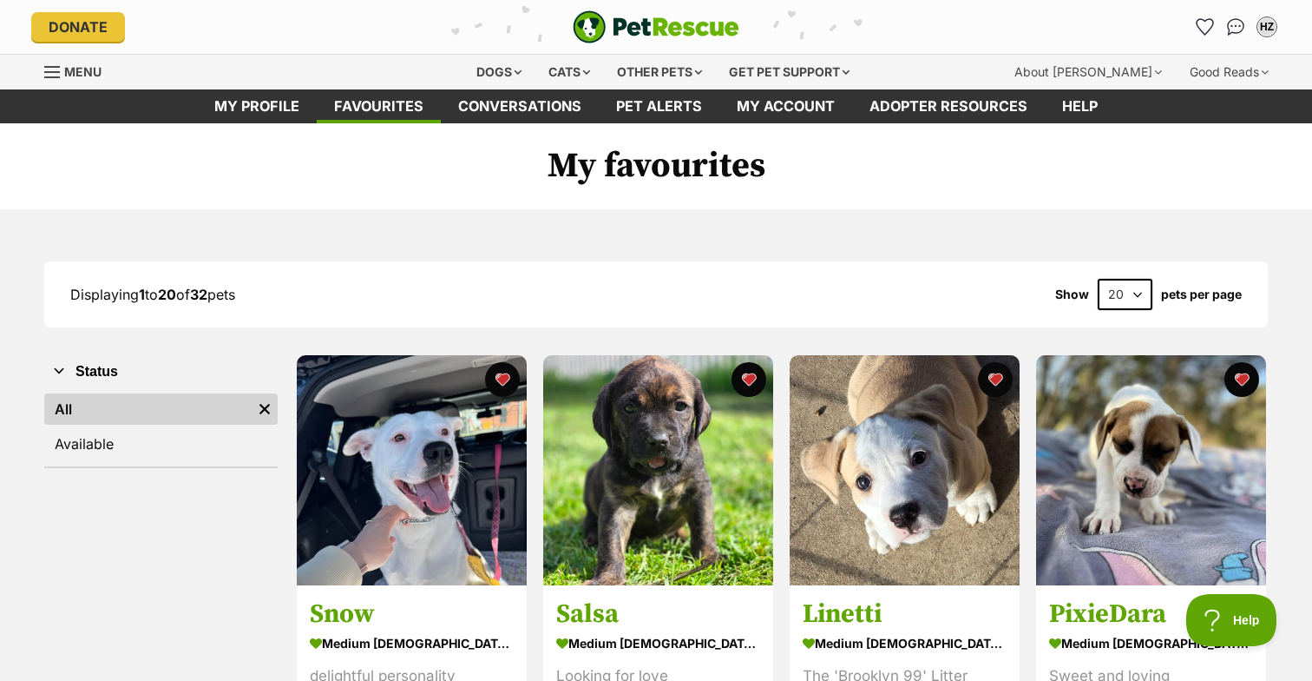
click at [1134, 292] on select "20 40 60" at bounding box center [1125, 294] width 55 height 31
select select "60"
click at [1098, 279] on select "20 40 60" at bounding box center [1125, 294] width 55 height 31
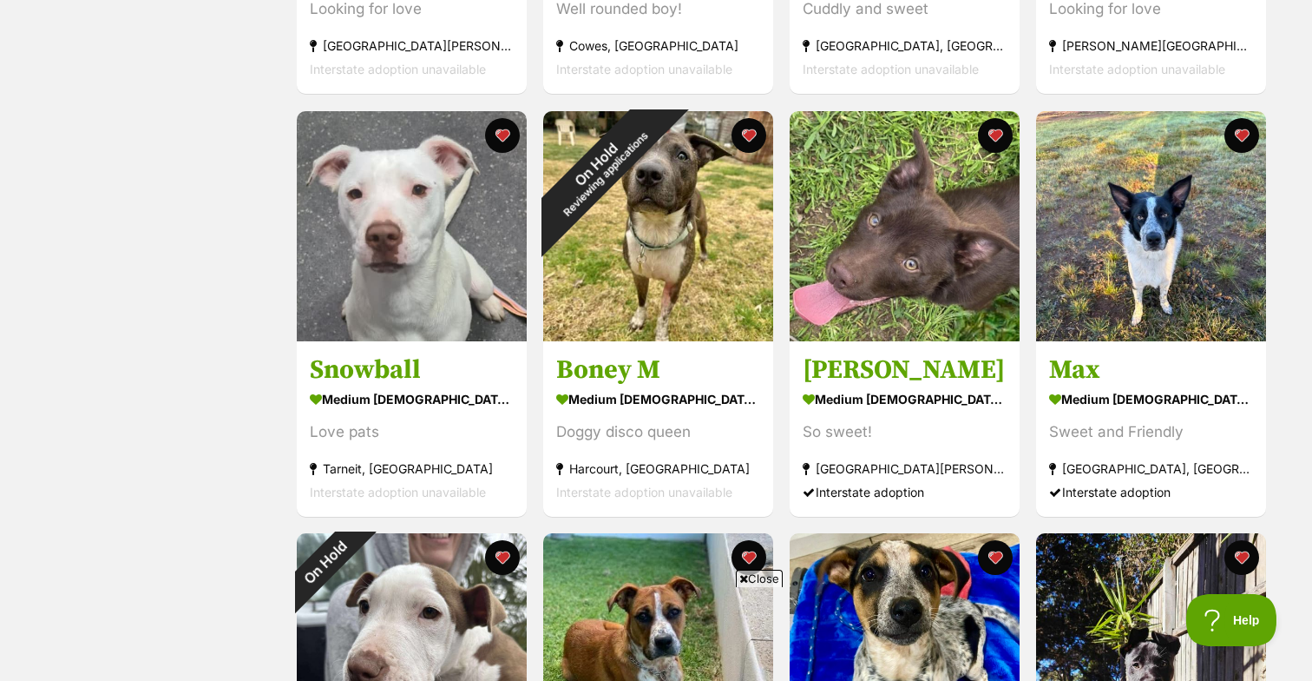
scroll to position [1931, 0]
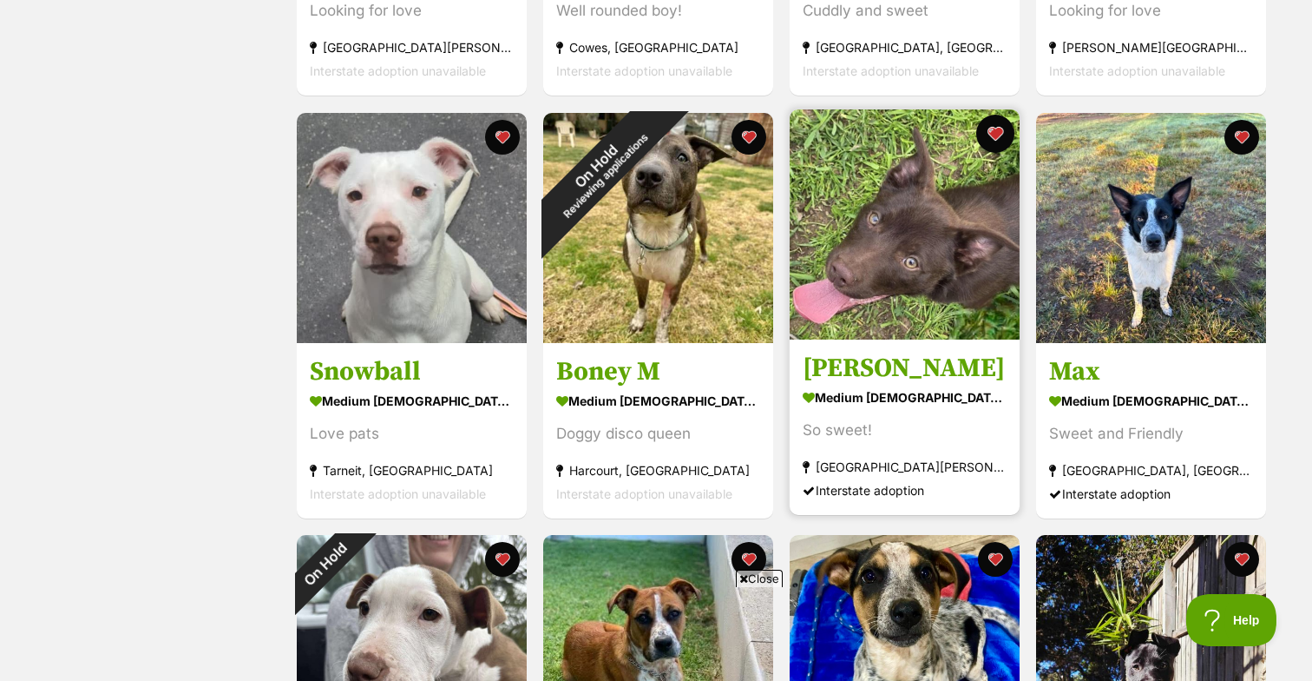
click at [1001, 138] on button "favourite" at bounding box center [996, 134] width 38 height 38
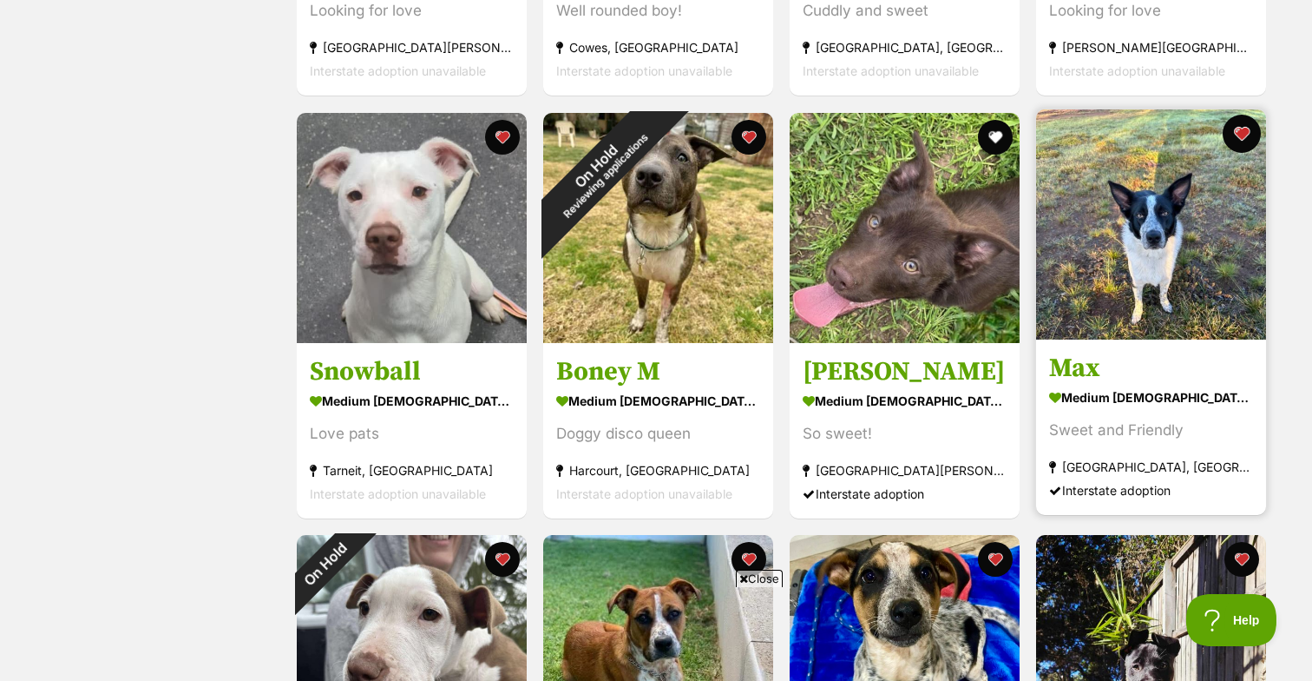
click at [1246, 137] on button "favourite" at bounding box center [1242, 134] width 38 height 38
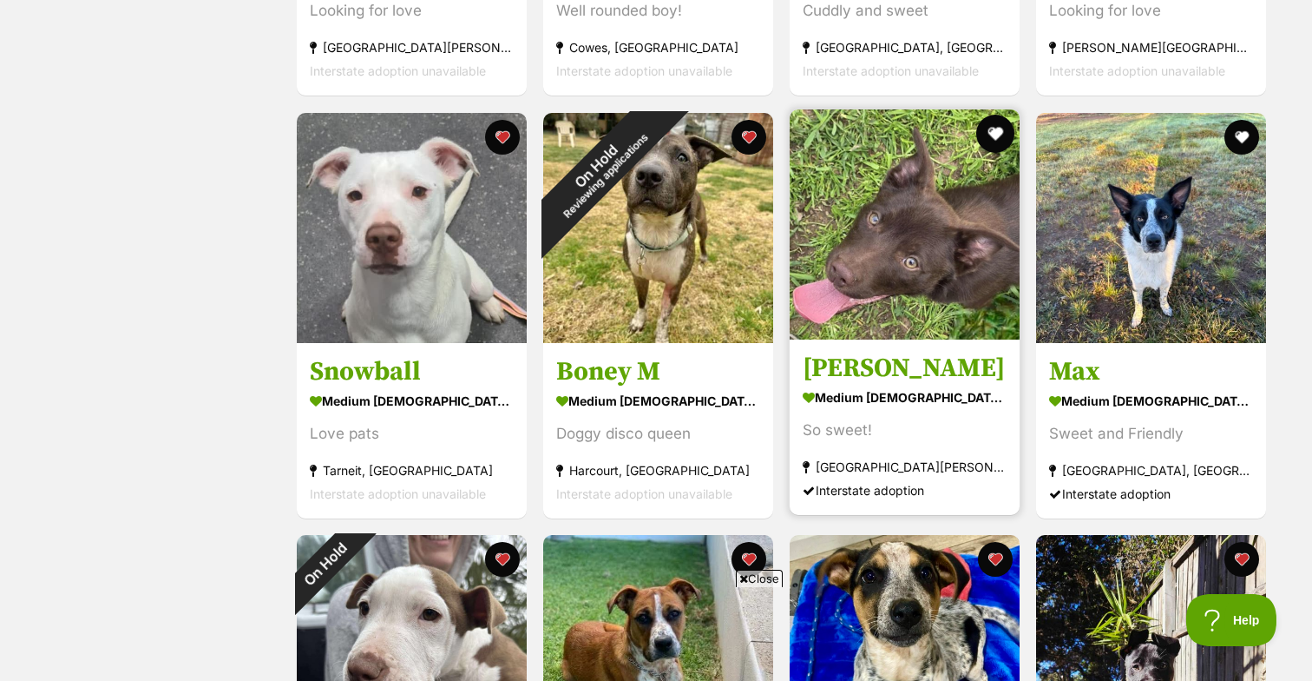
click at [990, 129] on button "favourite" at bounding box center [996, 134] width 38 height 38
click at [990, 139] on button "favourite" at bounding box center [996, 134] width 38 height 38
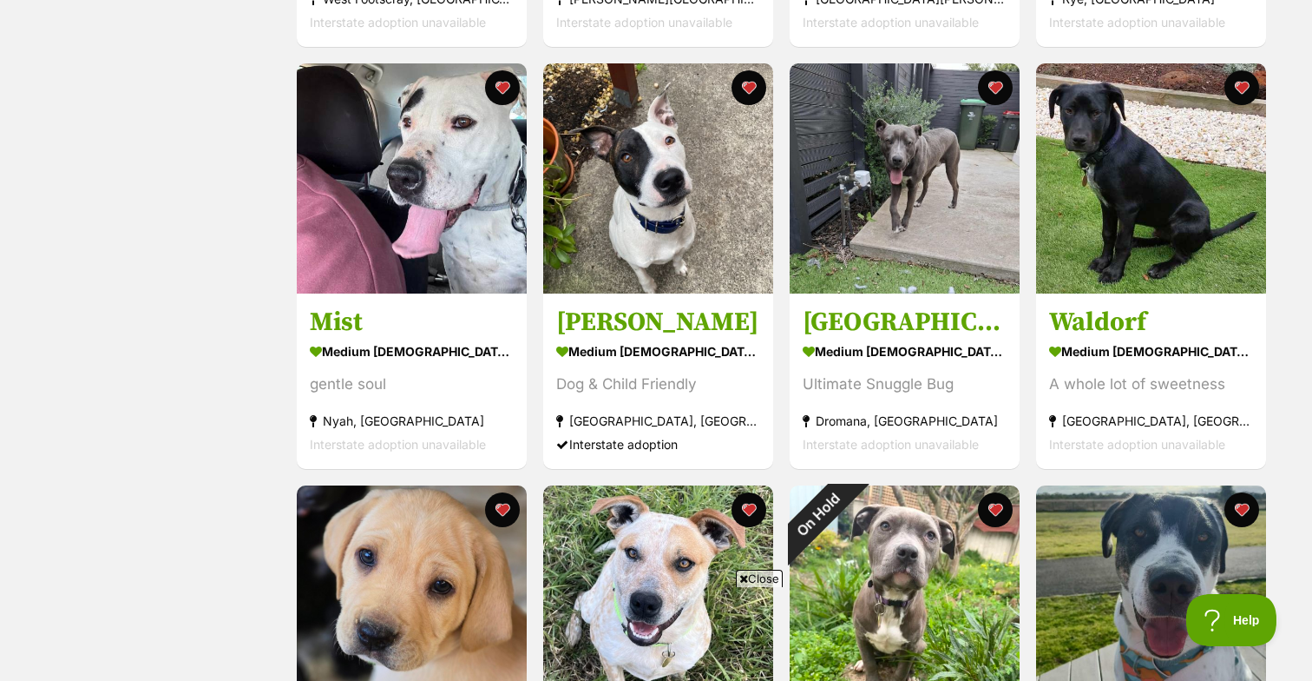
scroll to position [1114, 0]
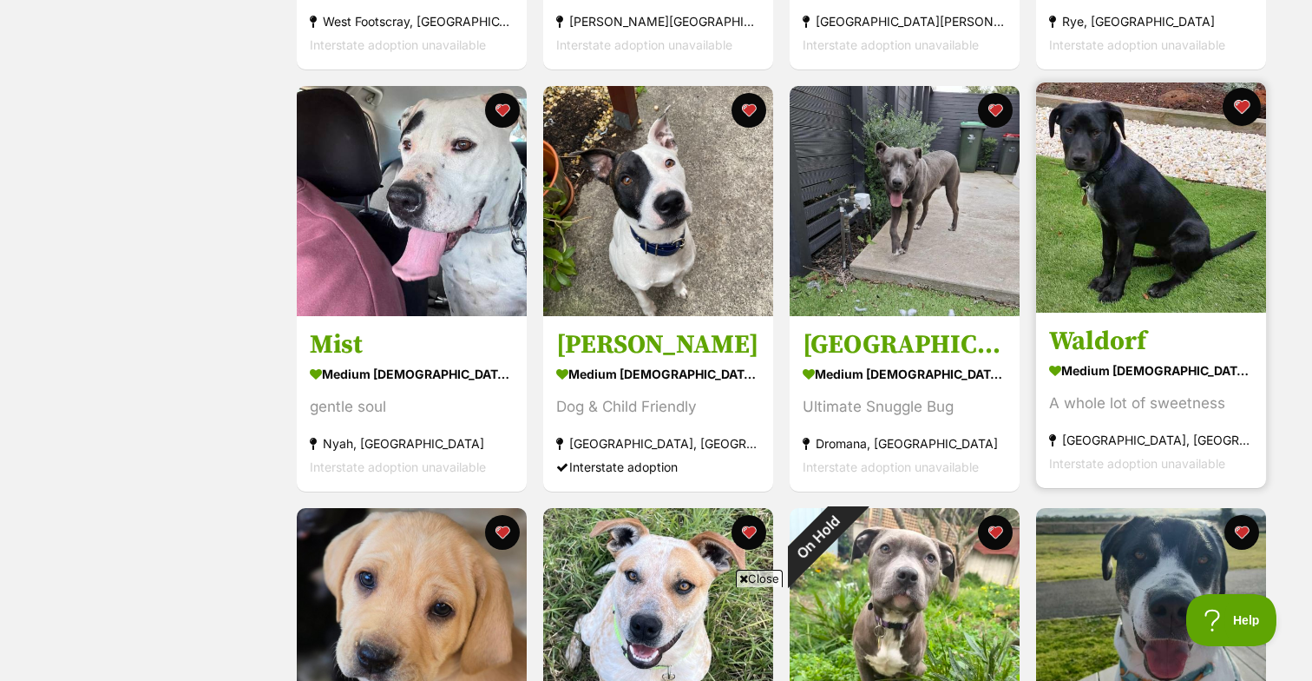
click at [1243, 107] on button "favourite" at bounding box center [1242, 107] width 38 height 38
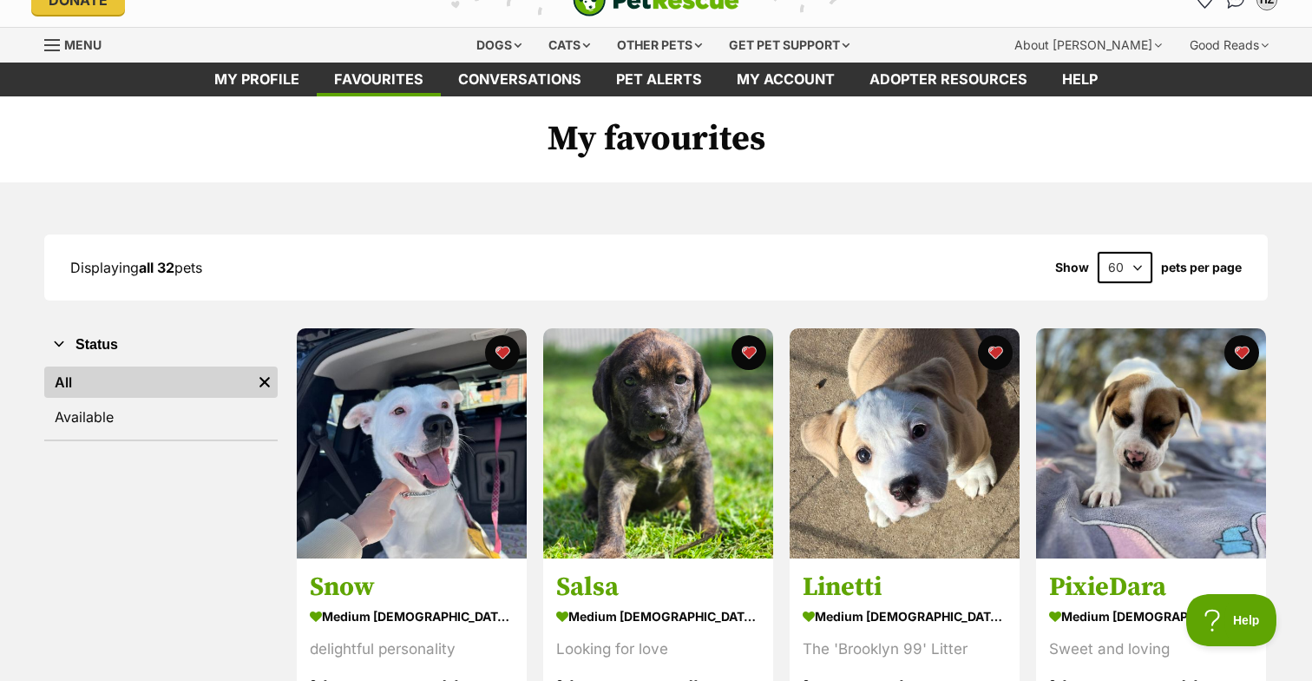
scroll to position [0, 0]
